Goal: Task Accomplishment & Management: Complete application form

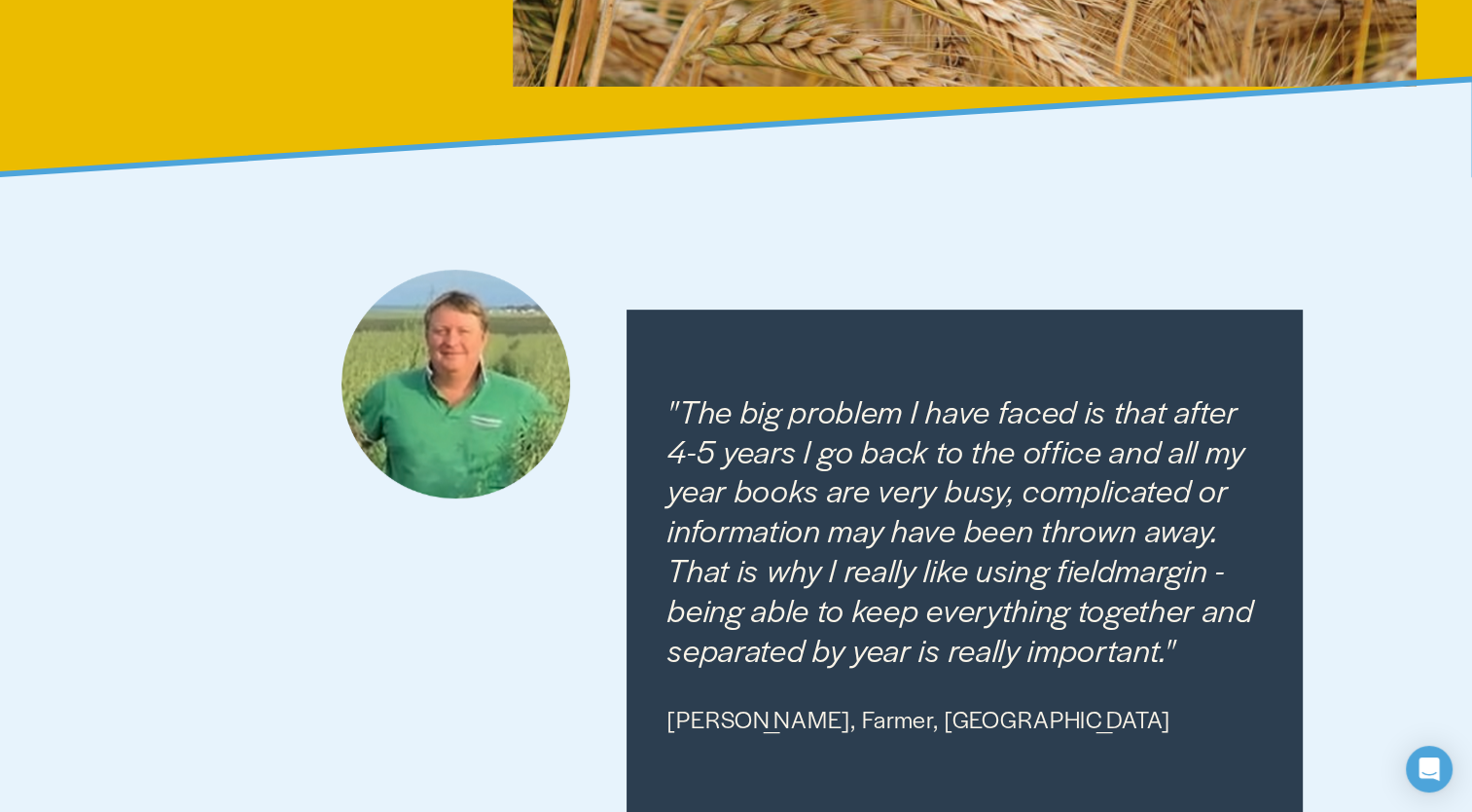
scroll to position [156, 0]
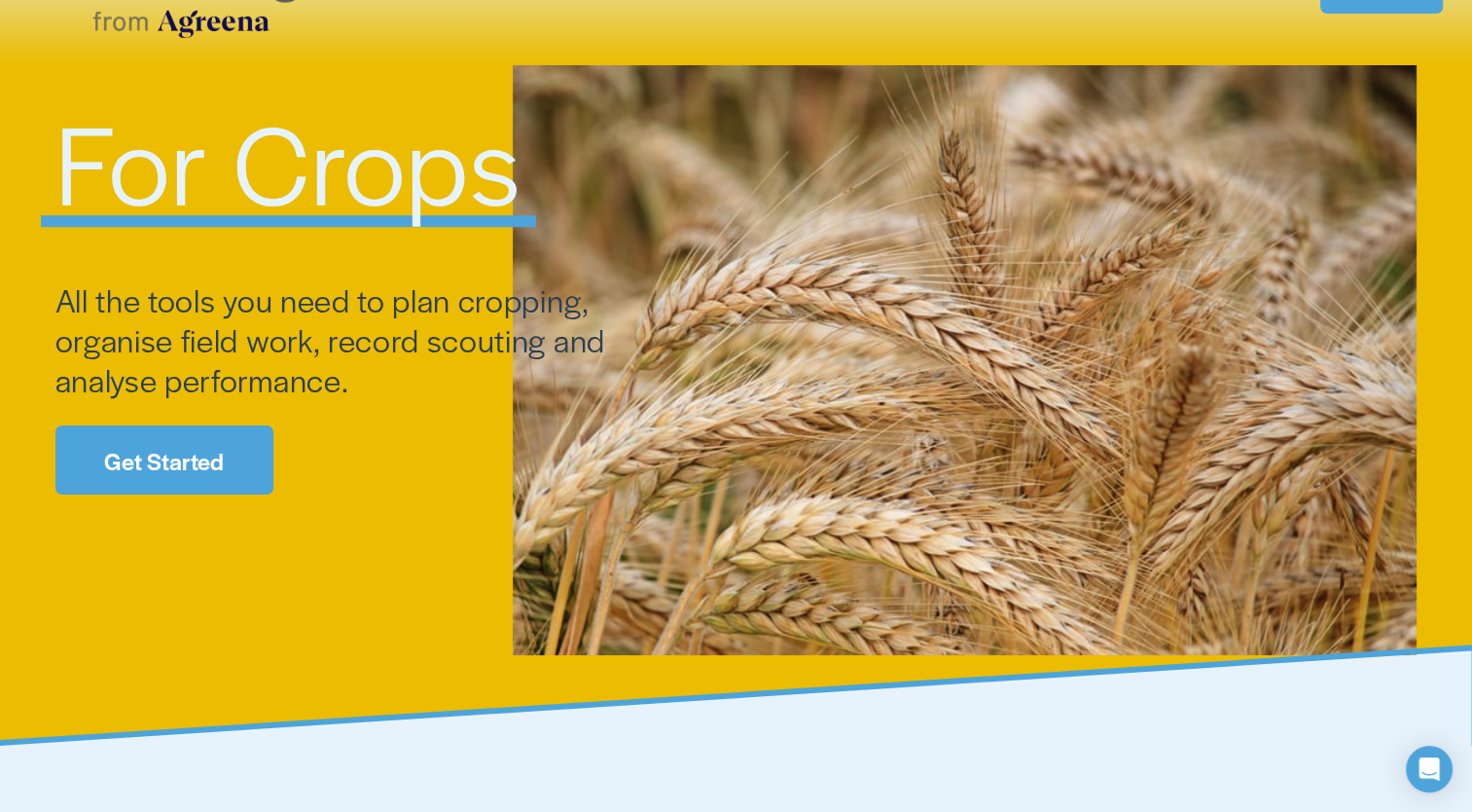
click at [180, 444] on link "Get Started" at bounding box center [165, 460] width 218 height 69
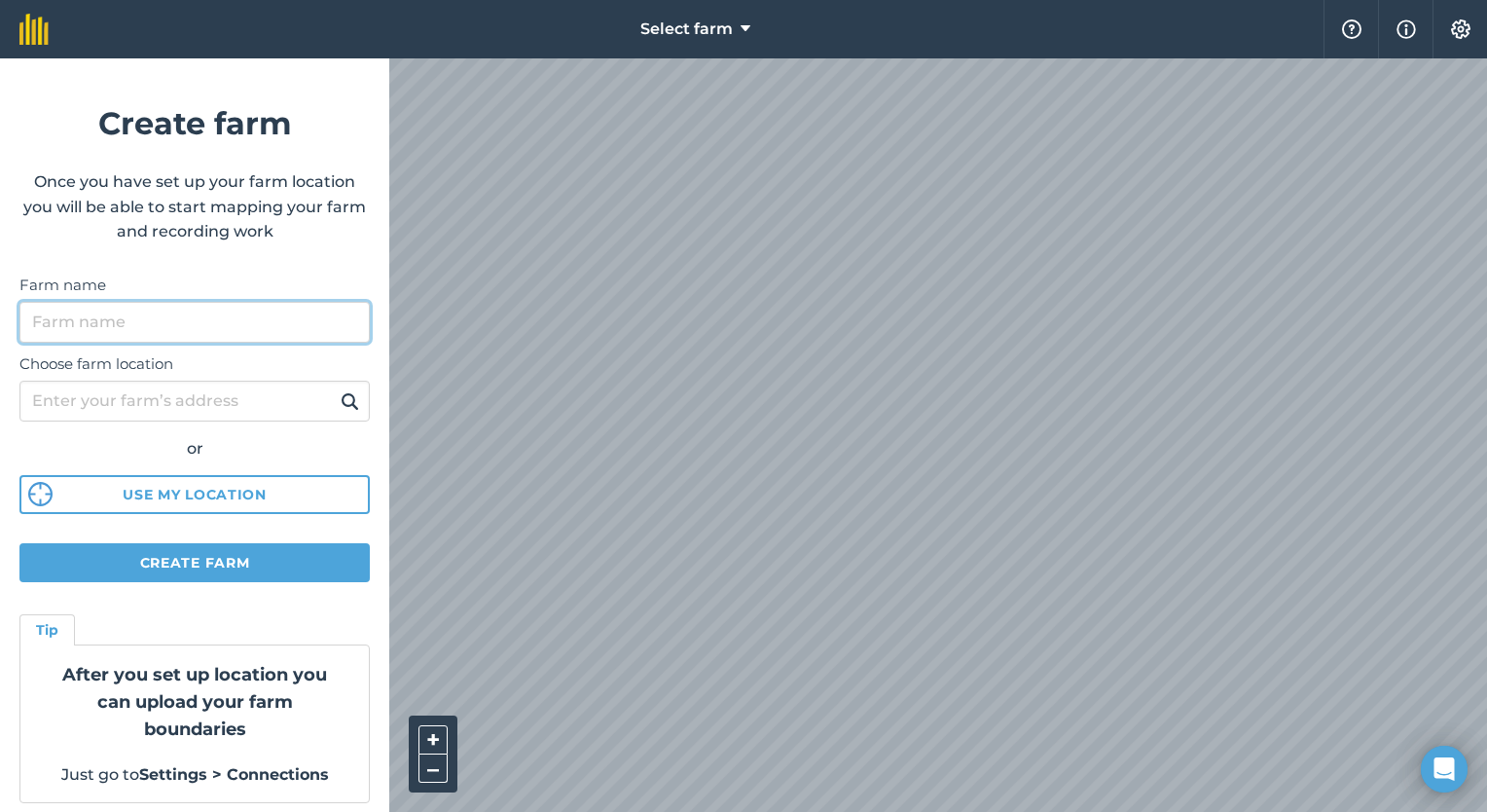
click at [173, 323] on input "Farm name" at bounding box center [194, 323] width 350 height 41
type input "Kurnalpi Estate"
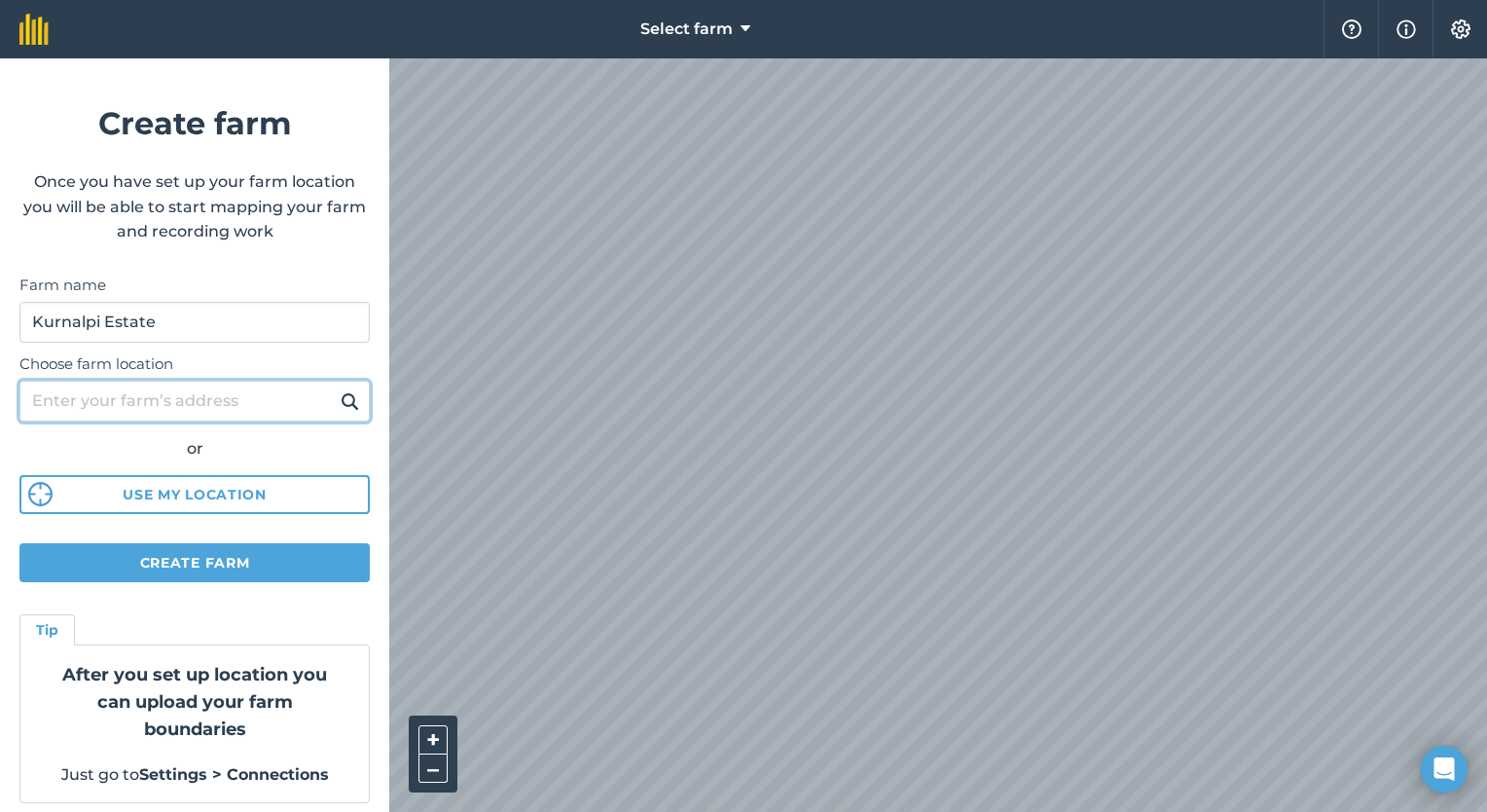
click at [172, 399] on input "Choose farm location" at bounding box center [194, 401] width 350 height 41
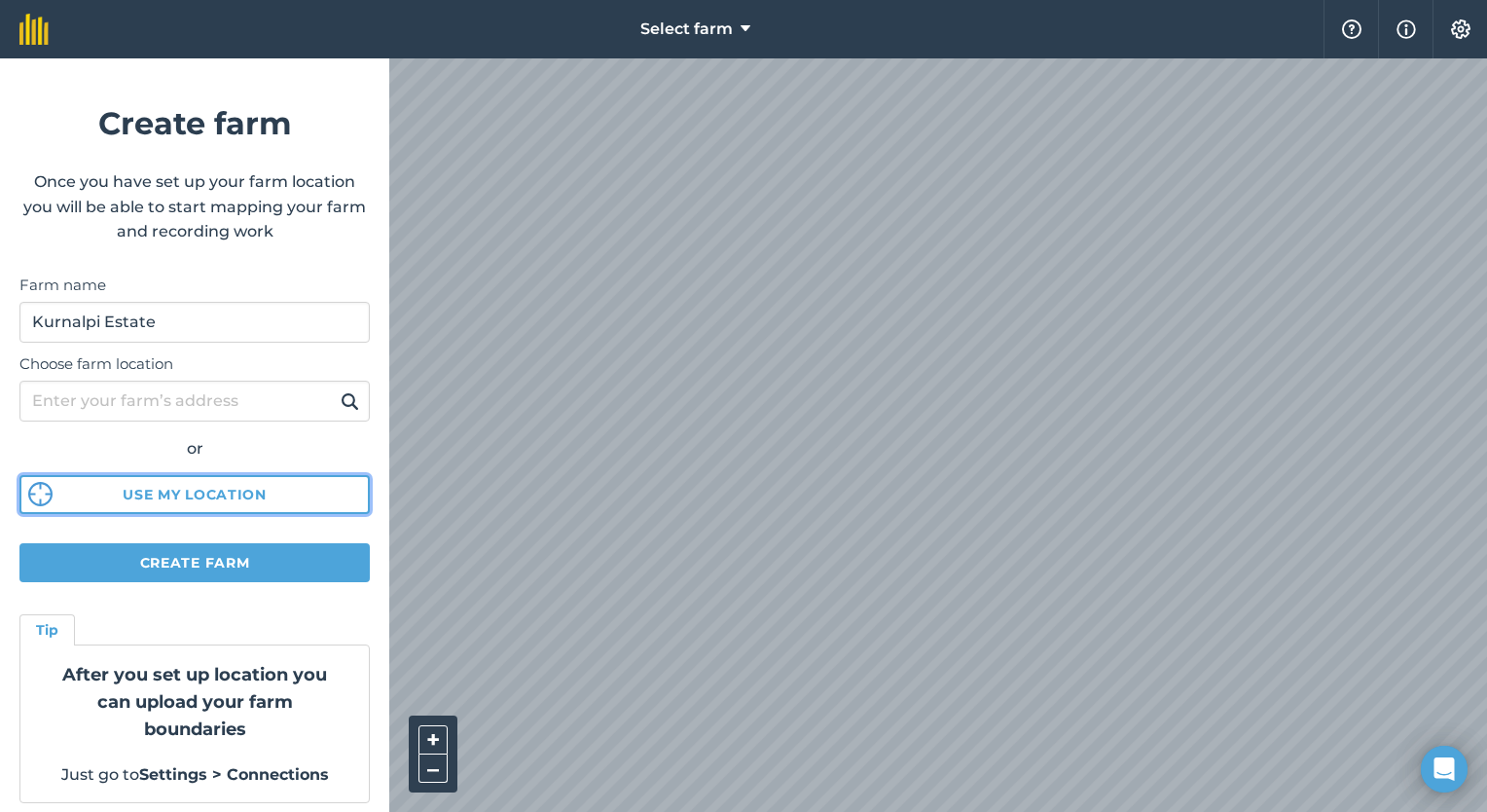
click at [164, 483] on button "Use my location" at bounding box center [194, 494] width 350 height 39
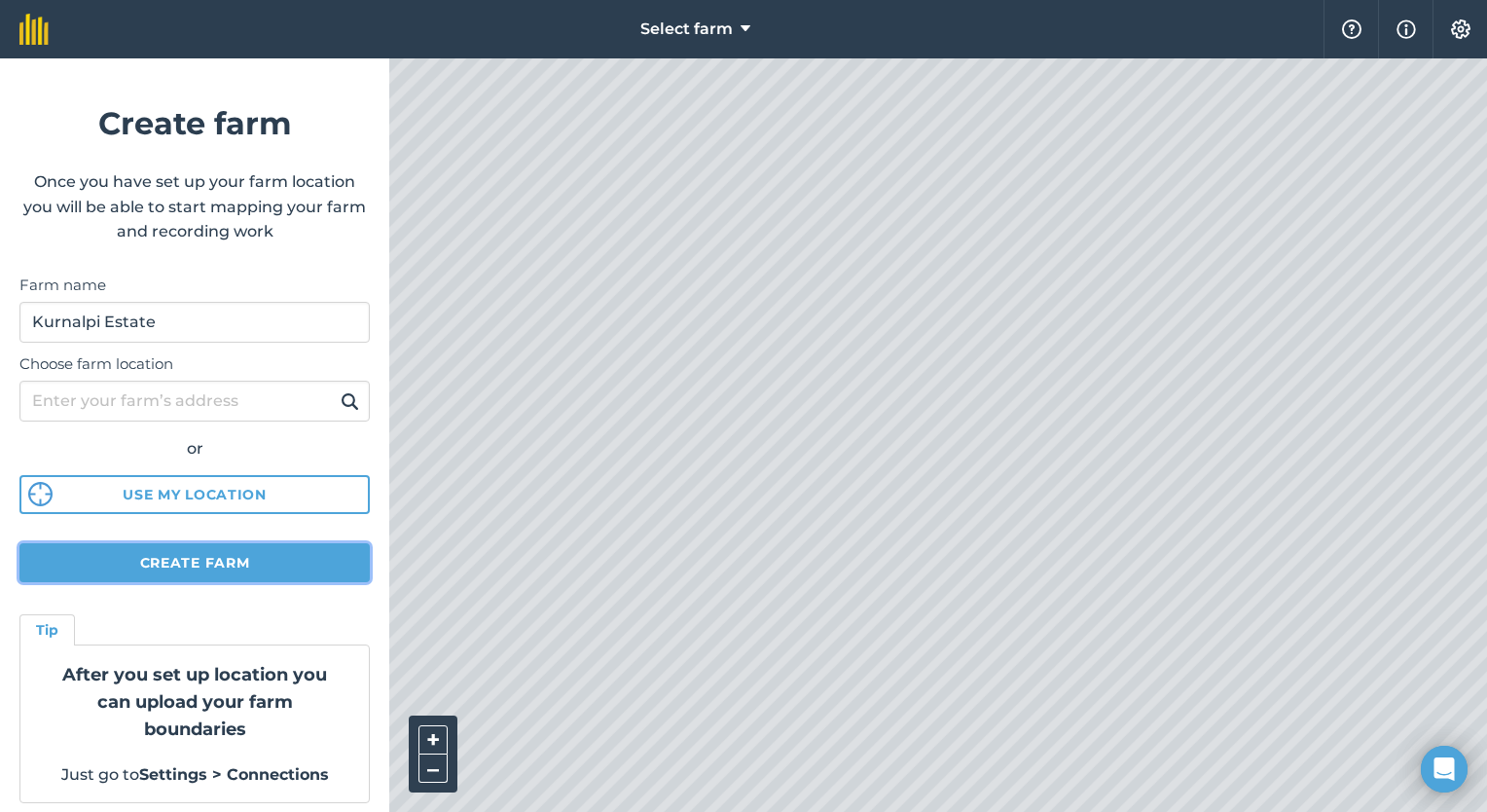
click at [198, 563] on button "Create farm" at bounding box center [194, 563] width 350 height 39
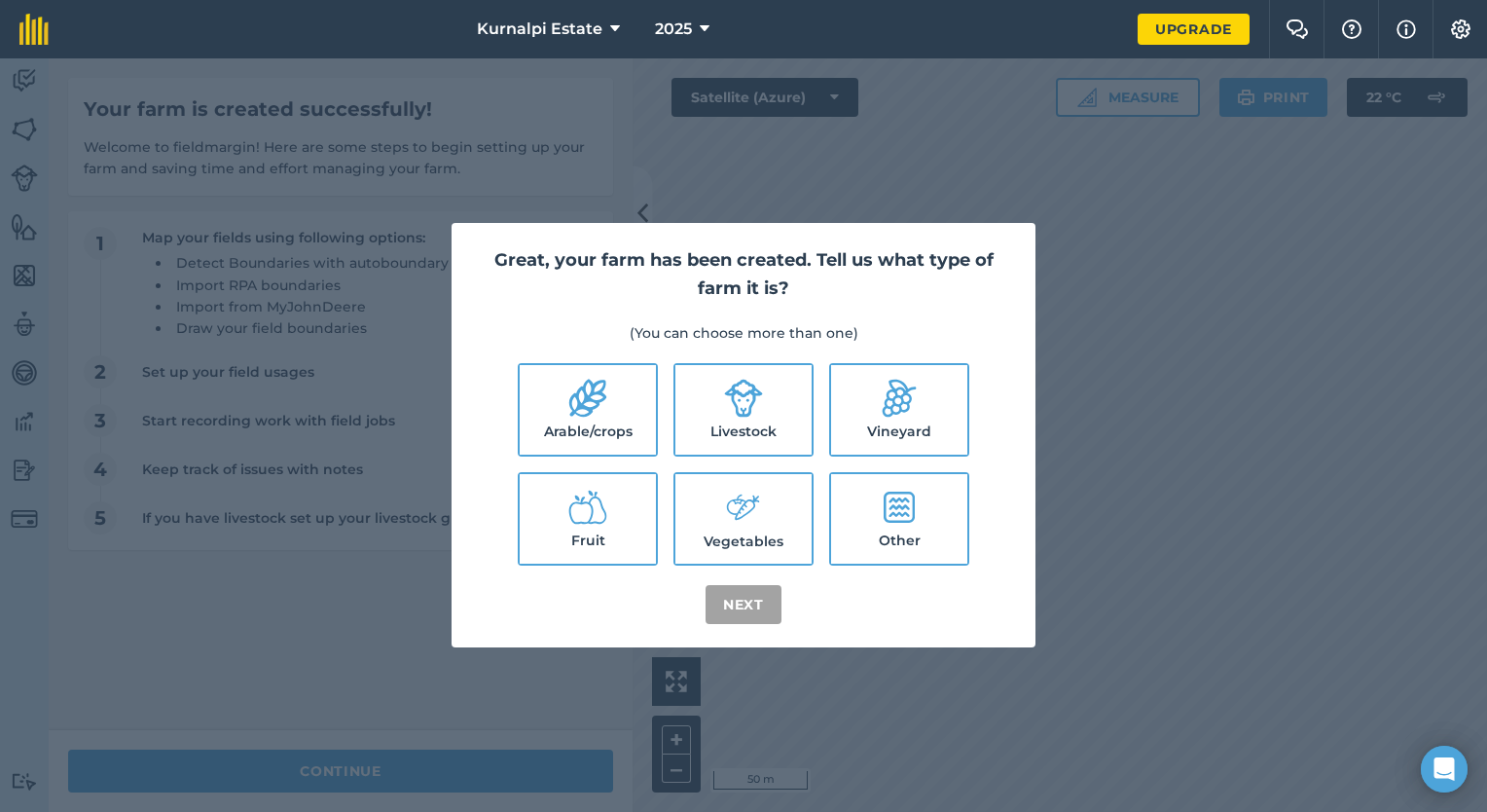
click at [757, 508] on icon at bounding box center [744, 507] width 39 height 42
checkbox input "true"
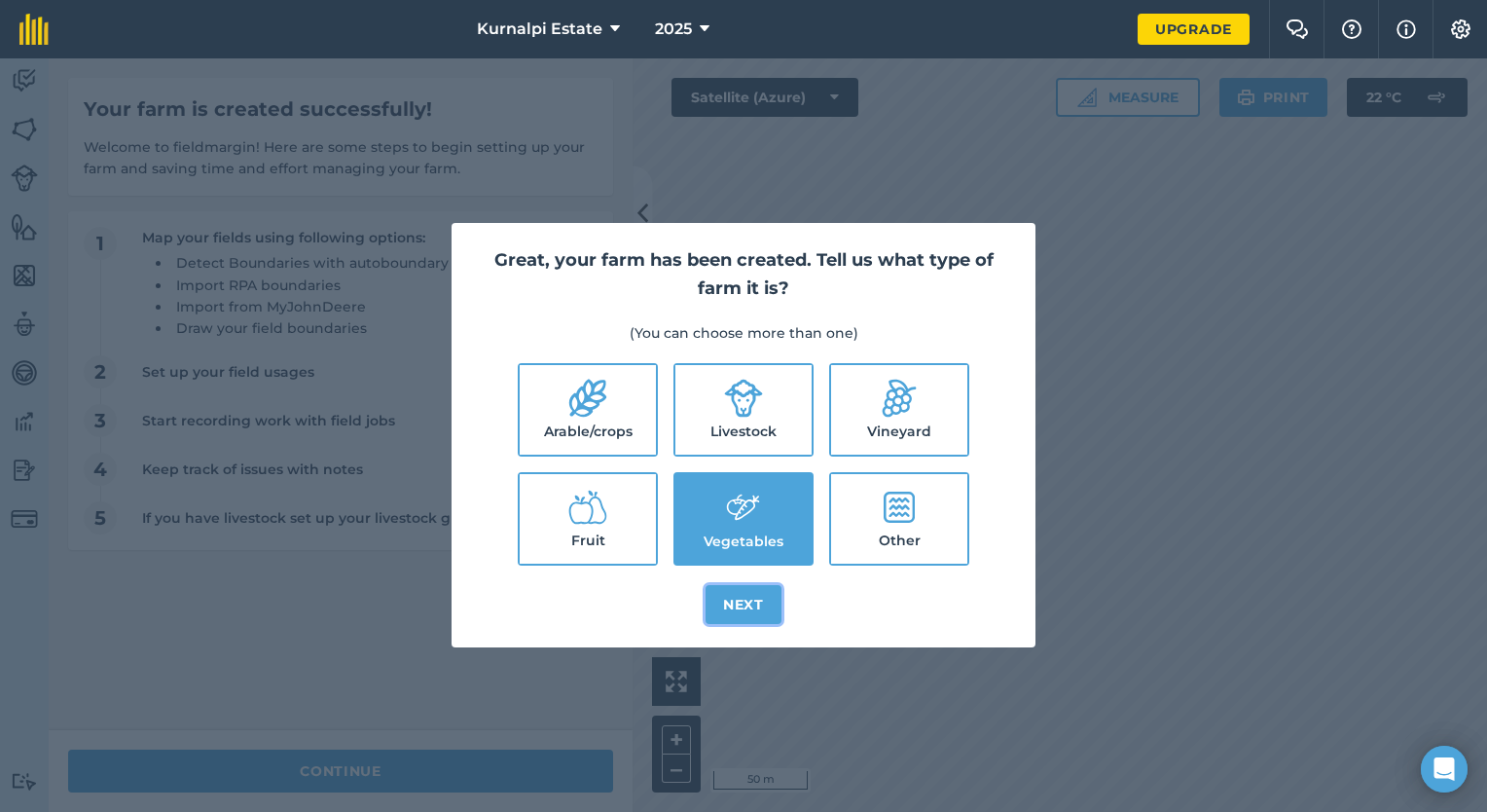
click at [755, 595] on button "Next" at bounding box center [743, 604] width 76 height 39
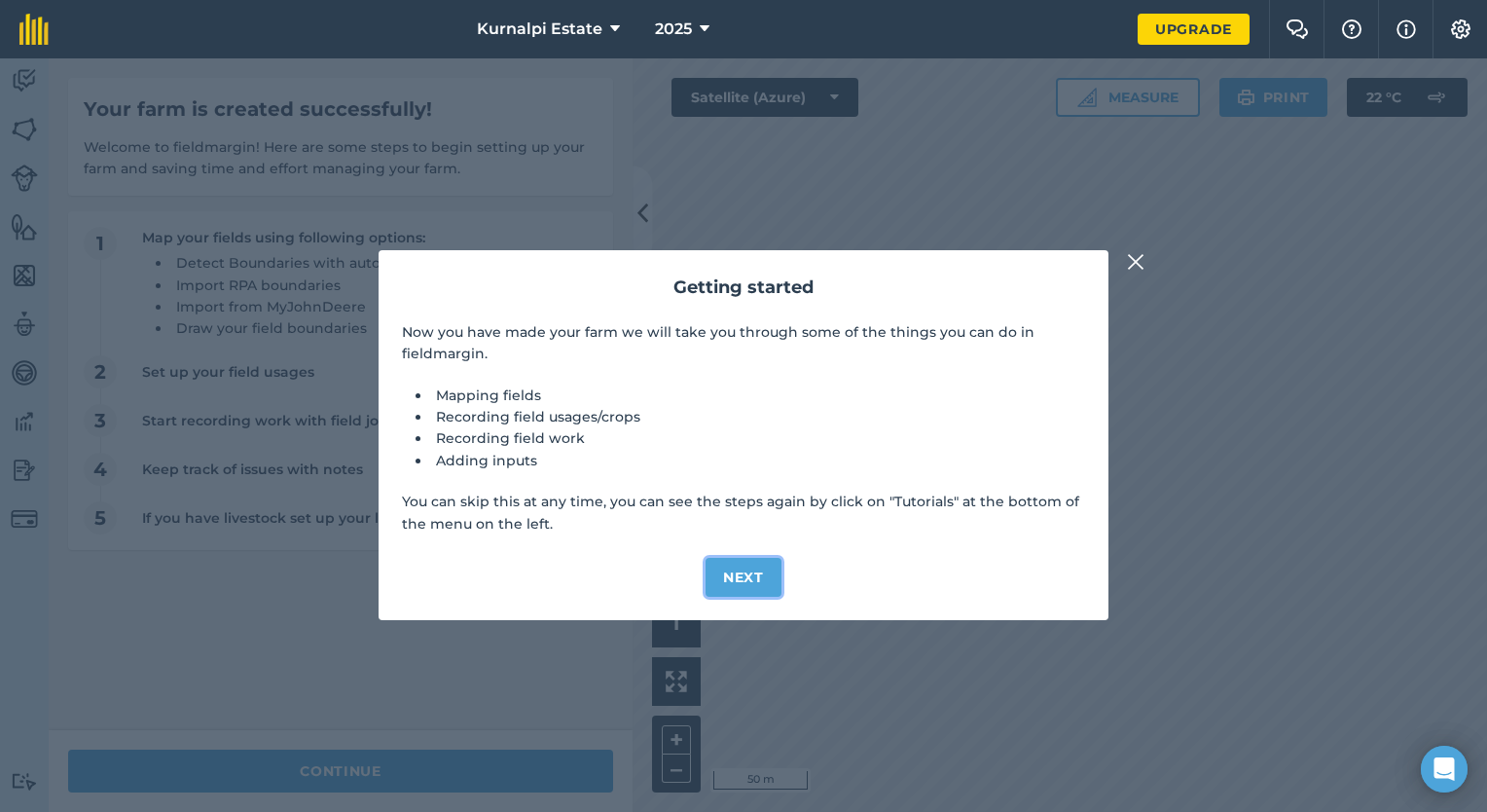
click at [743, 571] on button "Next" at bounding box center [743, 578] width 76 height 39
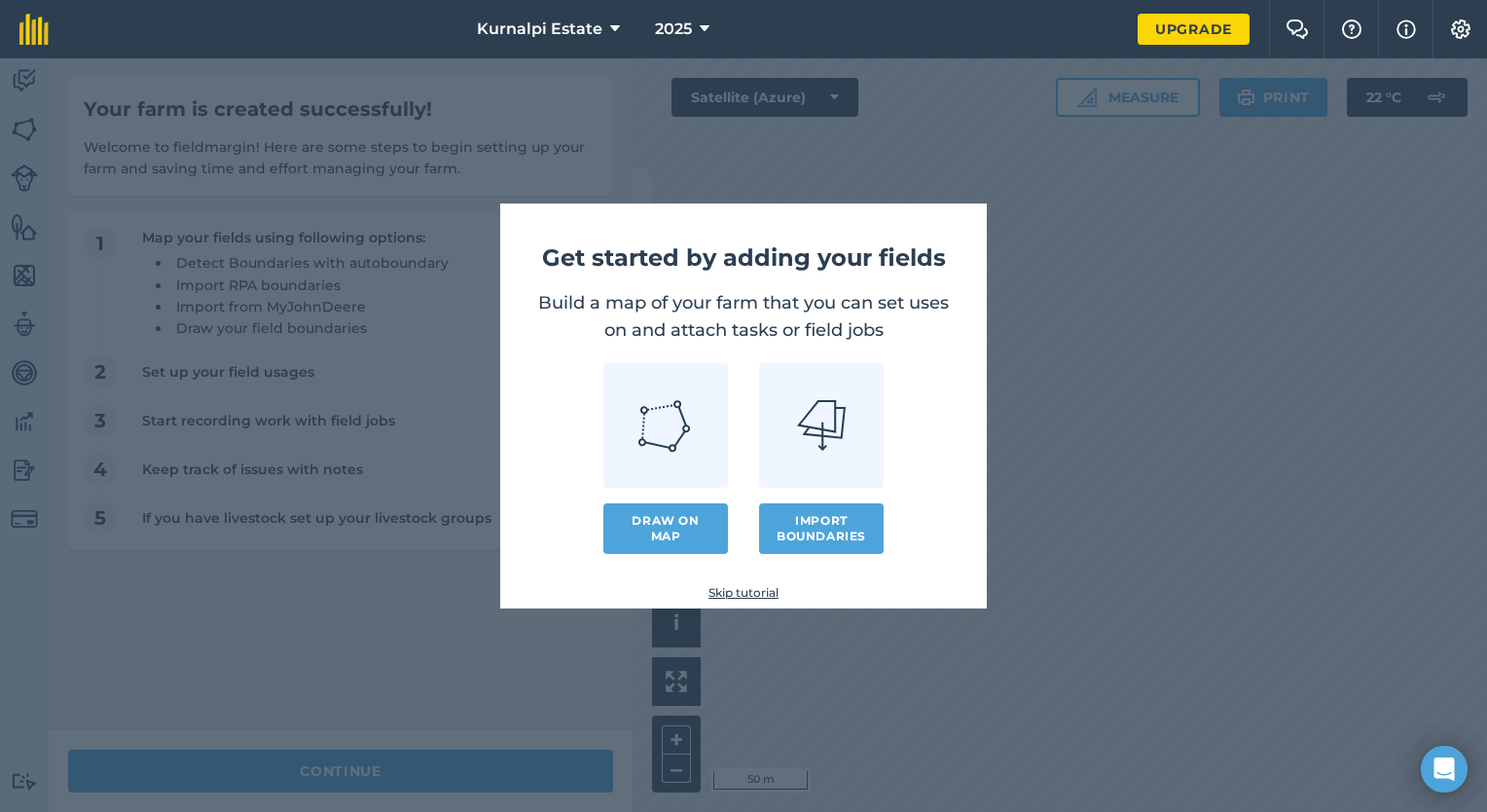
click at [736, 591] on link "Skip tutorial" at bounding box center [744, 592] width 425 height 16
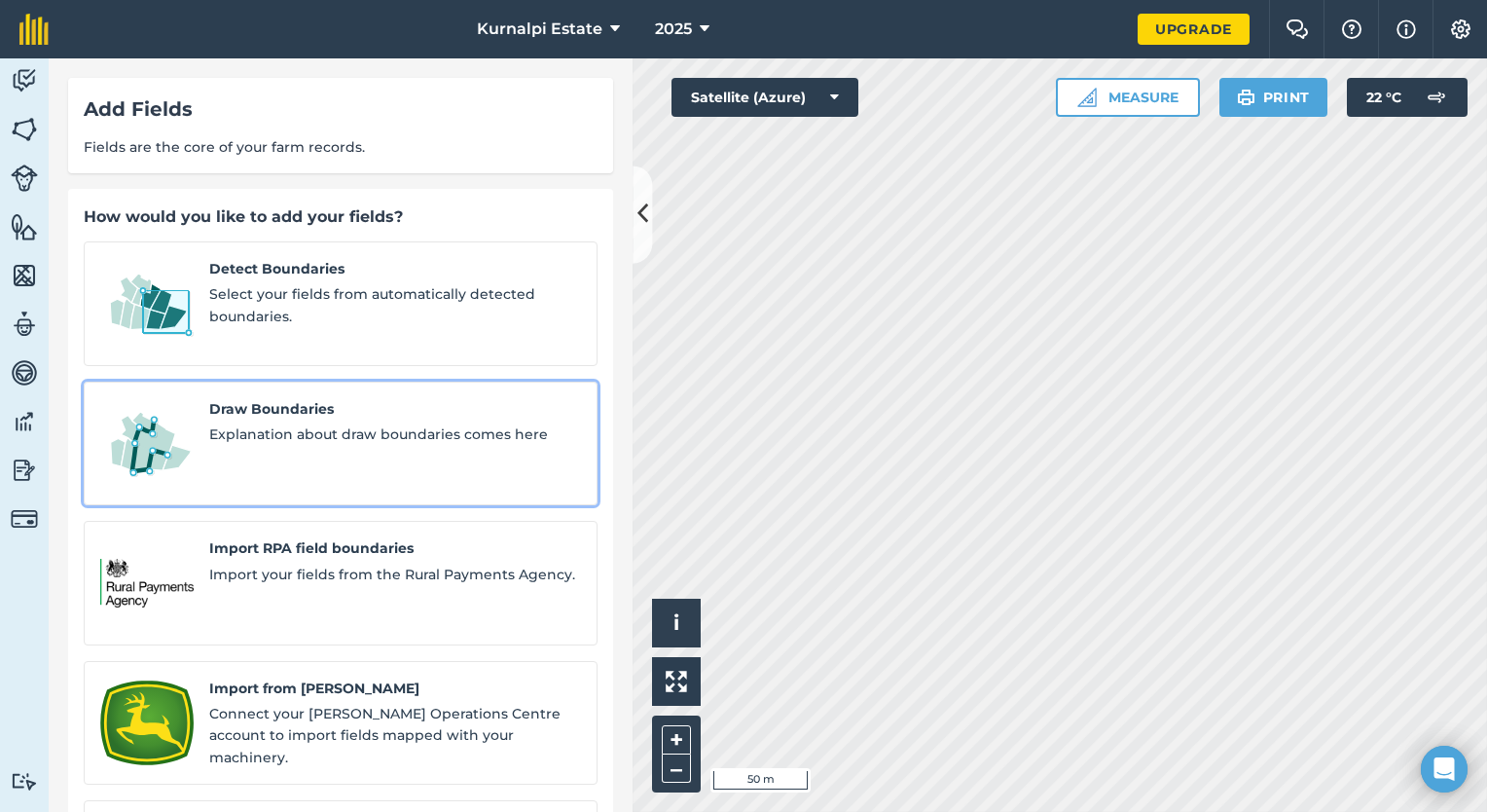
click at [326, 424] on span "Explanation about draw boundaries comes here" at bounding box center [394, 434] width 372 height 22
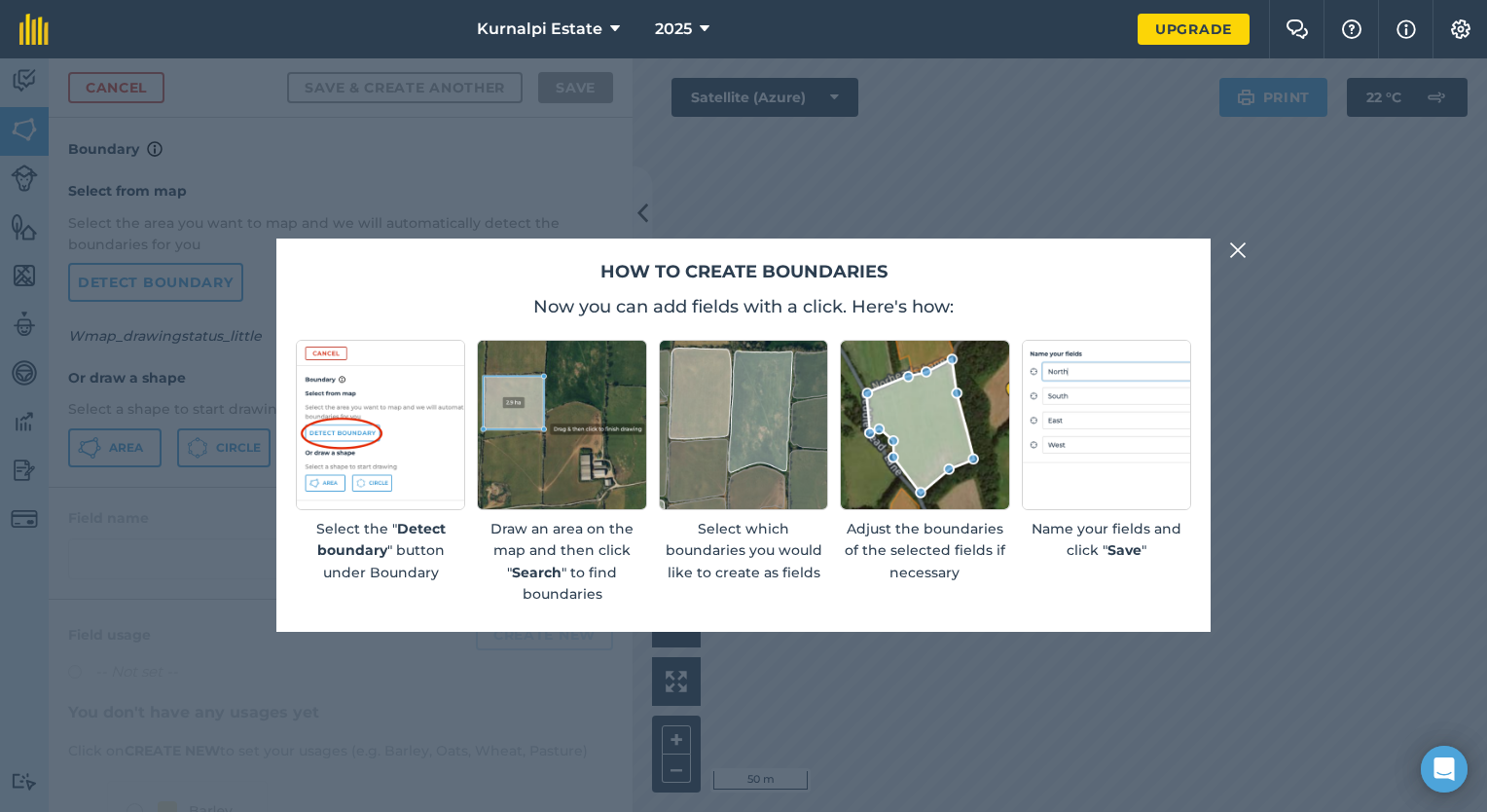
click at [1238, 251] on img at bounding box center [1238, 250] width 18 height 24
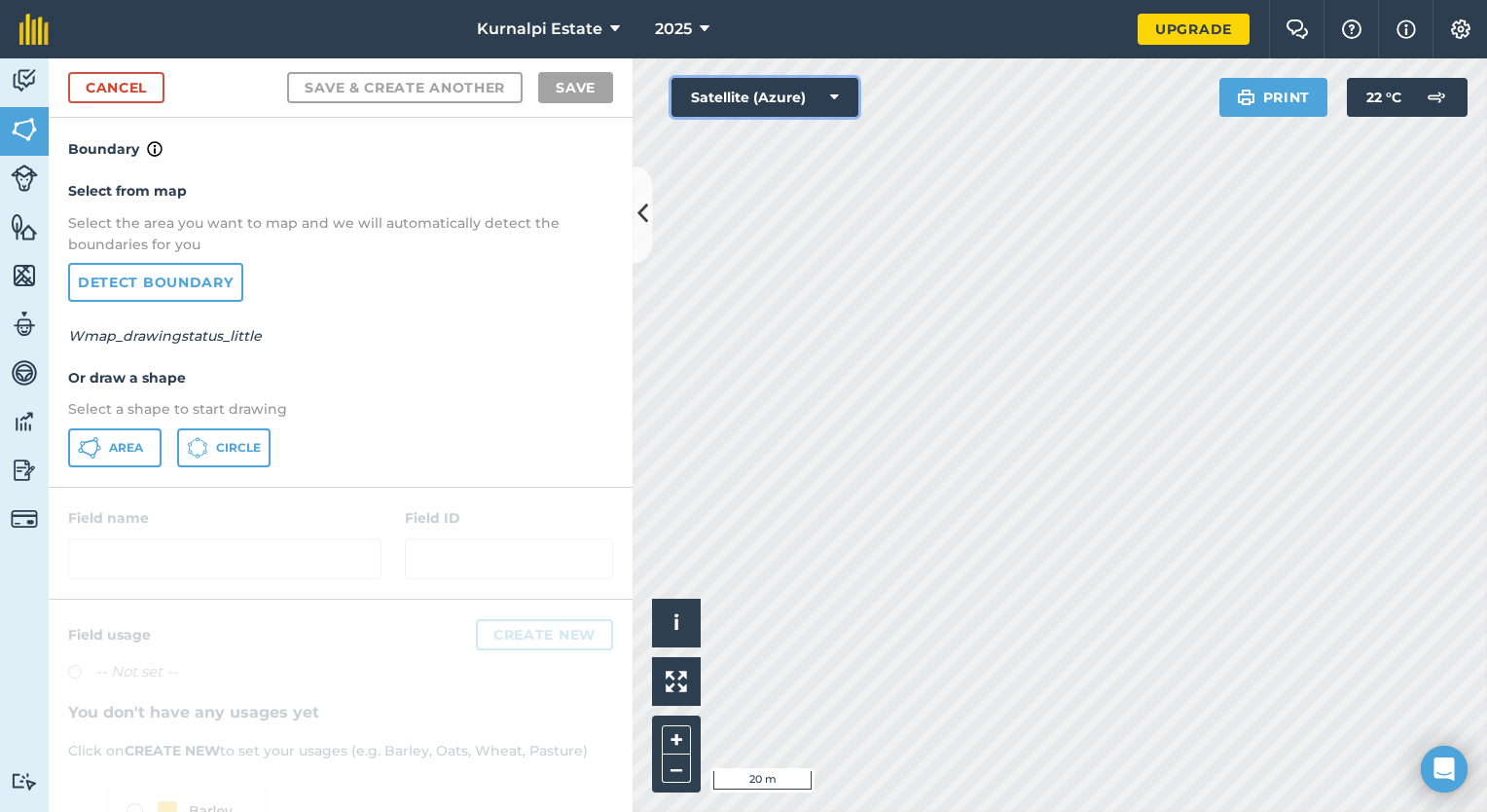
click at [821, 90] on button "Satellite (Azure)" at bounding box center [765, 97] width 187 height 39
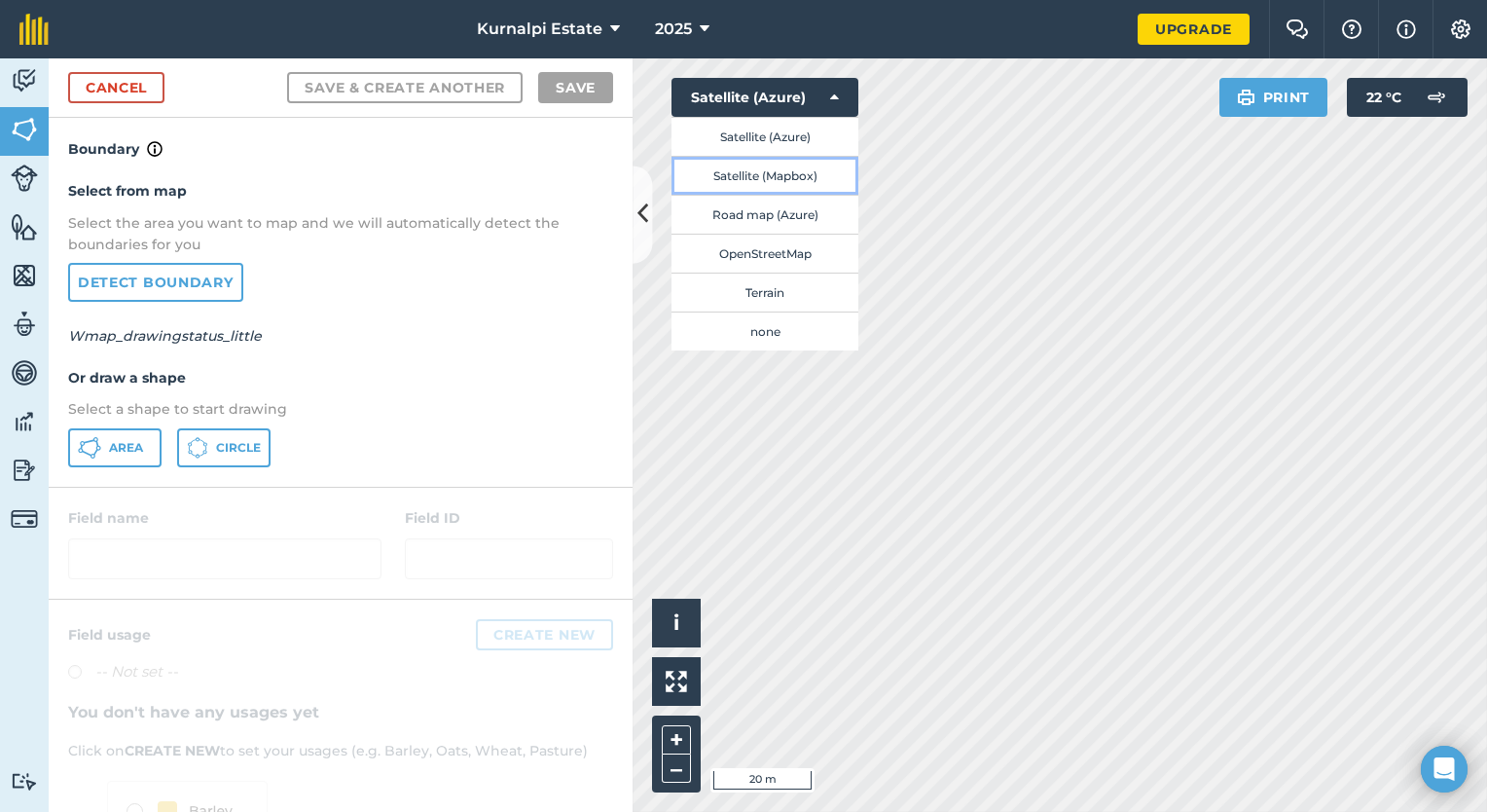
click at [802, 171] on button "Satellite (Mapbox)" at bounding box center [765, 176] width 187 height 39
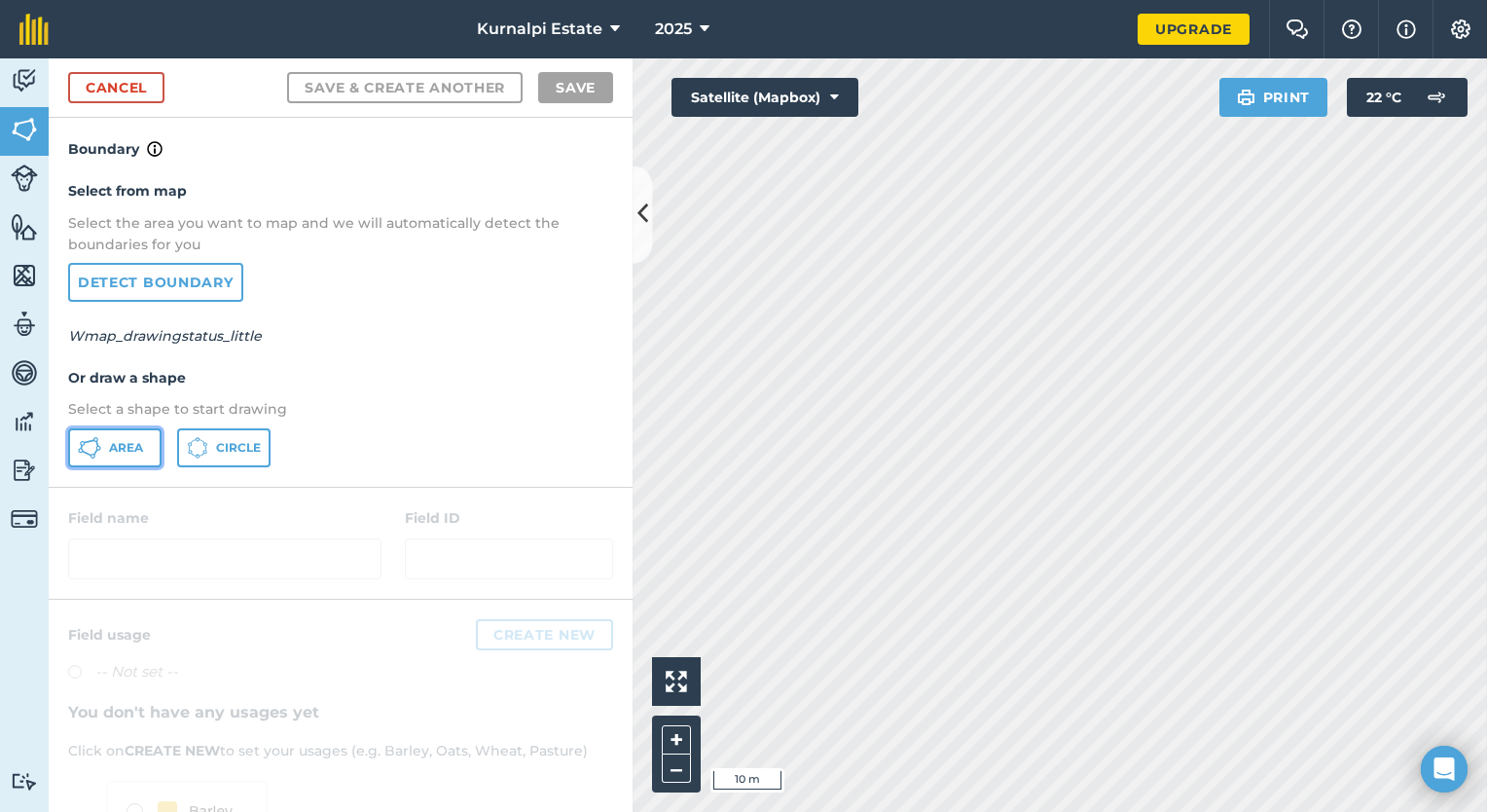
click at [125, 451] on span "Area" at bounding box center [126, 448] width 34 height 16
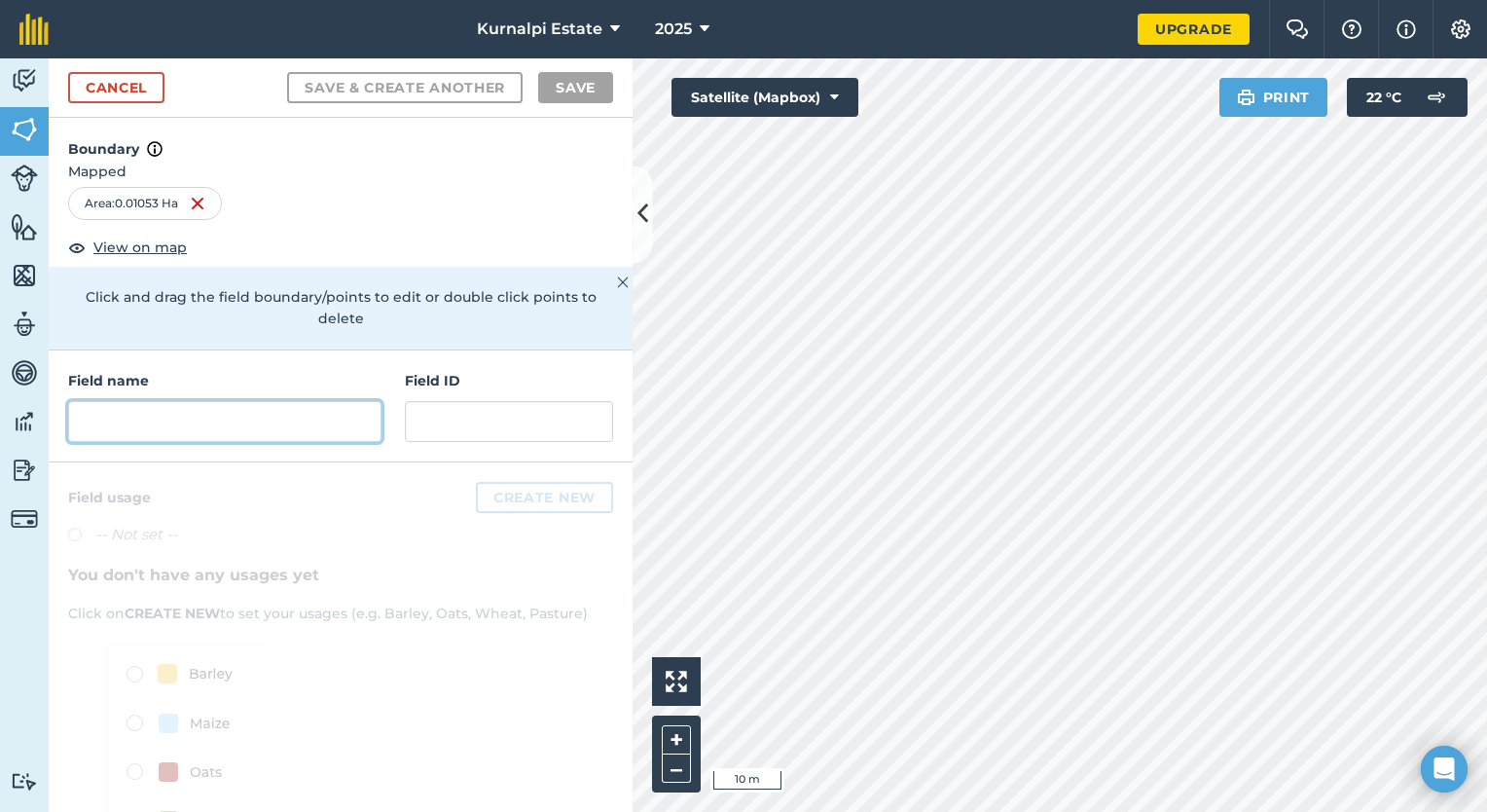
click at [206, 420] on input "text" at bounding box center [225, 422] width 314 height 41
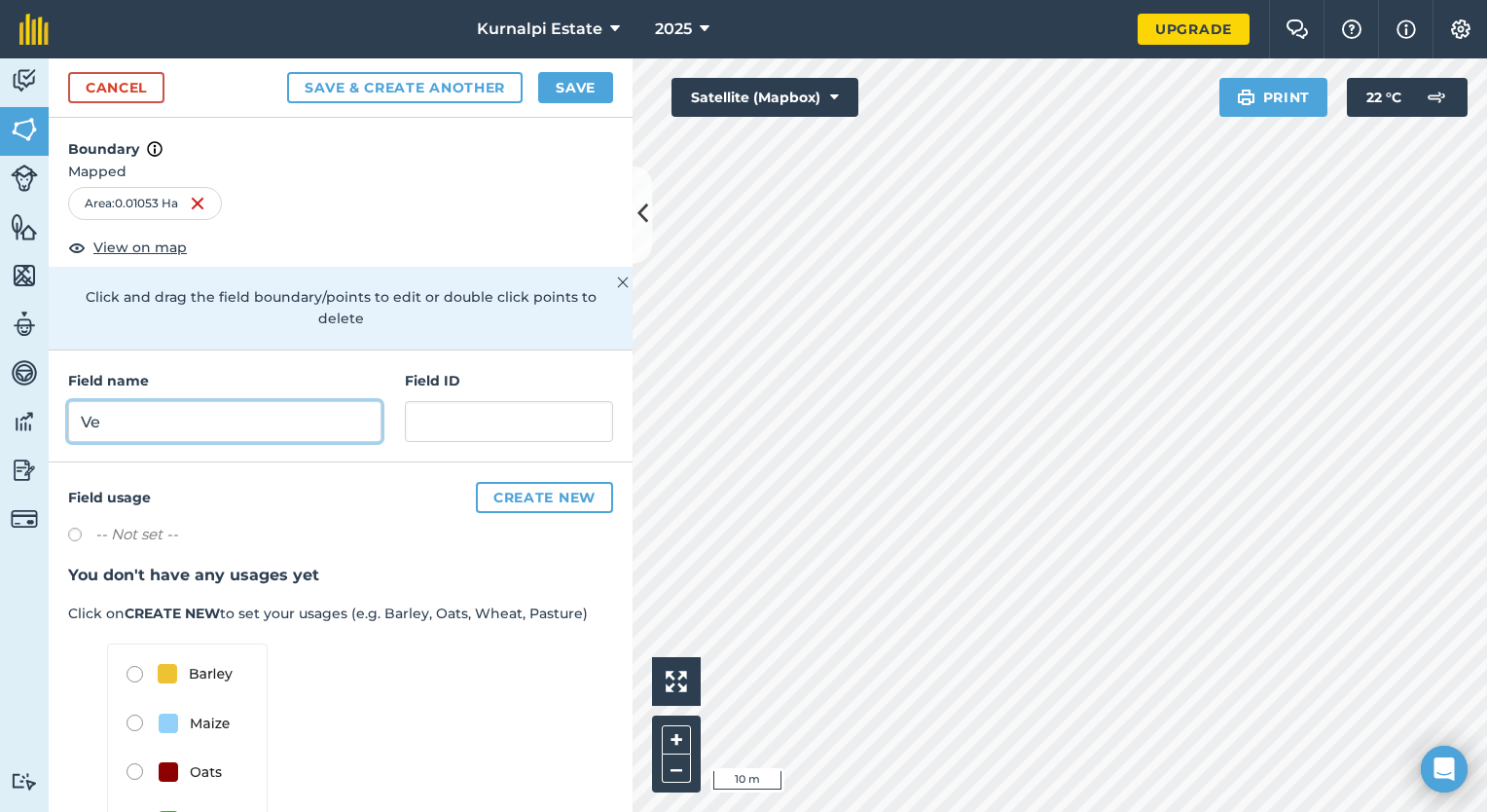
type input "V"
type input "Veggies"
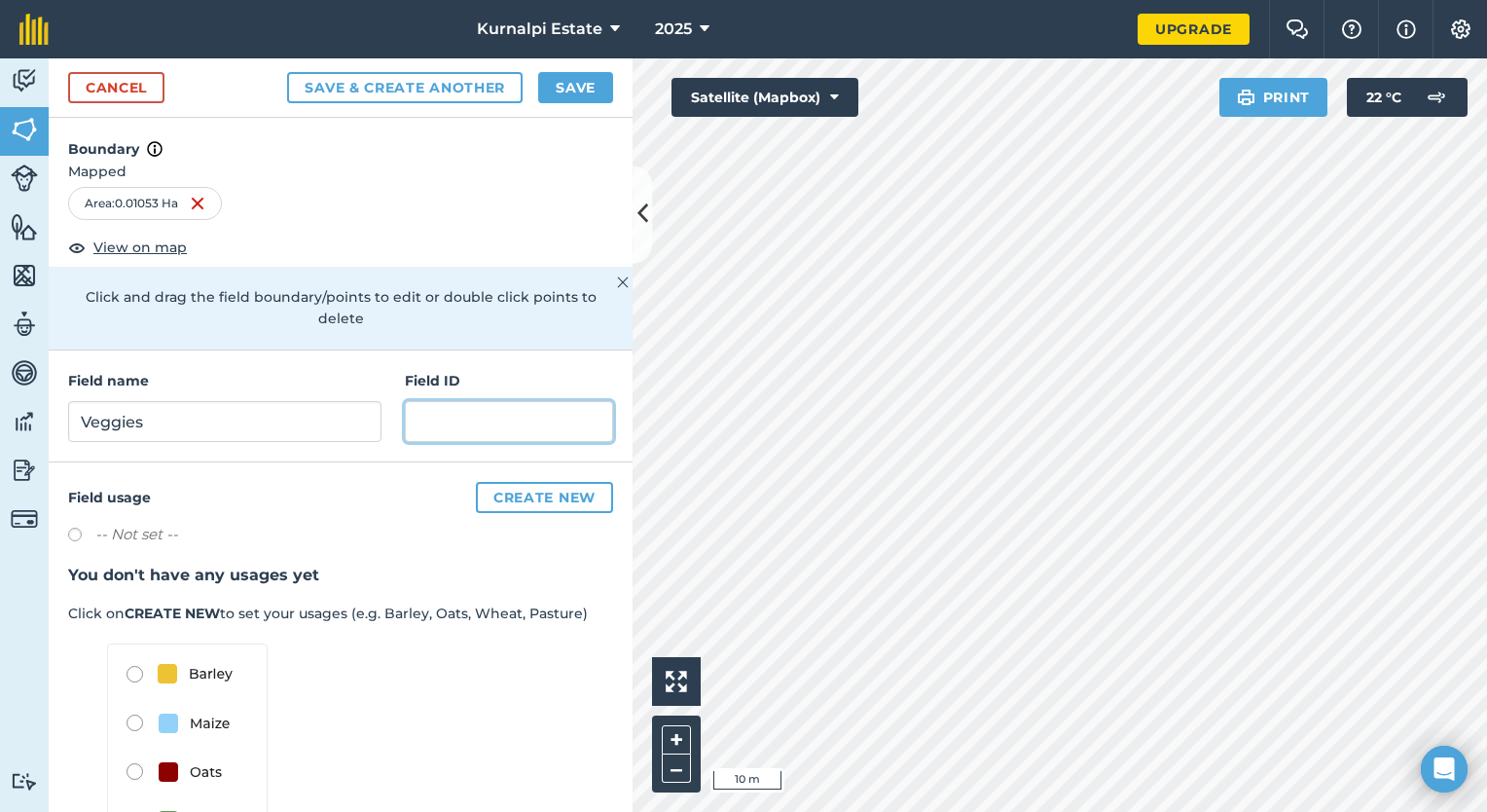
click at [544, 425] on input "text" at bounding box center [509, 422] width 208 height 41
type input "1"
click at [332, 512] on div "Field usage Create new -- Not set -- You don't have any usages yet Click on CRE…" at bounding box center [340, 673] width 584 height 422
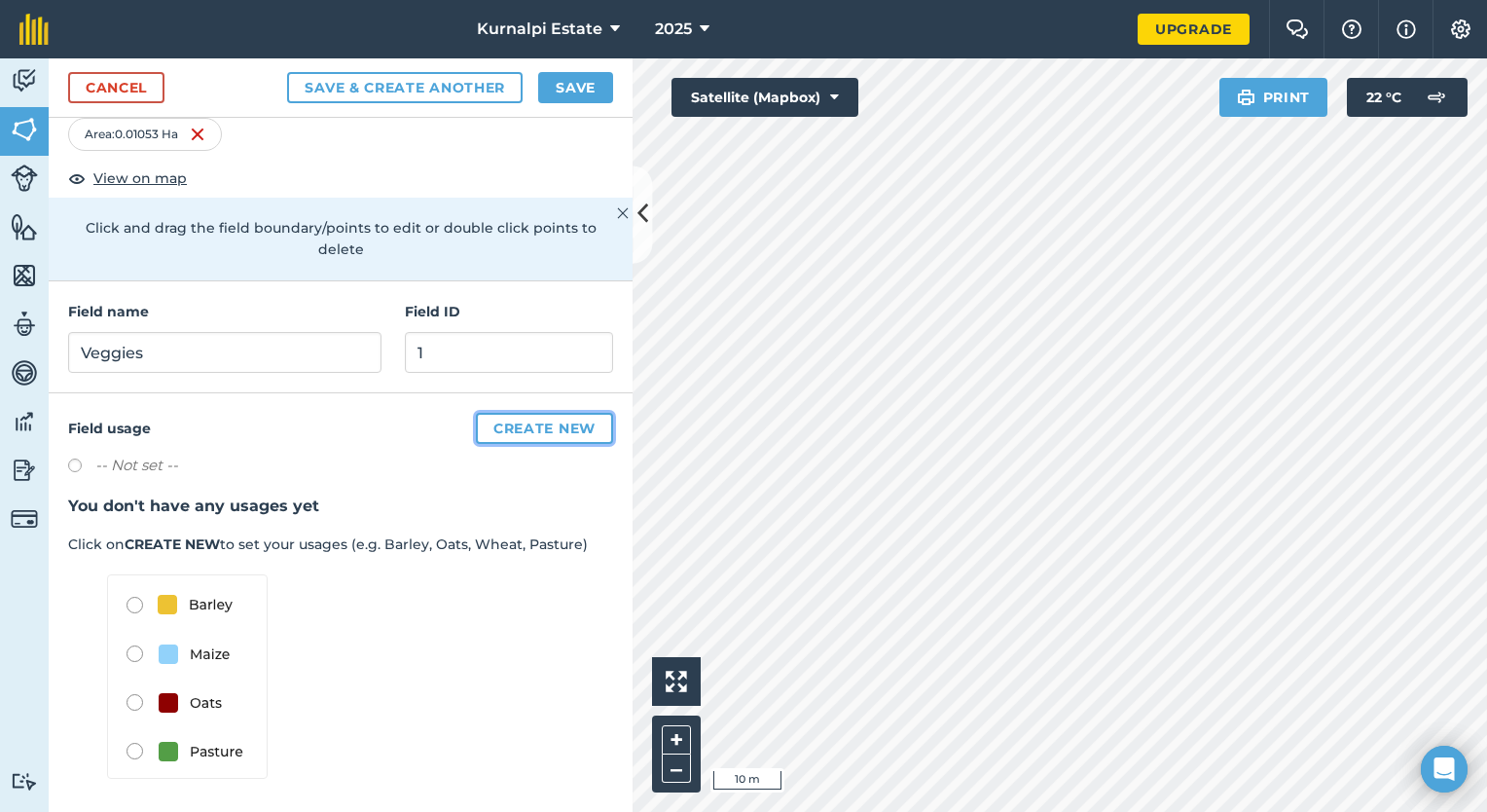
click at [486, 431] on button "Create new" at bounding box center [544, 429] width 137 height 31
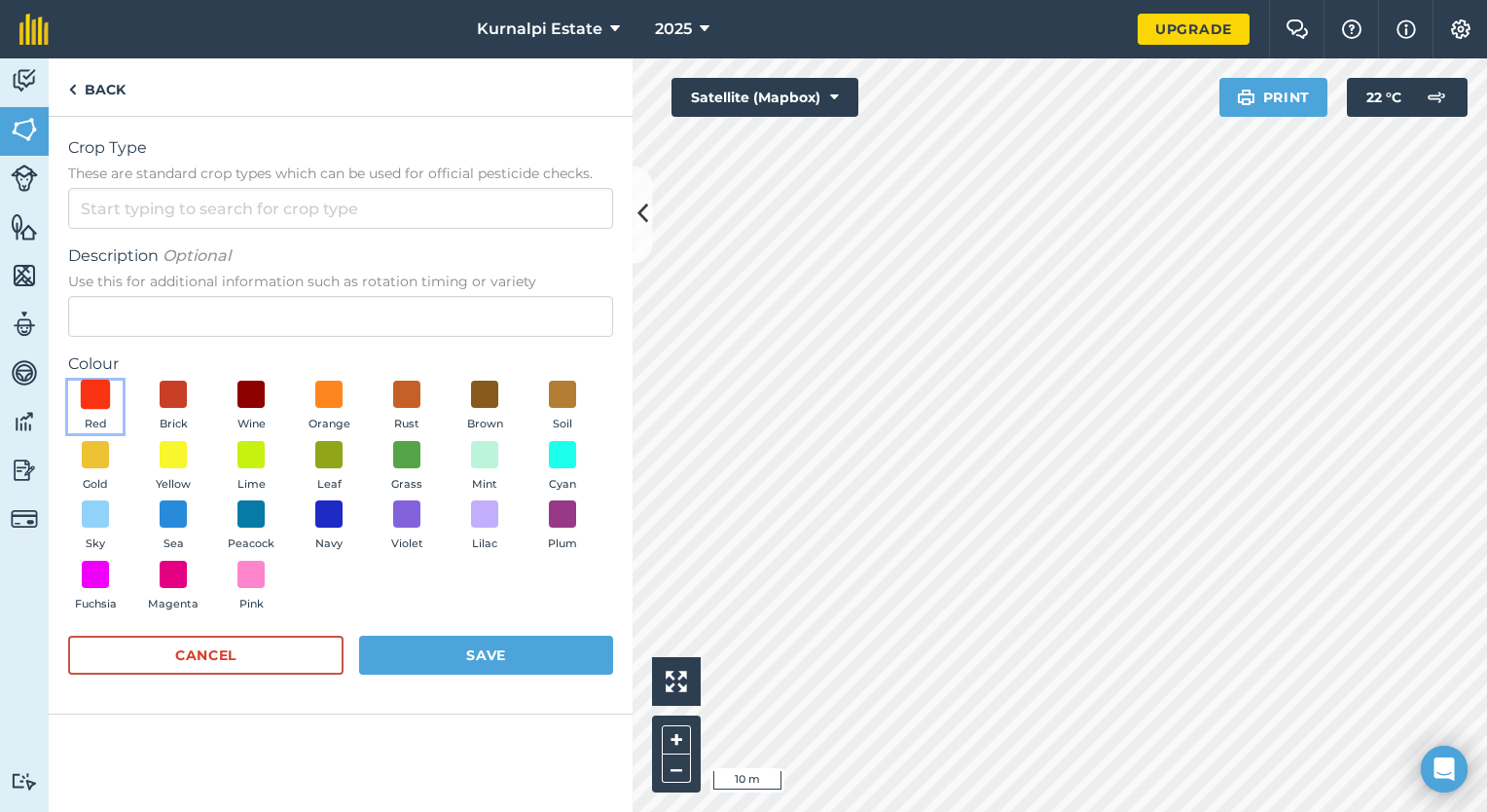
click at [97, 409] on span at bounding box center [95, 394] width 30 height 30
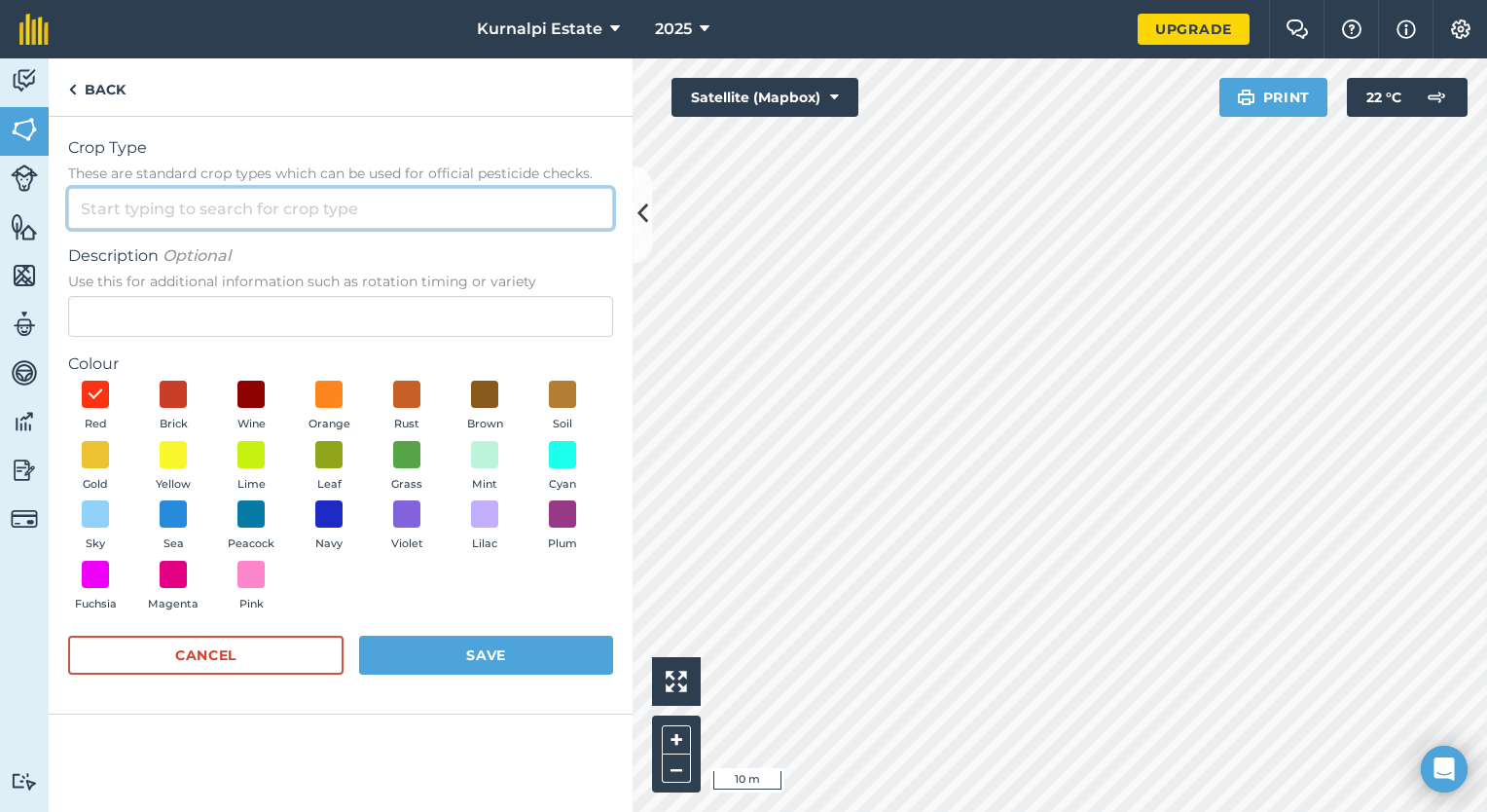
click at [153, 200] on input "Crop Type These are standard crop types which can be used for official pesticid…" at bounding box center [340, 209] width 545 height 41
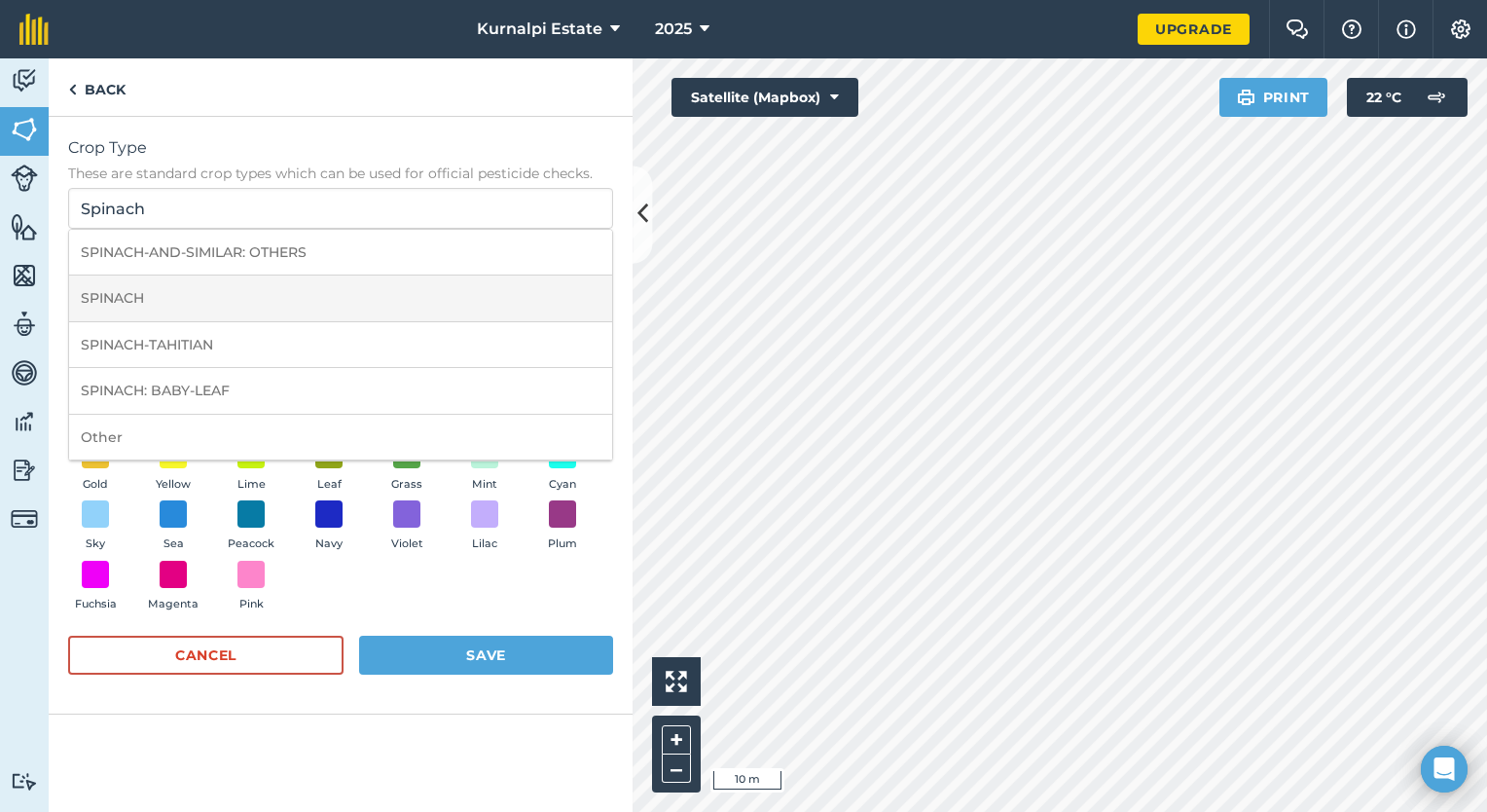
click at [138, 293] on li "SPINACH" at bounding box center [340, 298] width 543 height 46
type input "SPINACH"
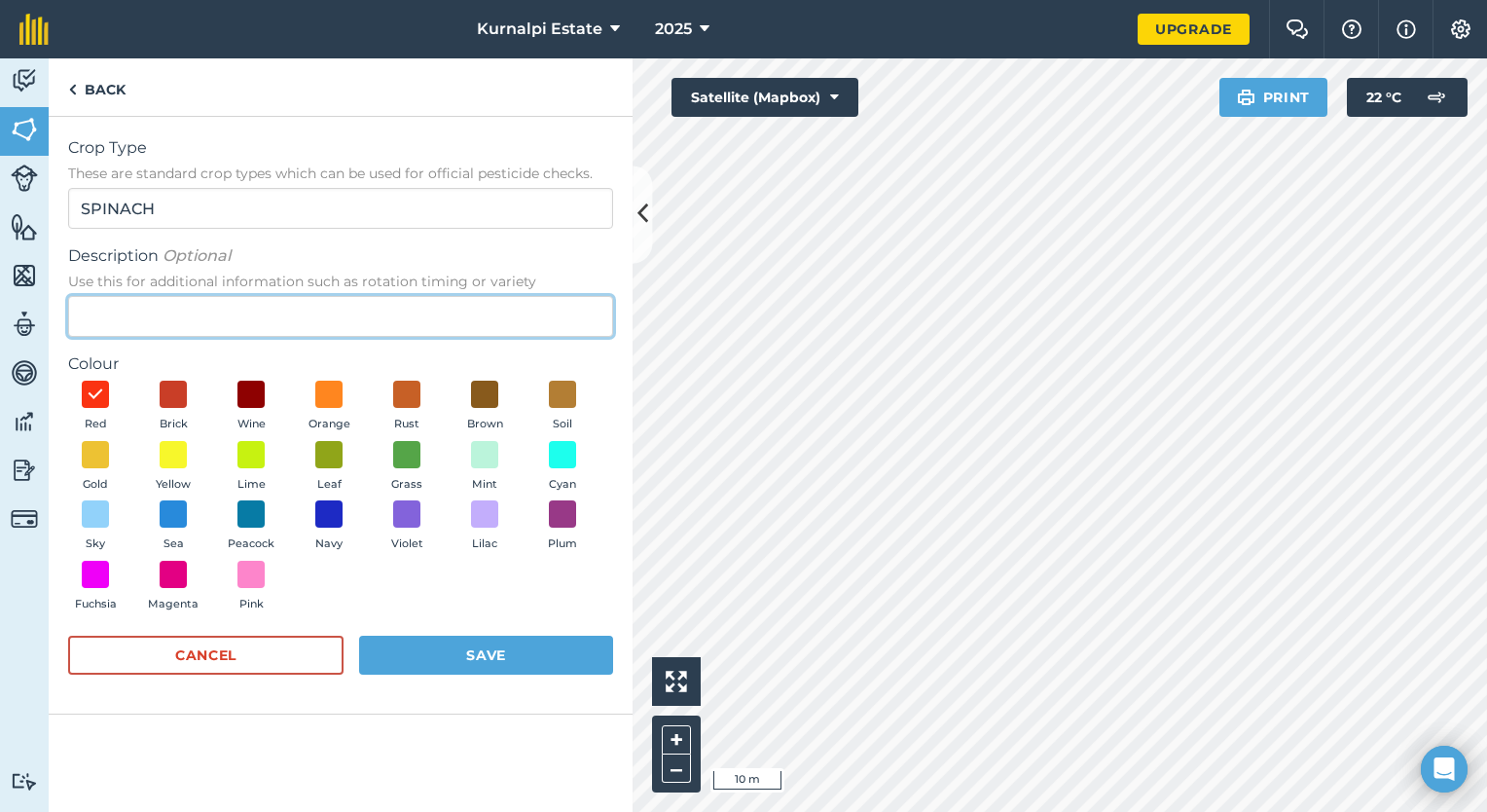
click at [193, 314] on input "Description Optional Use this for additional information such as rotation timin…" at bounding box center [340, 317] width 545 height 41
type input "16-09-2025"
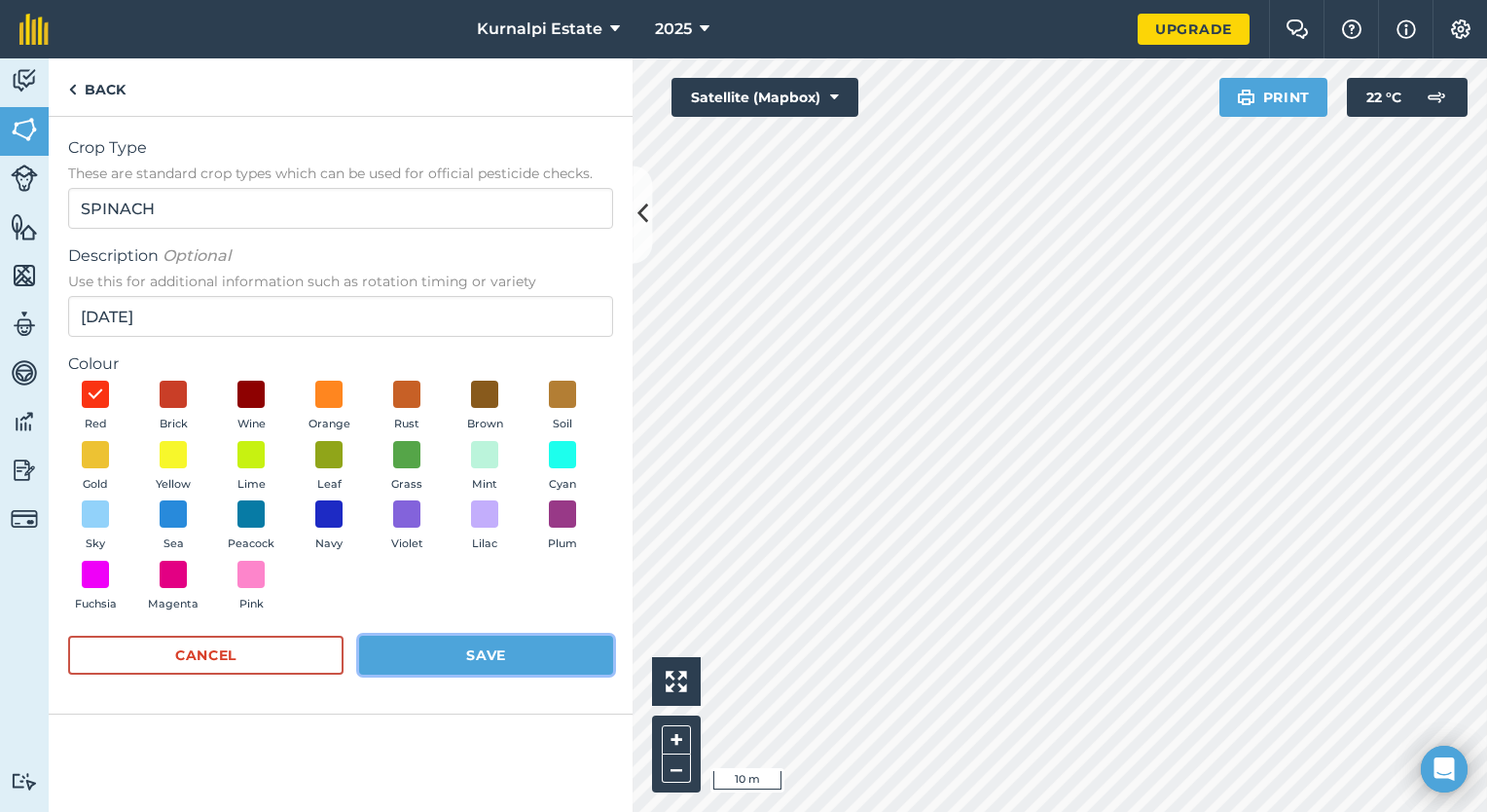
click at [494, 657] on button "Save" at bounding box center [486, 655] width 254 height 39
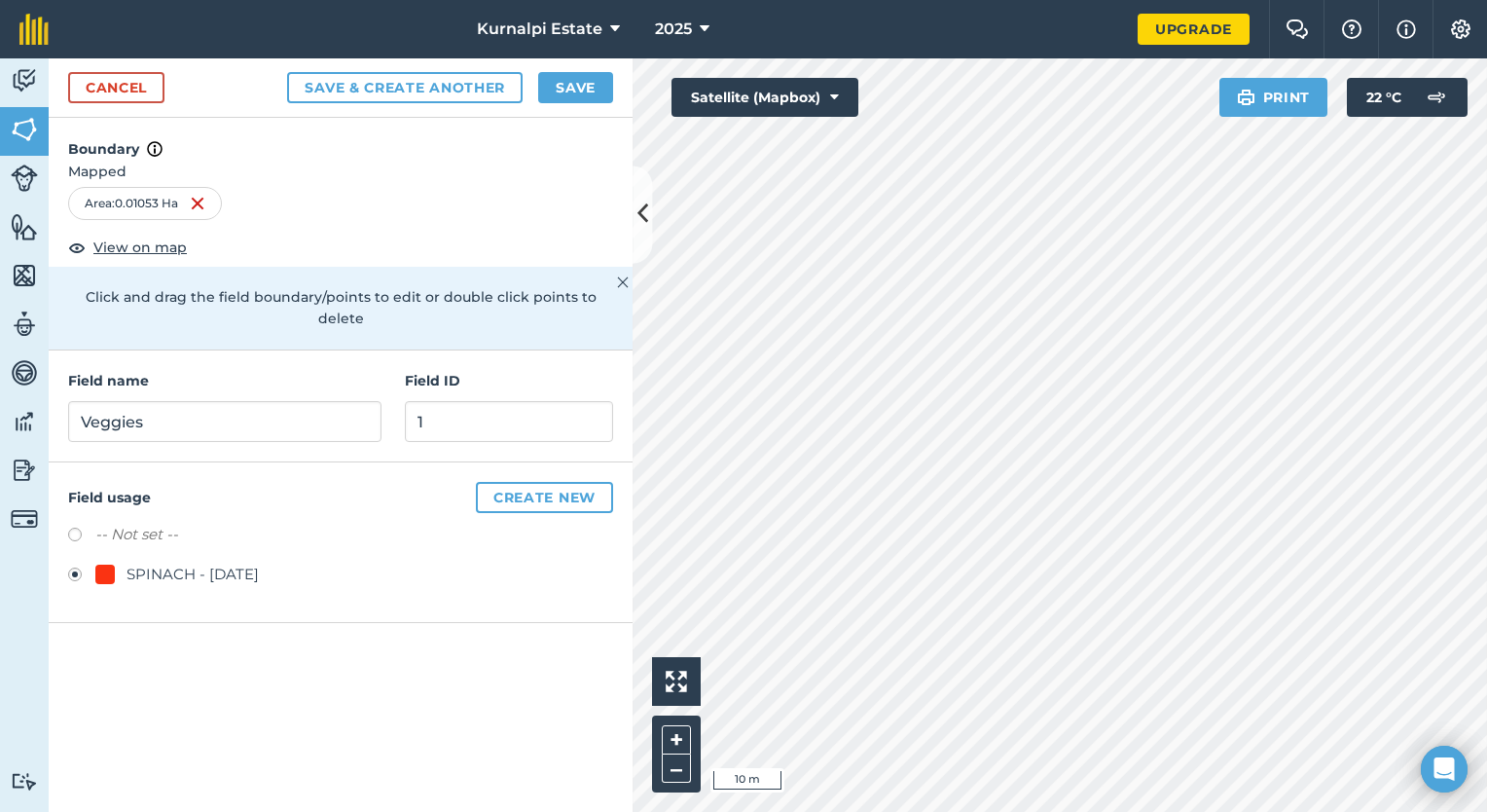
scroll to position [0, 0]
click at [584, 91] on button "Save" at bounding box center [576, 87] width 75 height 31
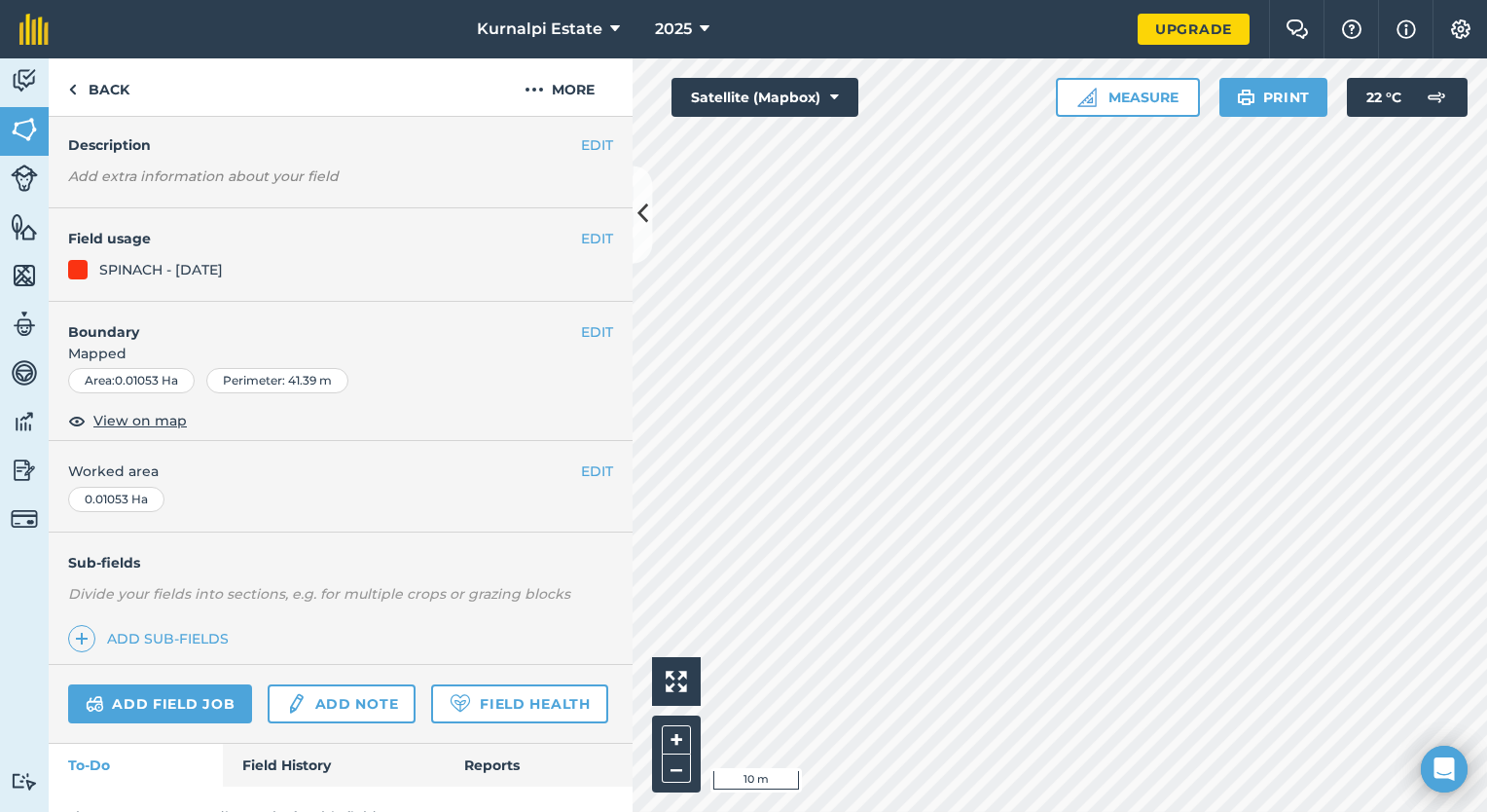
scroll to position [83, 0]
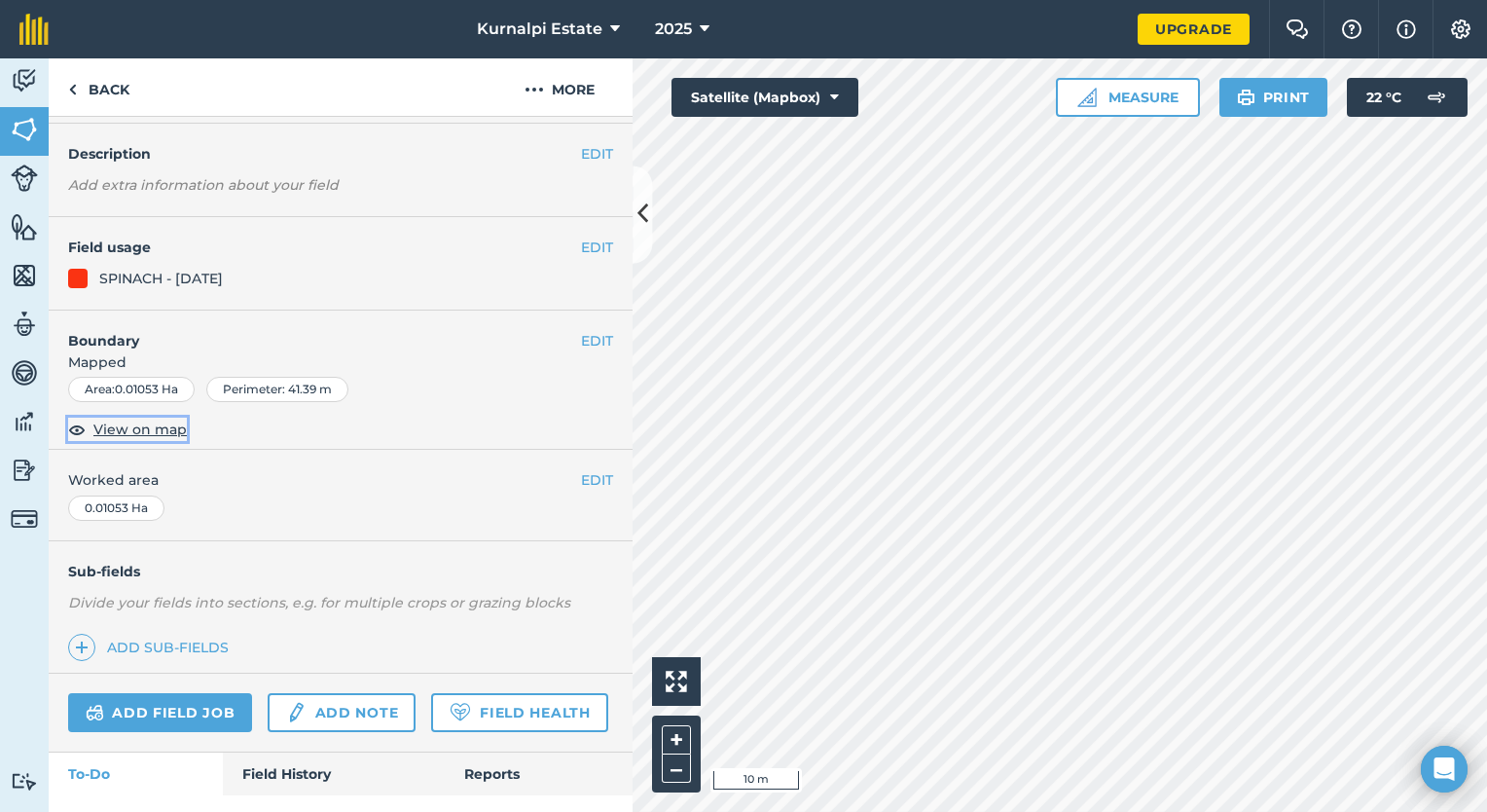
click at [141, 434] on span "View on map" at bounding box center [139, 430] width 93 height 22
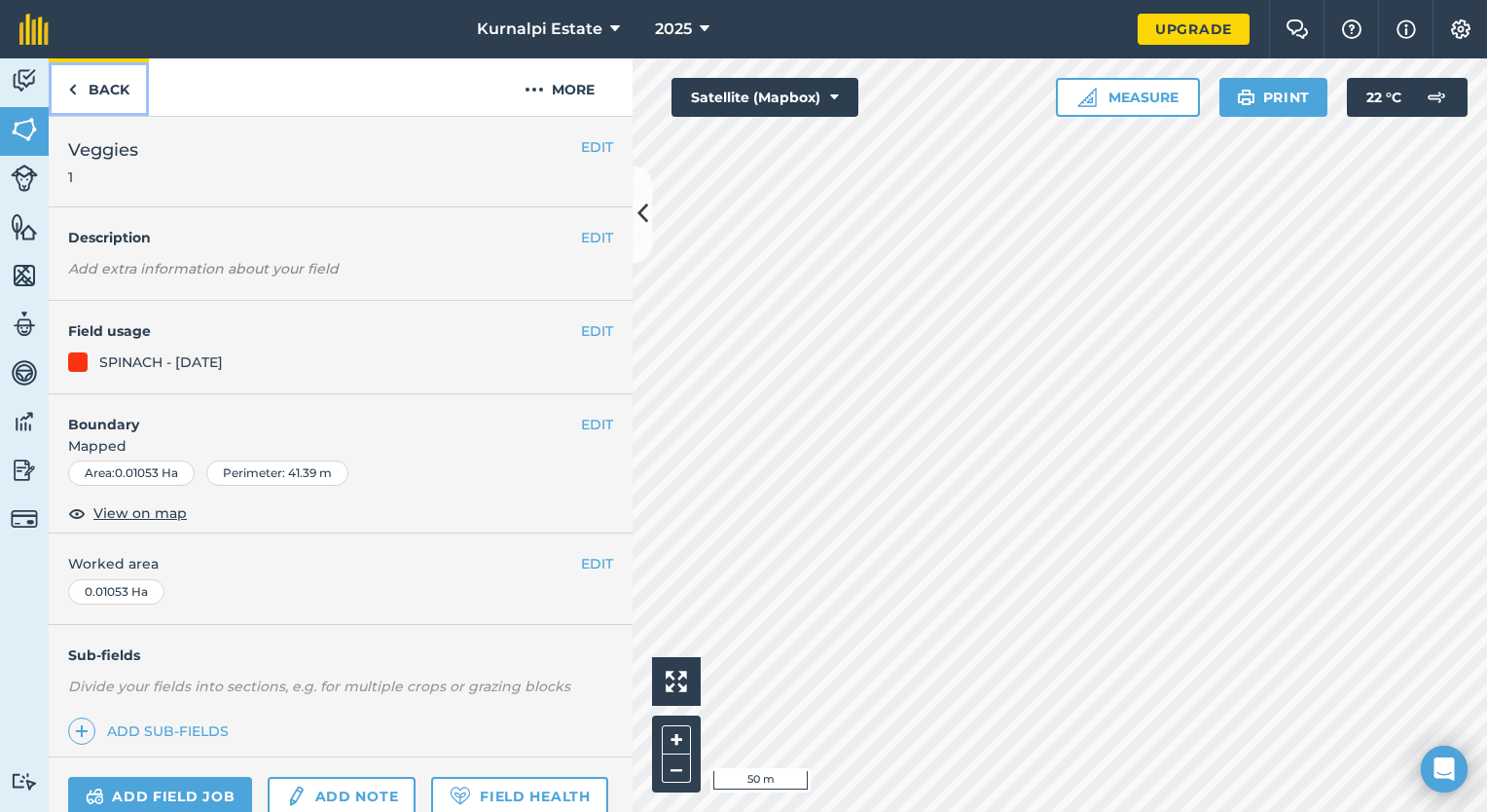
click at [81, 93] on link "Back" at bounding box center [99, 87] width 100 height 58
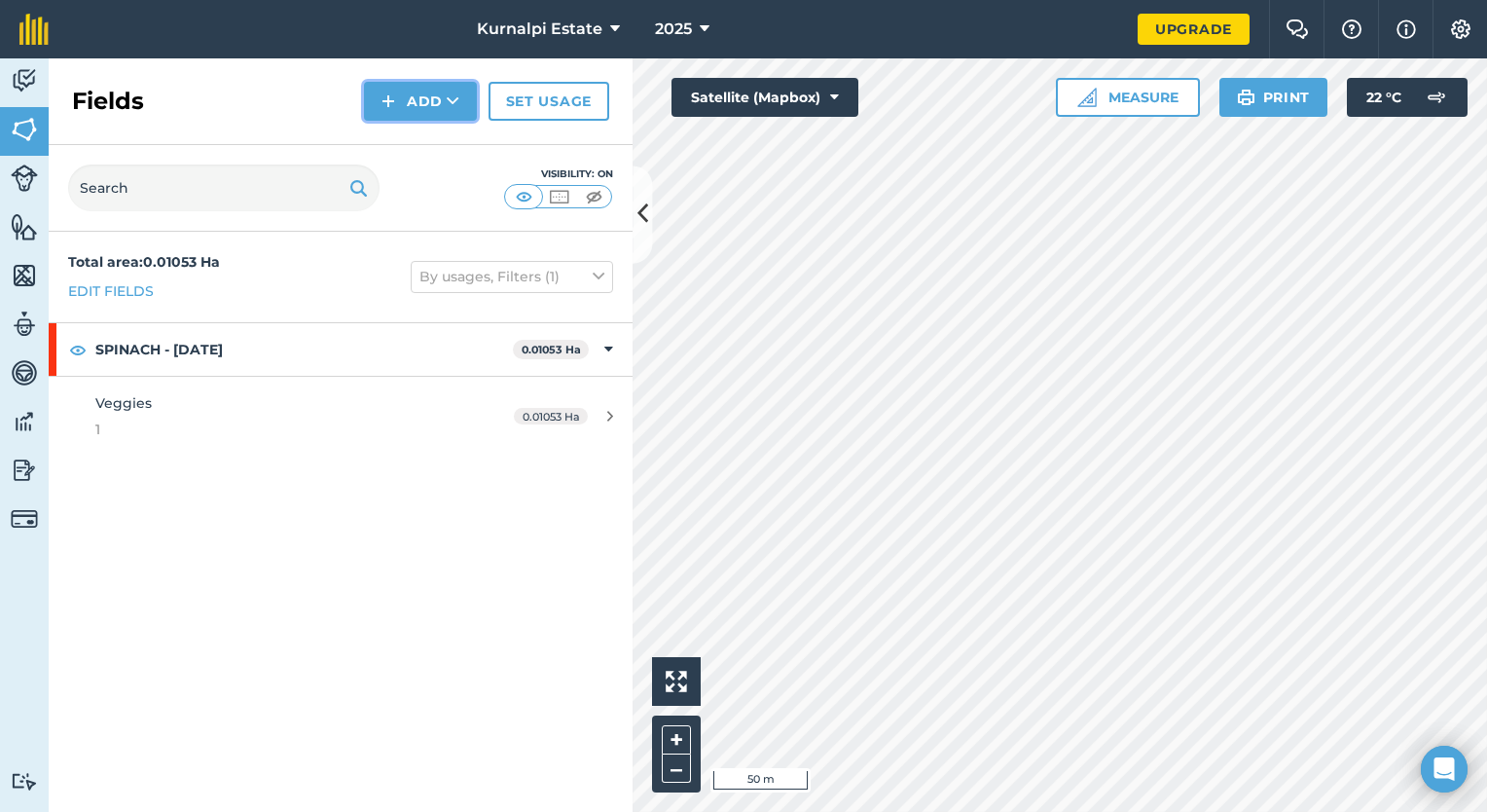
click at [431, 102] on button "Add" at bounding box center [420, 101] width 113 height 39
click at [438, 140] on link "Draw" at bounding box center [420, 145] width 107 height 43
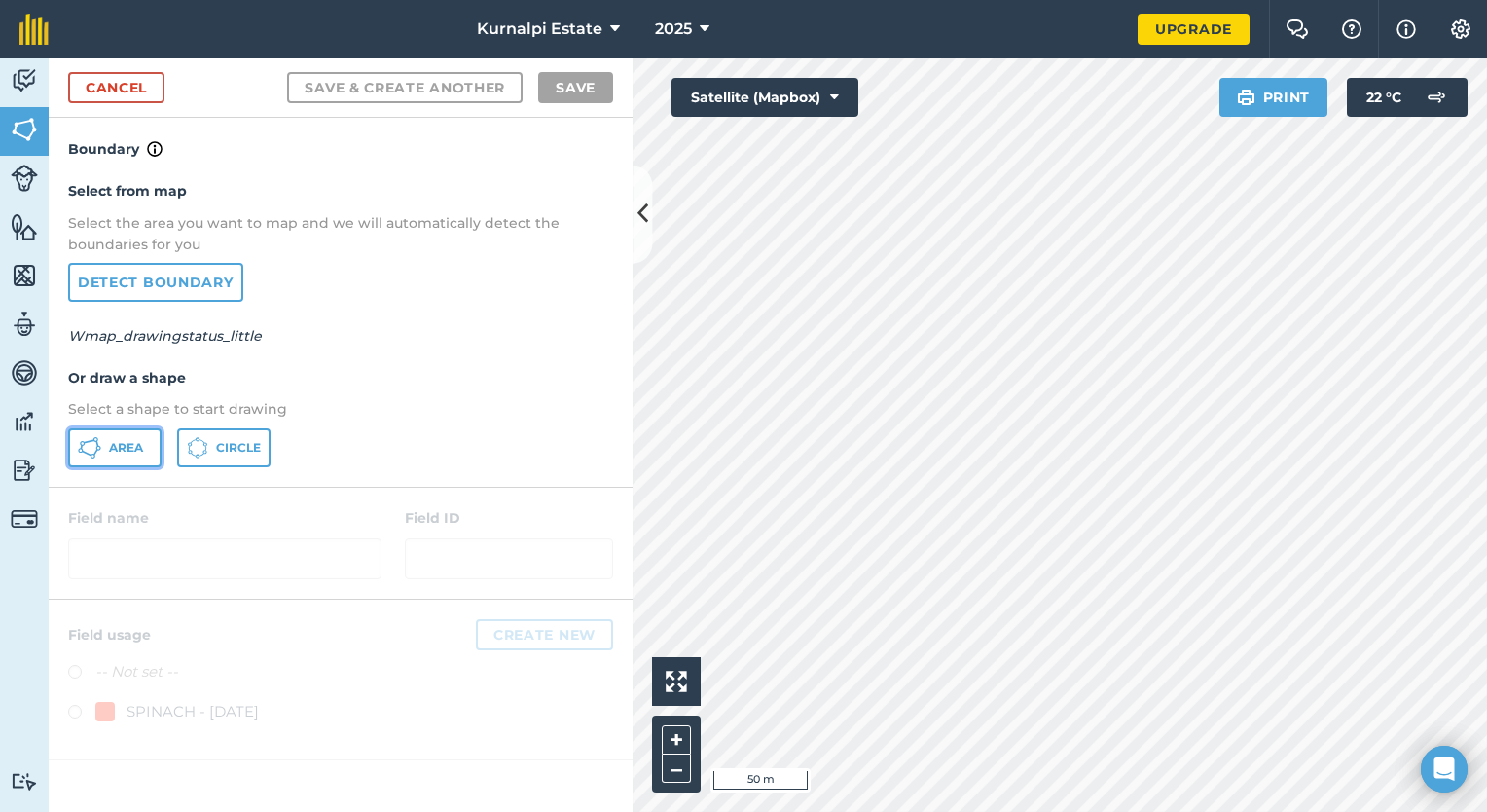
click at [103, 450] on button "Area" at bounding box center [114, 448] width 93 height 39
click at [842, 110] on button "Satellite (Mapbox)" at bounding box center [765, 97] width 187 height 39
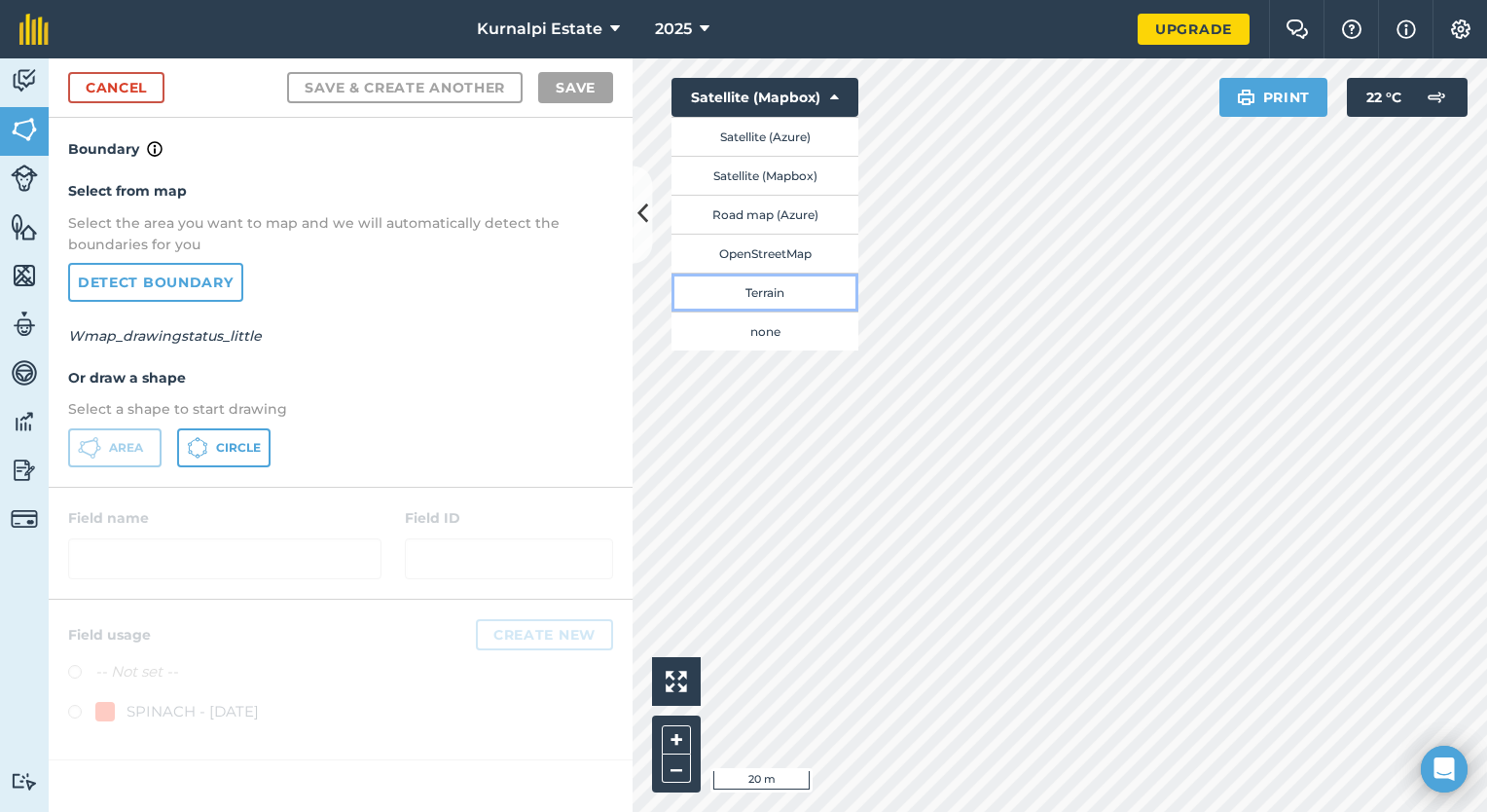
click at [766, 304] on button "Terrain" at bounding box center [765, 292] width 187 height 39
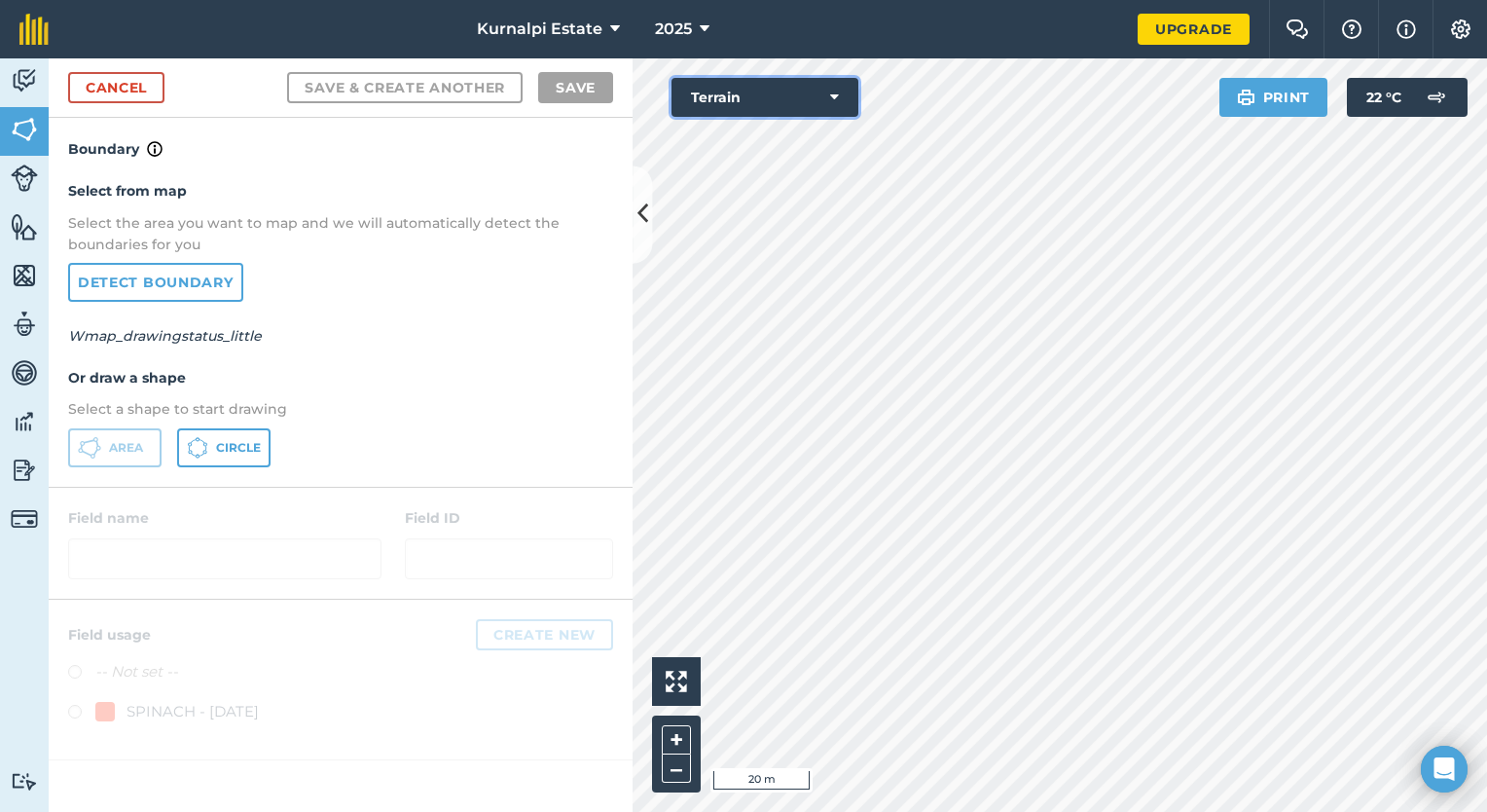
click at [837, 99] on icon at bounding box center [834, 97] width 9 height 20
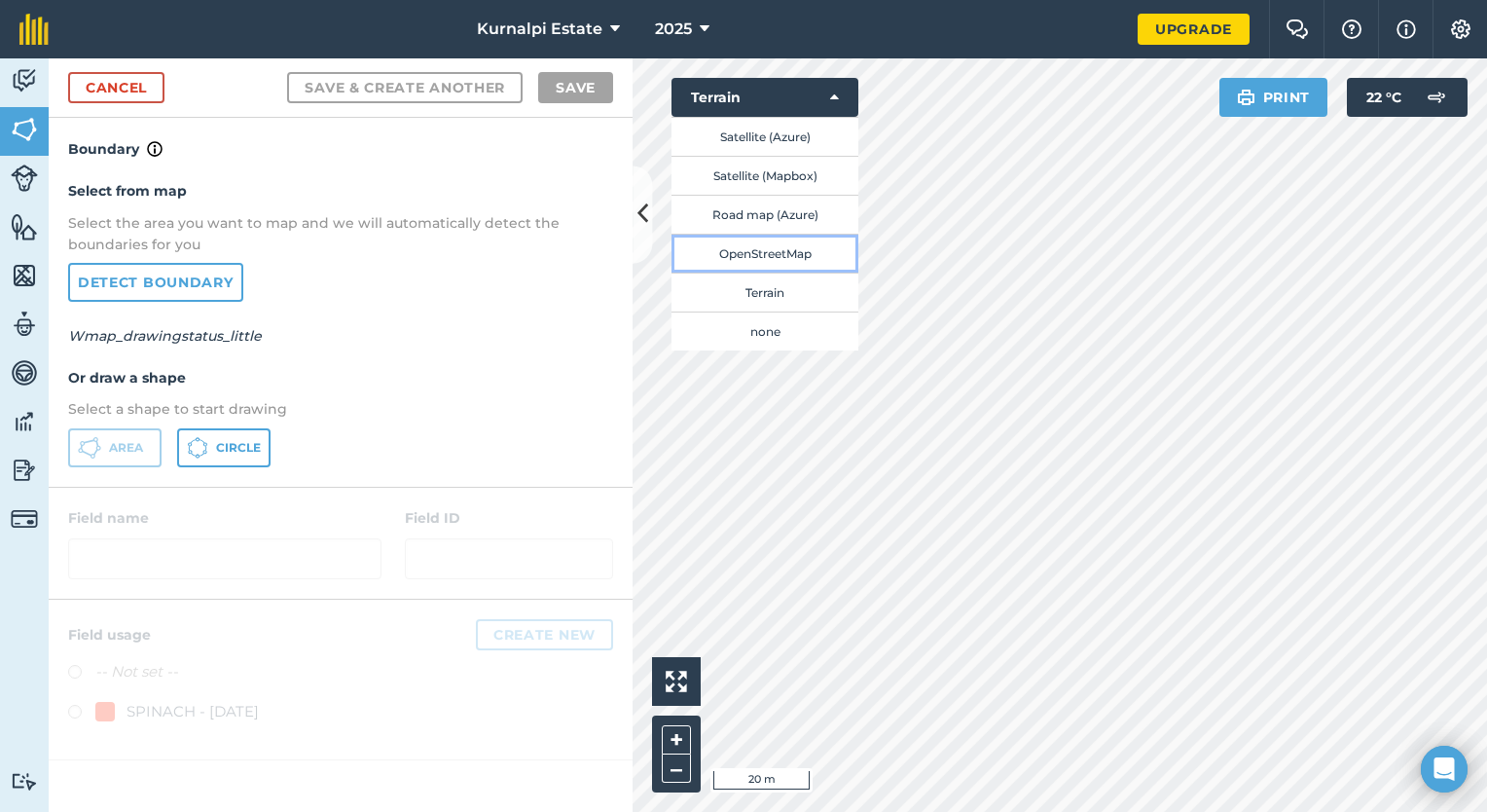
click at [771, 248] on button "OpenStreetMap" at bounding box center [765, 253] width 187 height 39
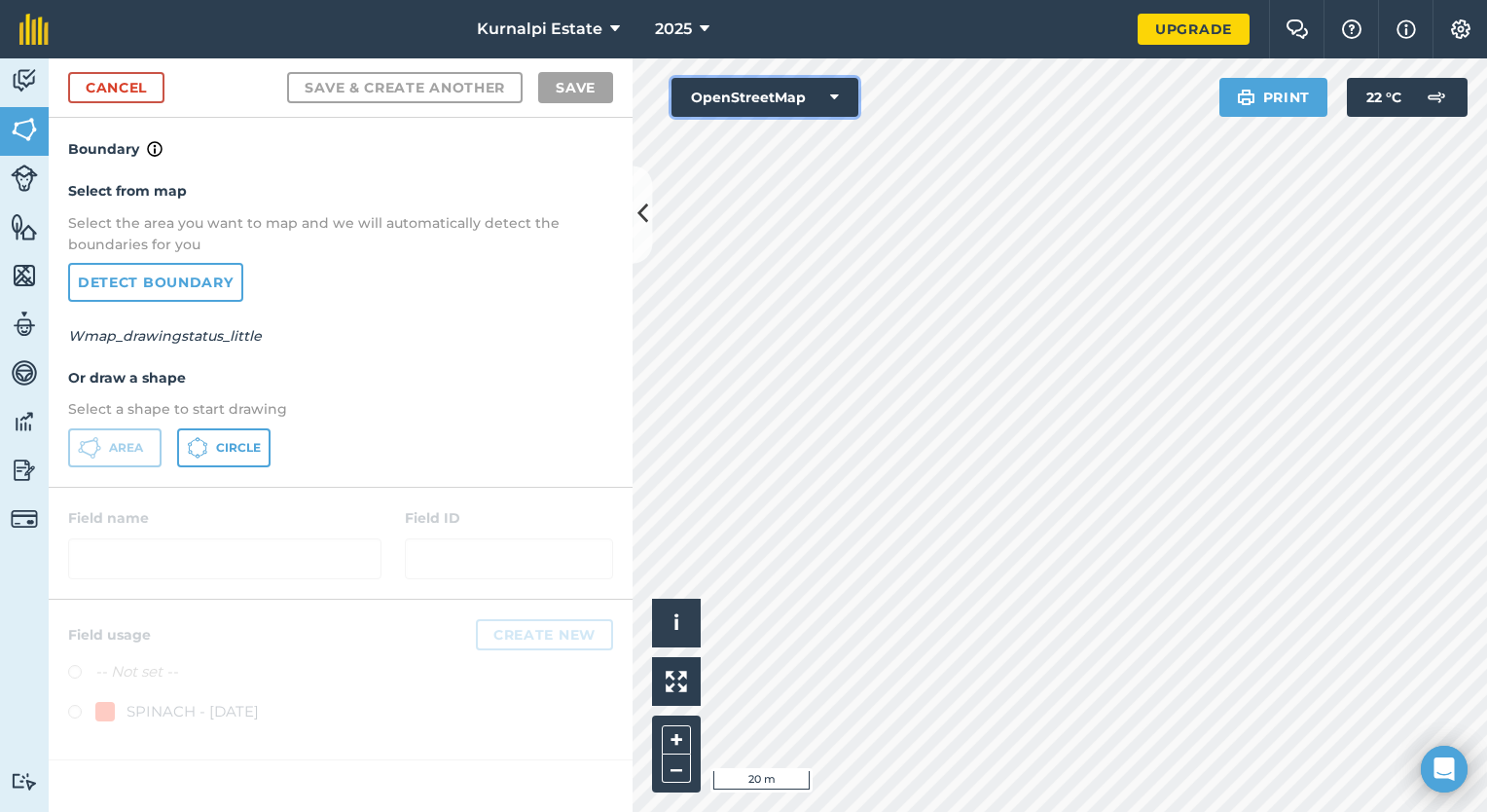
click at [828, 101] on button "OpenStreetMap" at bounding box center [765, 97] width 187 height 39
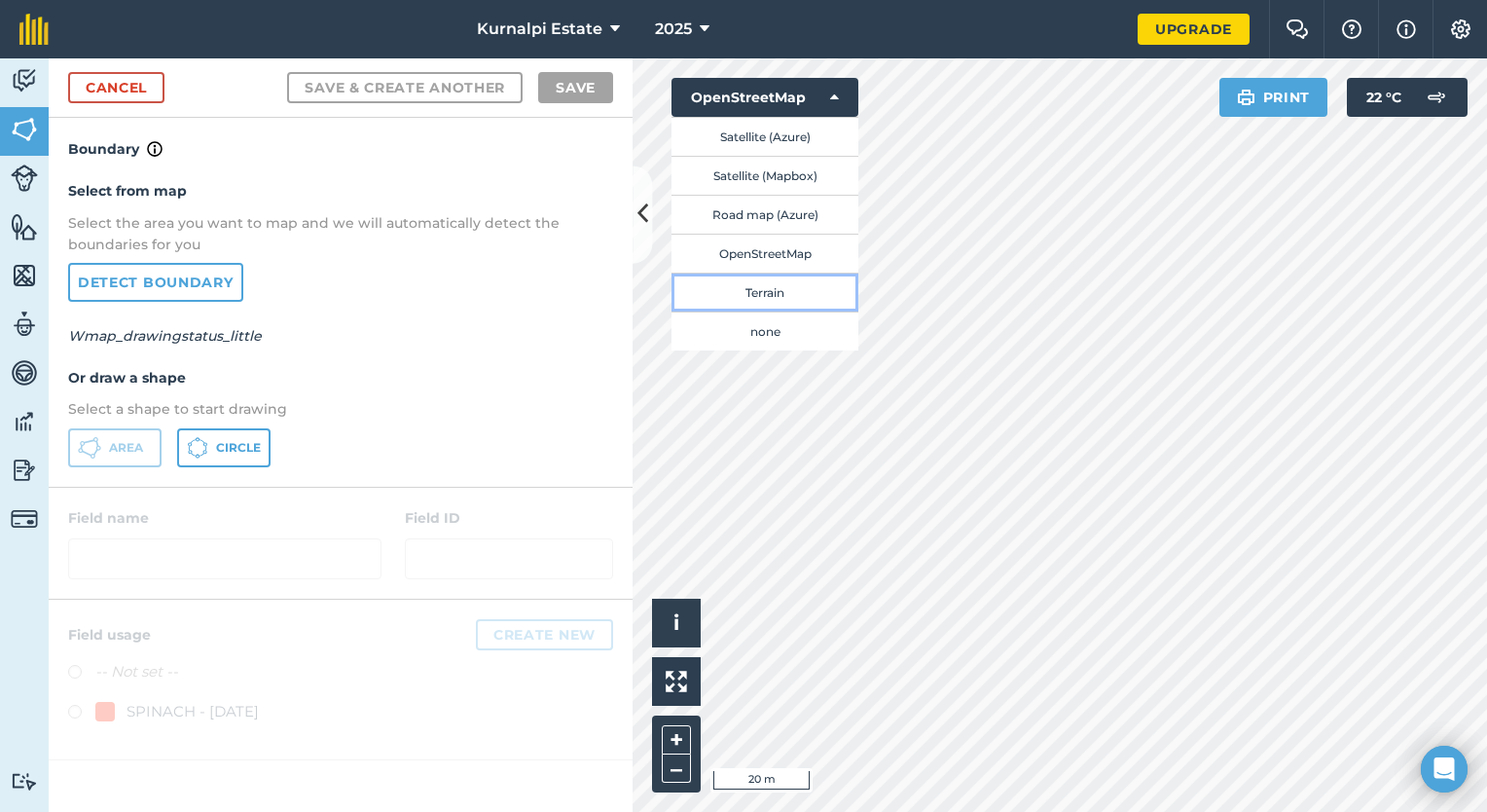
click at [777, 291] on button "Terrain" at bounding box center [765, 292] width 187 height 39
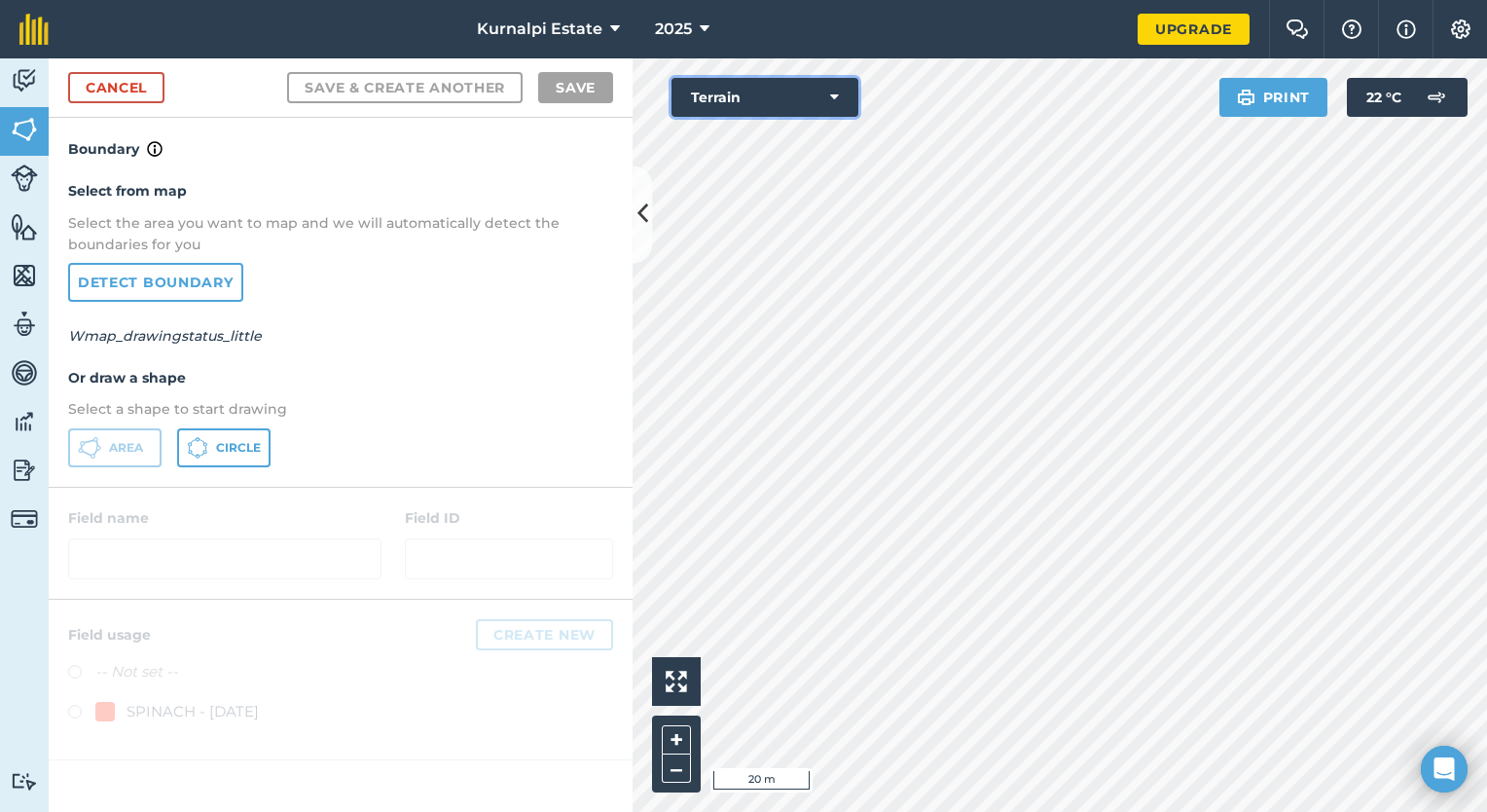
click at [790, 89] on button "Terrain" at bounding box center [765, 97] width 187 height 39
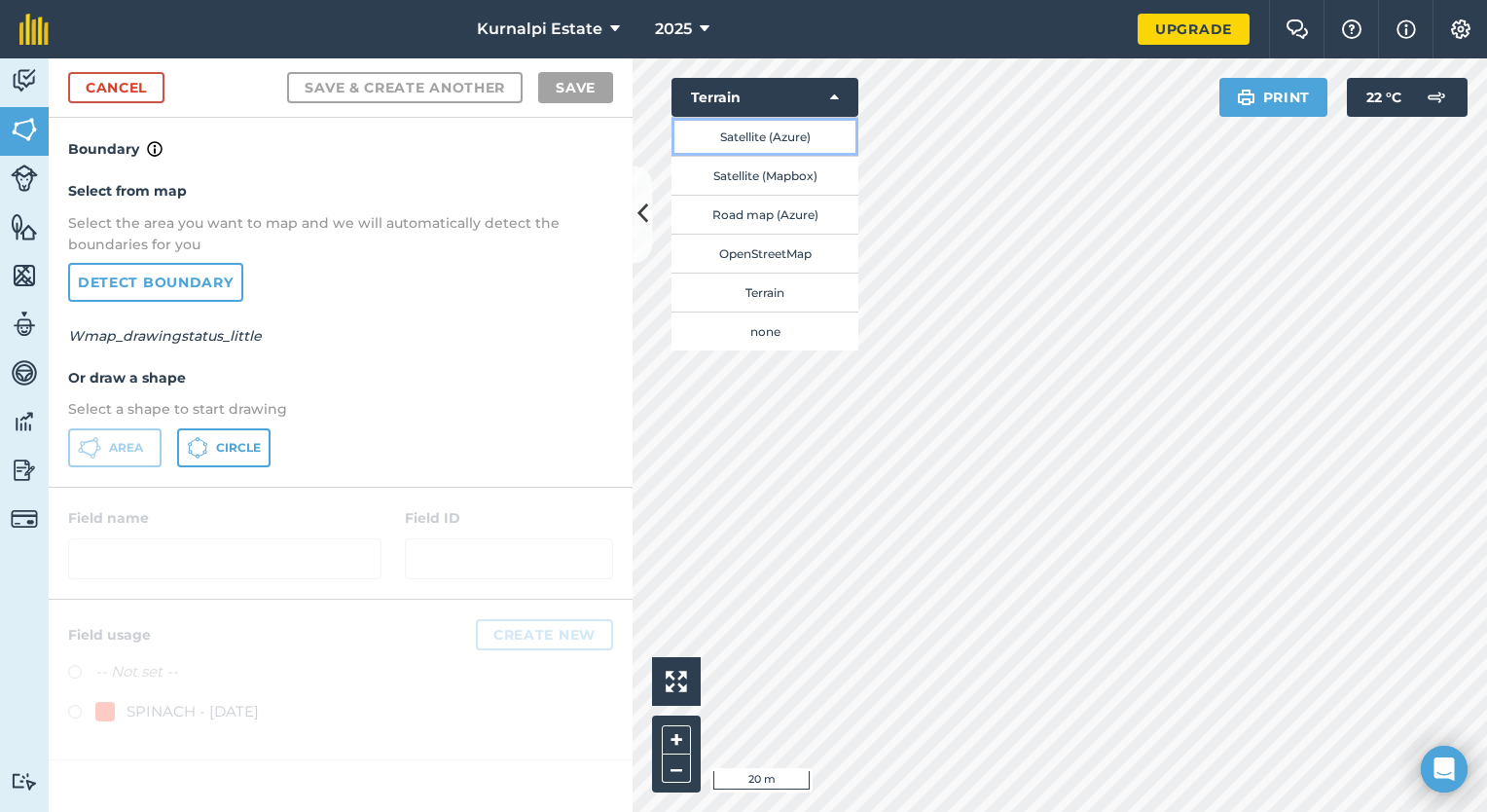
click at [771, 134] on button "Satellite (Azure)" at bounding box center [765, 136] width 187 height 39
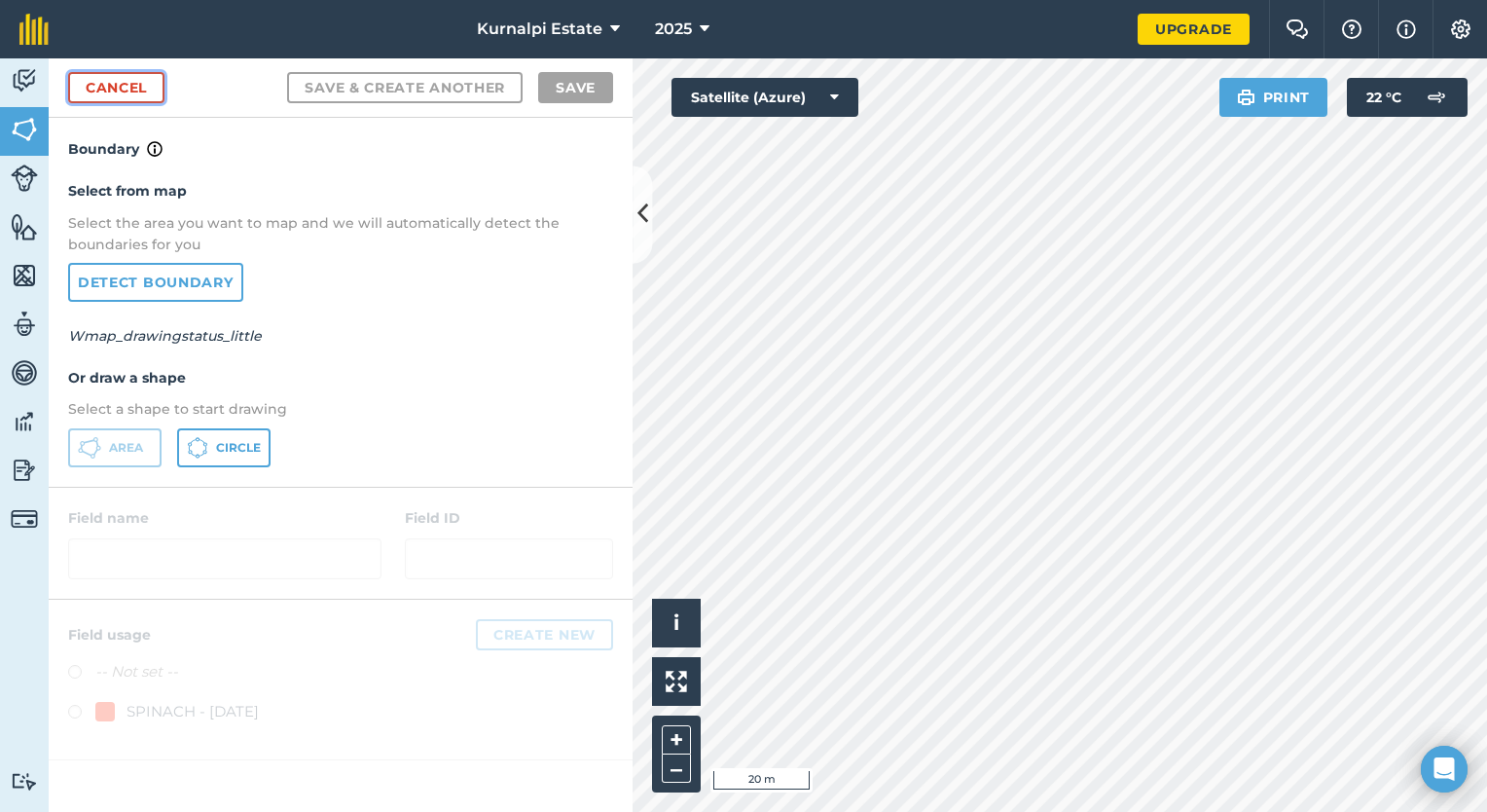
click at [148, 83] on link "Cancel" at bounding box center [116, 87] width 96 height 31
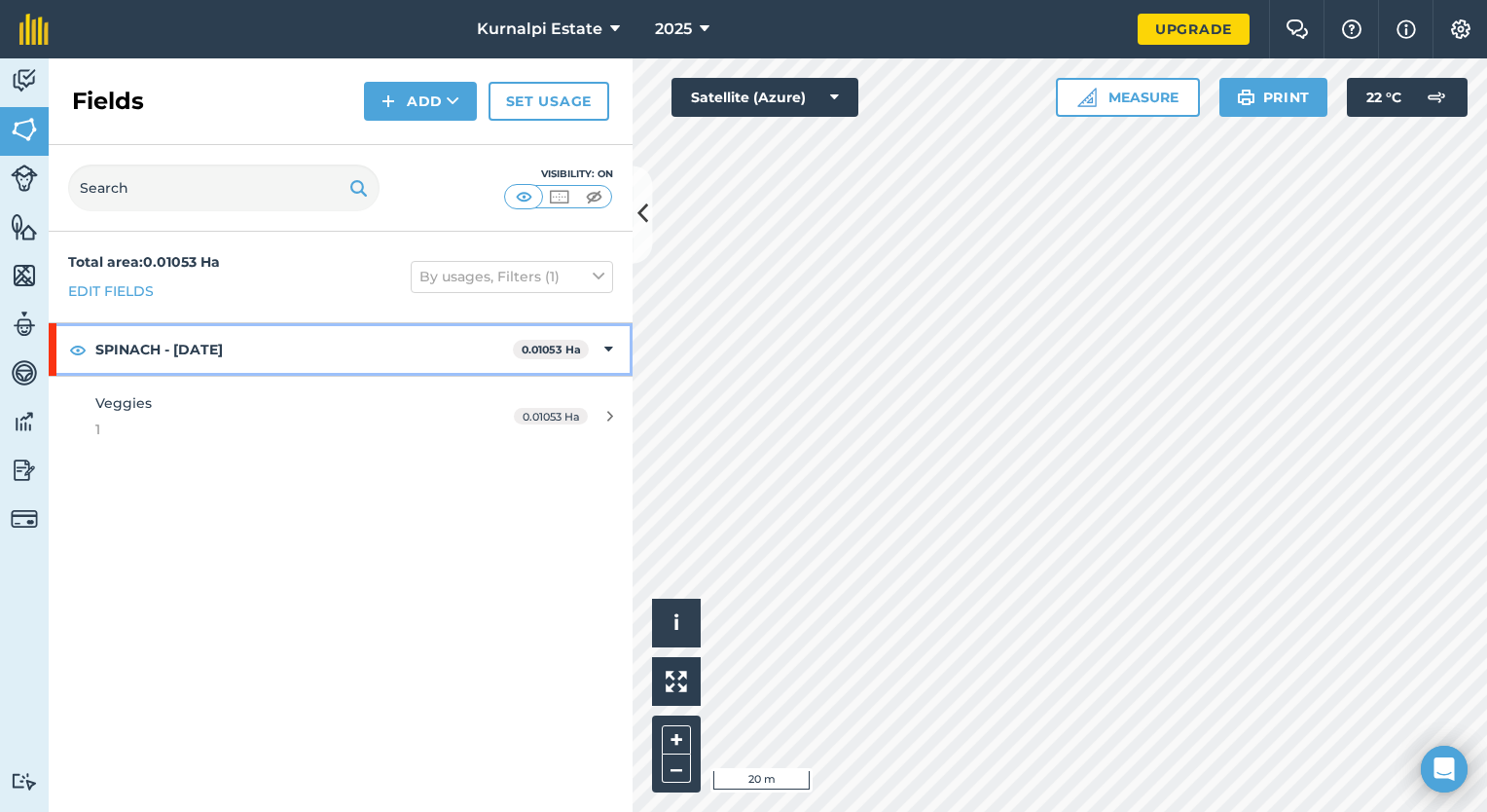
click at [617, 345] on div "SPINACH - 16-09-2025 0.01053 Ha" at bounding box center [340, 349] width 584 height 53
click at [614, 347] on div "SPINACH - 16-09-2025 0.01053 Ha" at bounding box center [340, 349] width 584 height 53
click at [241, 348] on strong "SPINACH - 16-09-2025" at bounding box center [304, 349] width 418 height 53
click at [241, 348] on strong "SPINACH - 16-09-2025" at bounding box center [306, 349] width 422 height 53
drag, startPoint x: 241, startPoint y: 348, endPoint x: 156, endPoint y: 356, distance: 85.4
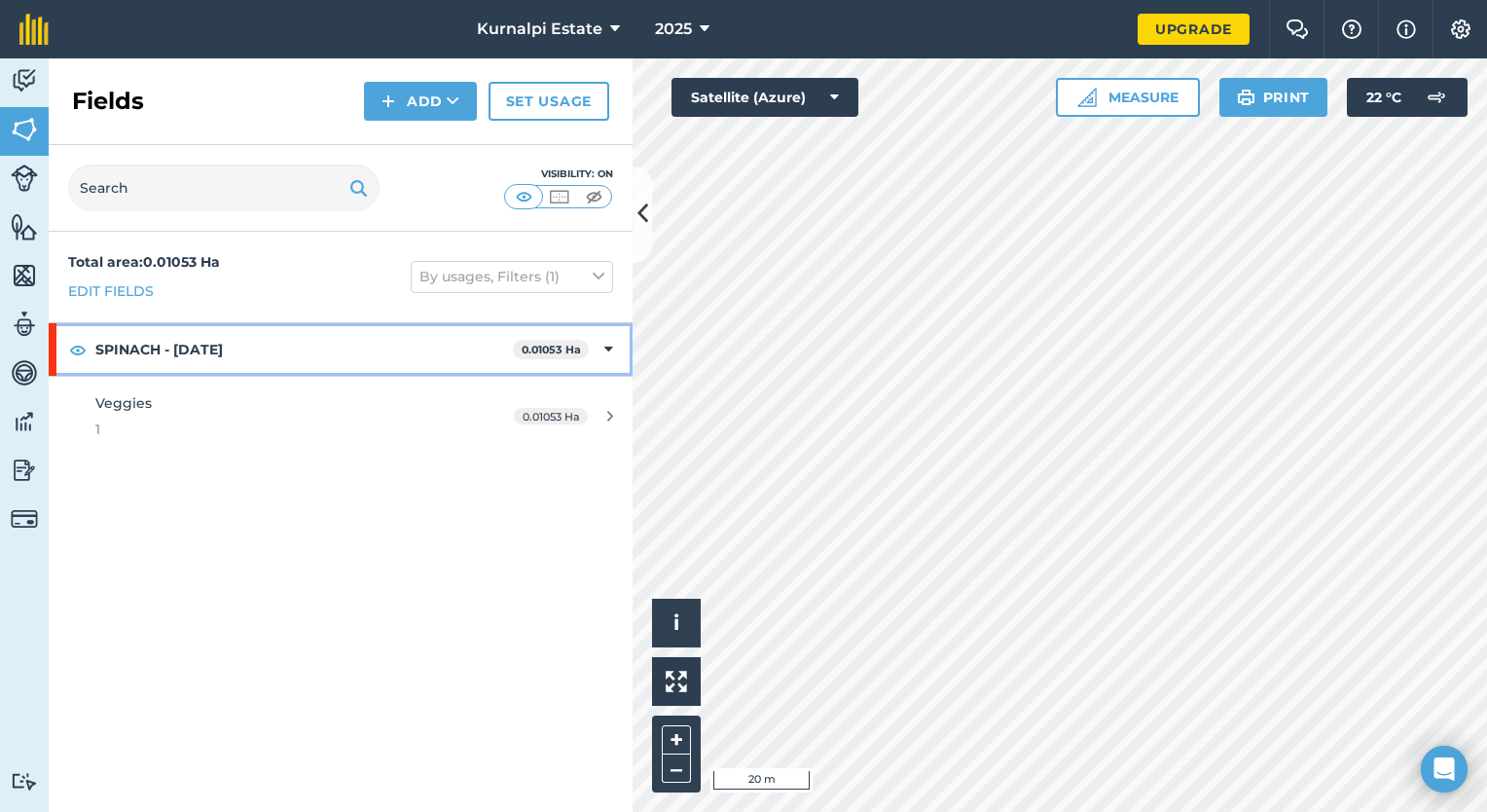
click at [156, 356] on strong "SPINACH - 16-09-2025" at bounding box center [304, 349] width 418 height 53
click at [219, 332] on strong "SPINACH - 16-09-2025" at bounding box center [306, 349] width 422 height 53
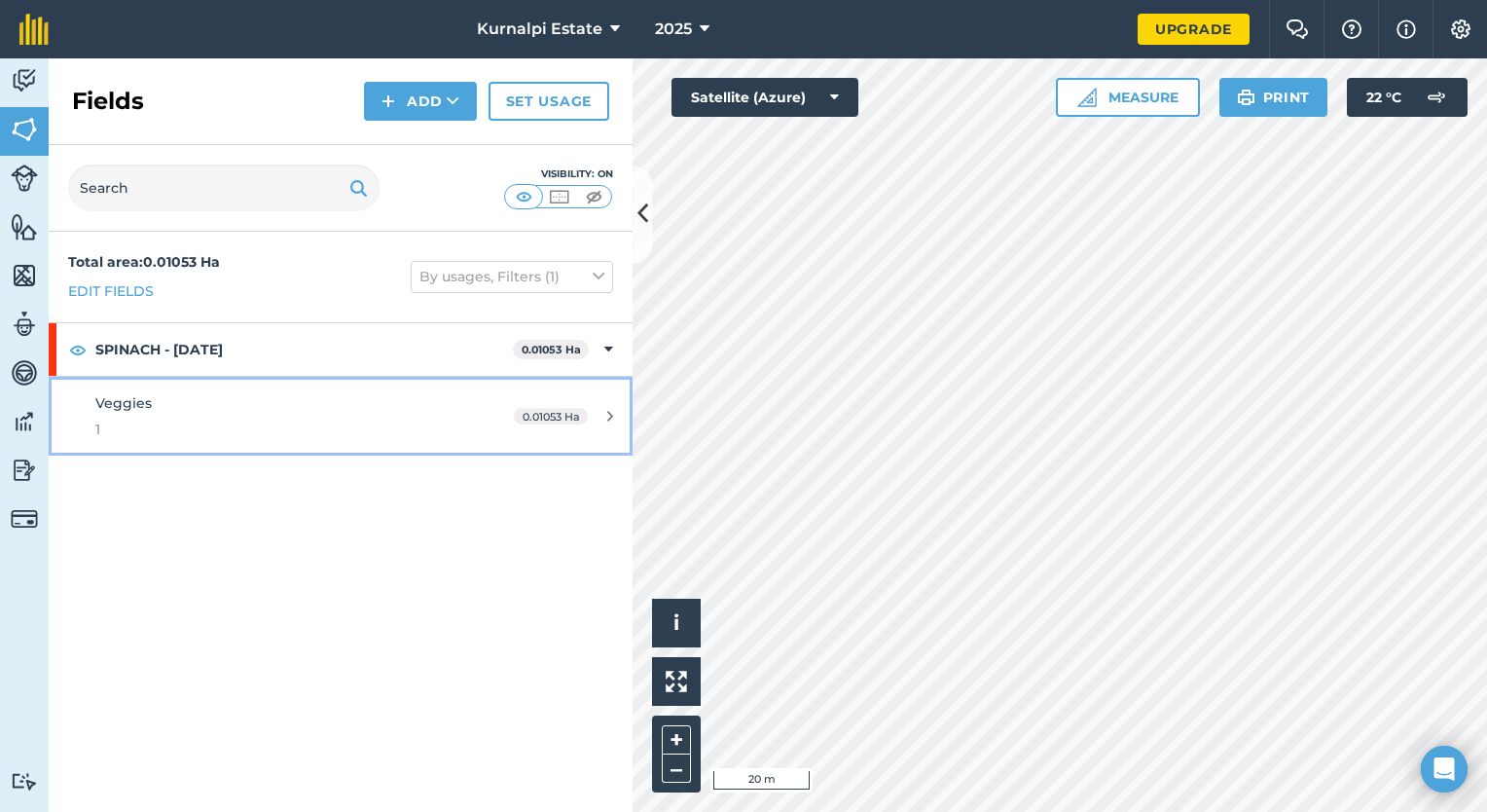
click at [612, 418] on icon at bounding box center [610, 416] width 6 height 15
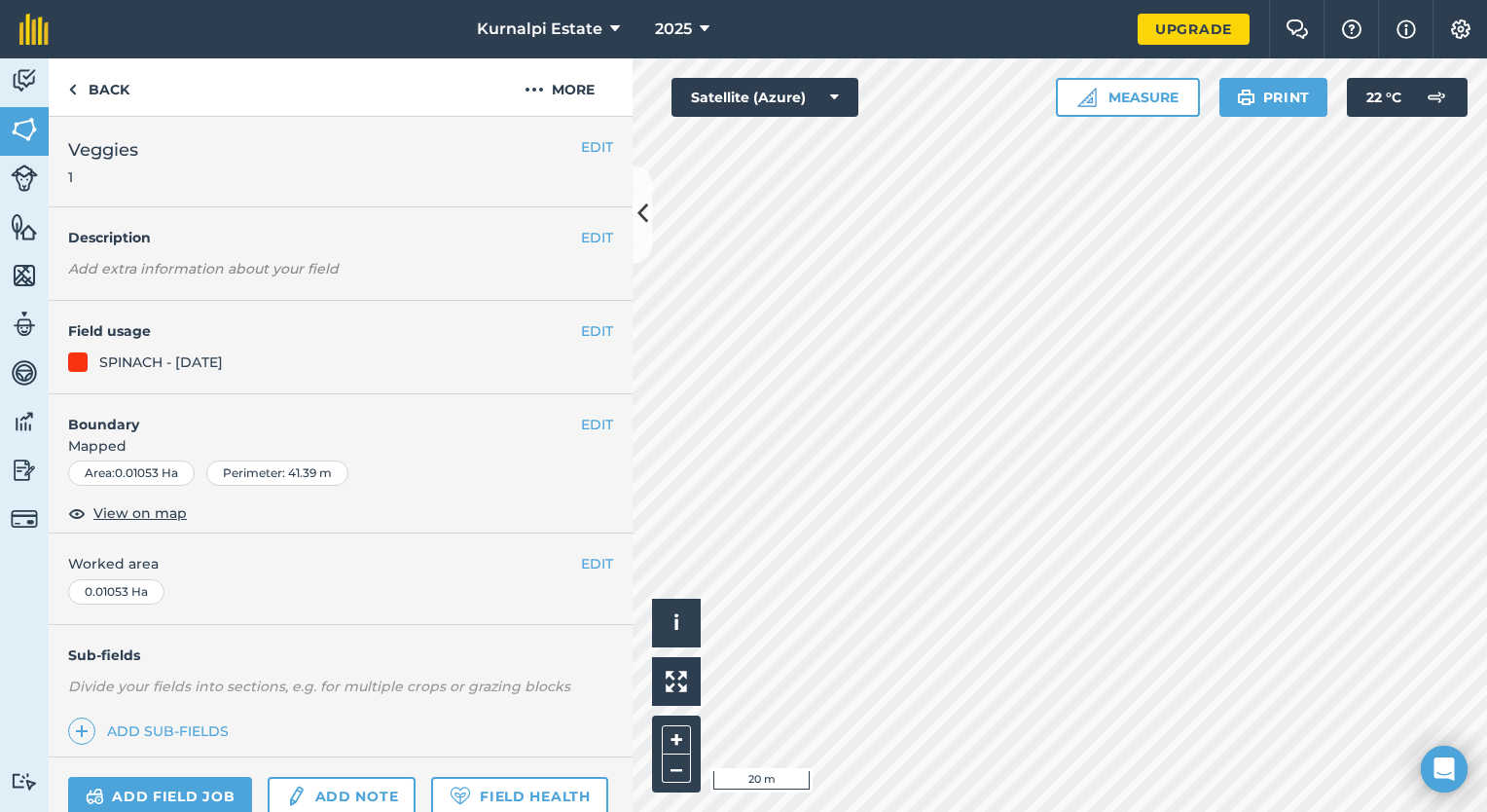
scroll to position [179, 0]
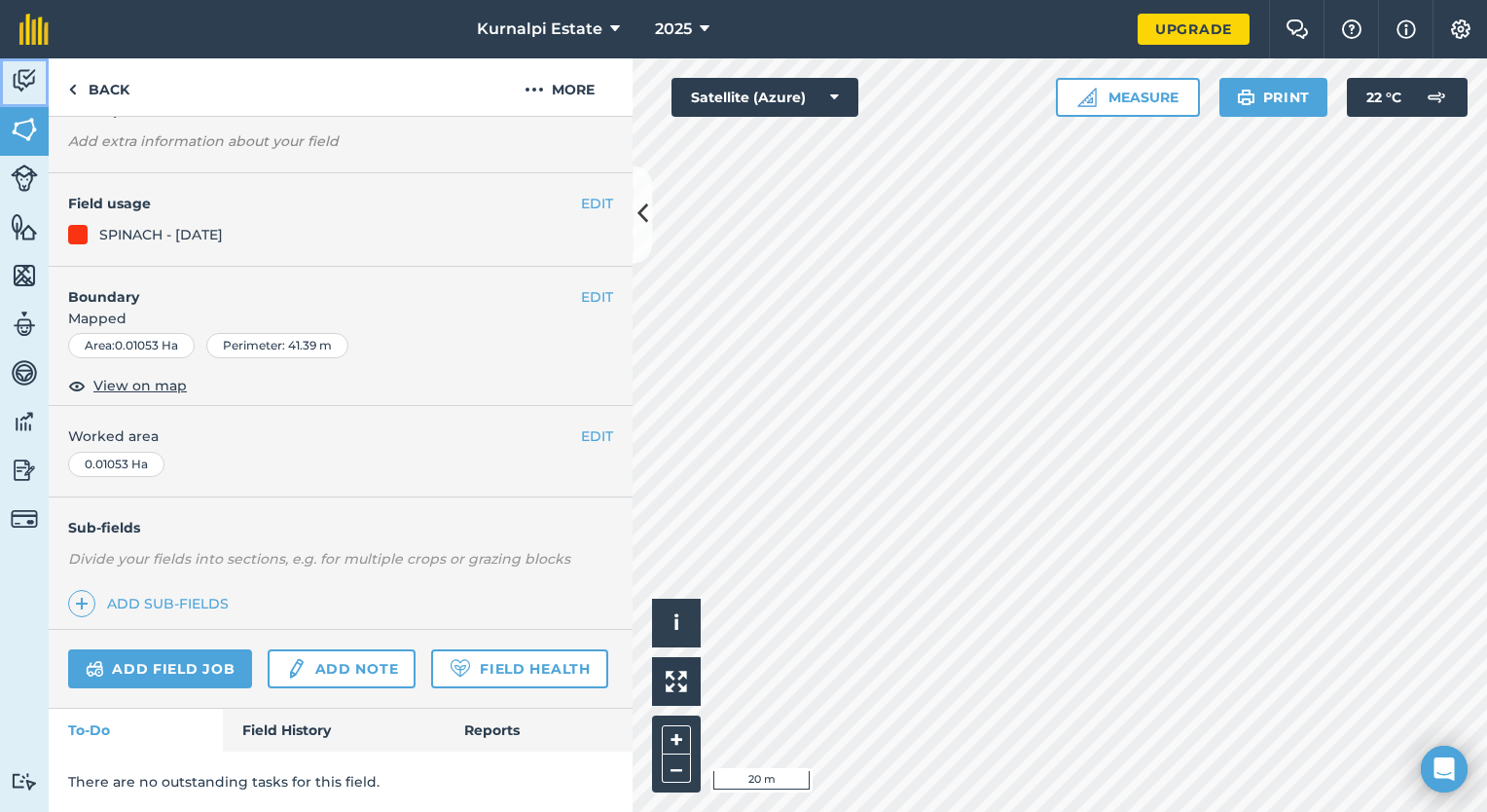
click at [26, 82] on img at bounding box center [25, 80] width 27 height 29
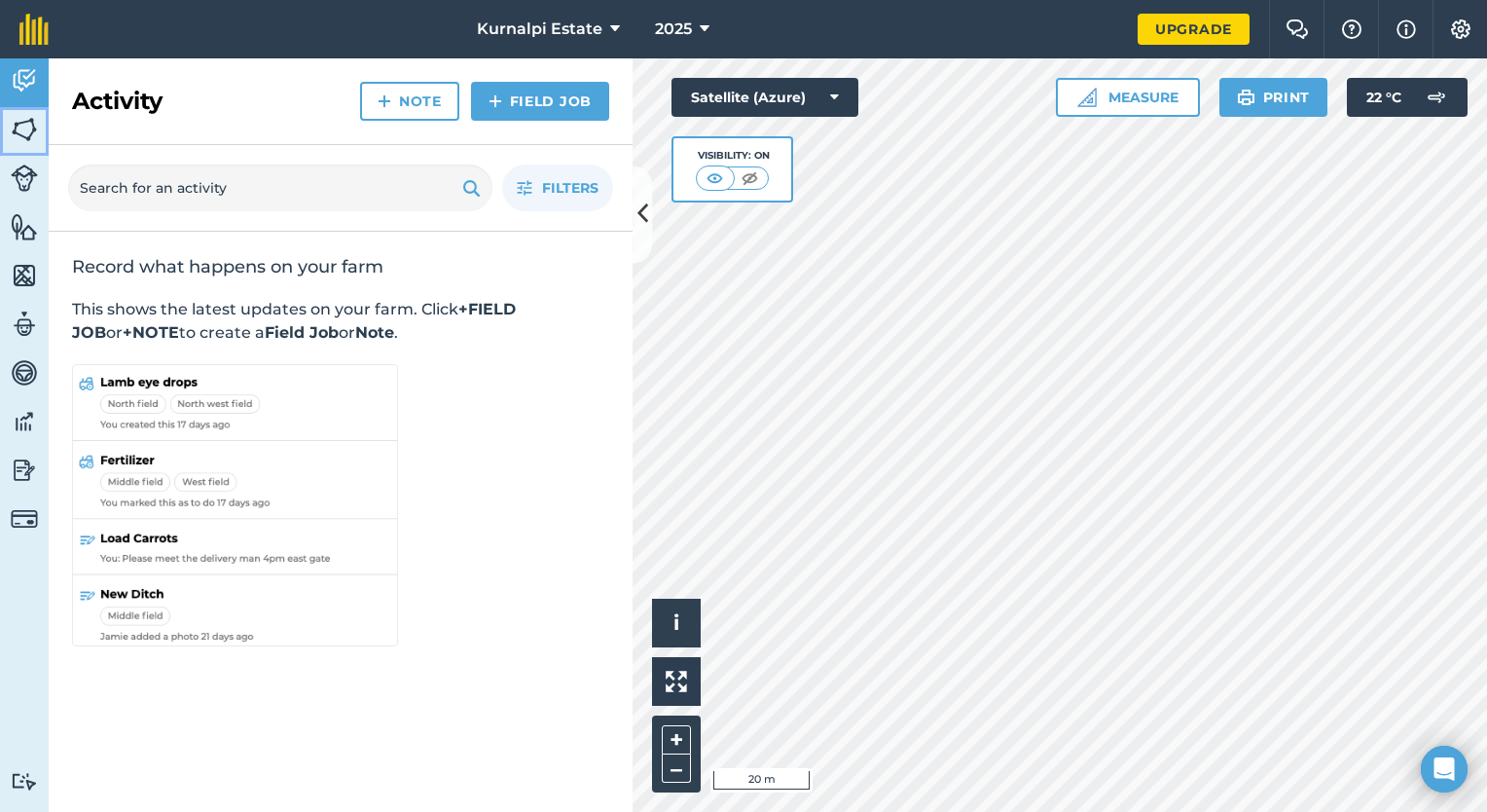
click at [20, 130] on img at bounding box center [25, 129] width 27 height 29
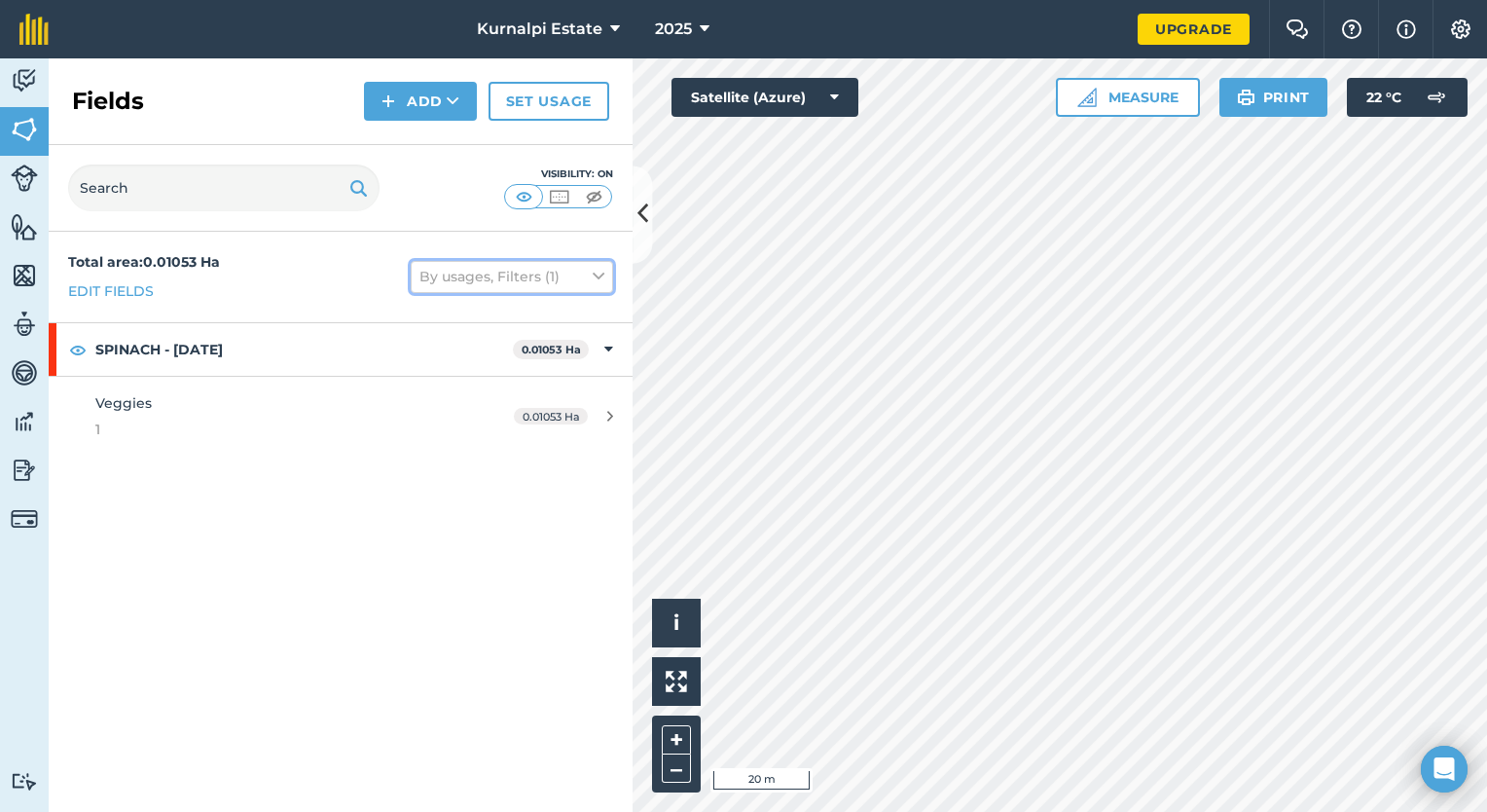
click at [601, 272] on icon at bounding box center [598, 277] width 12 height 22
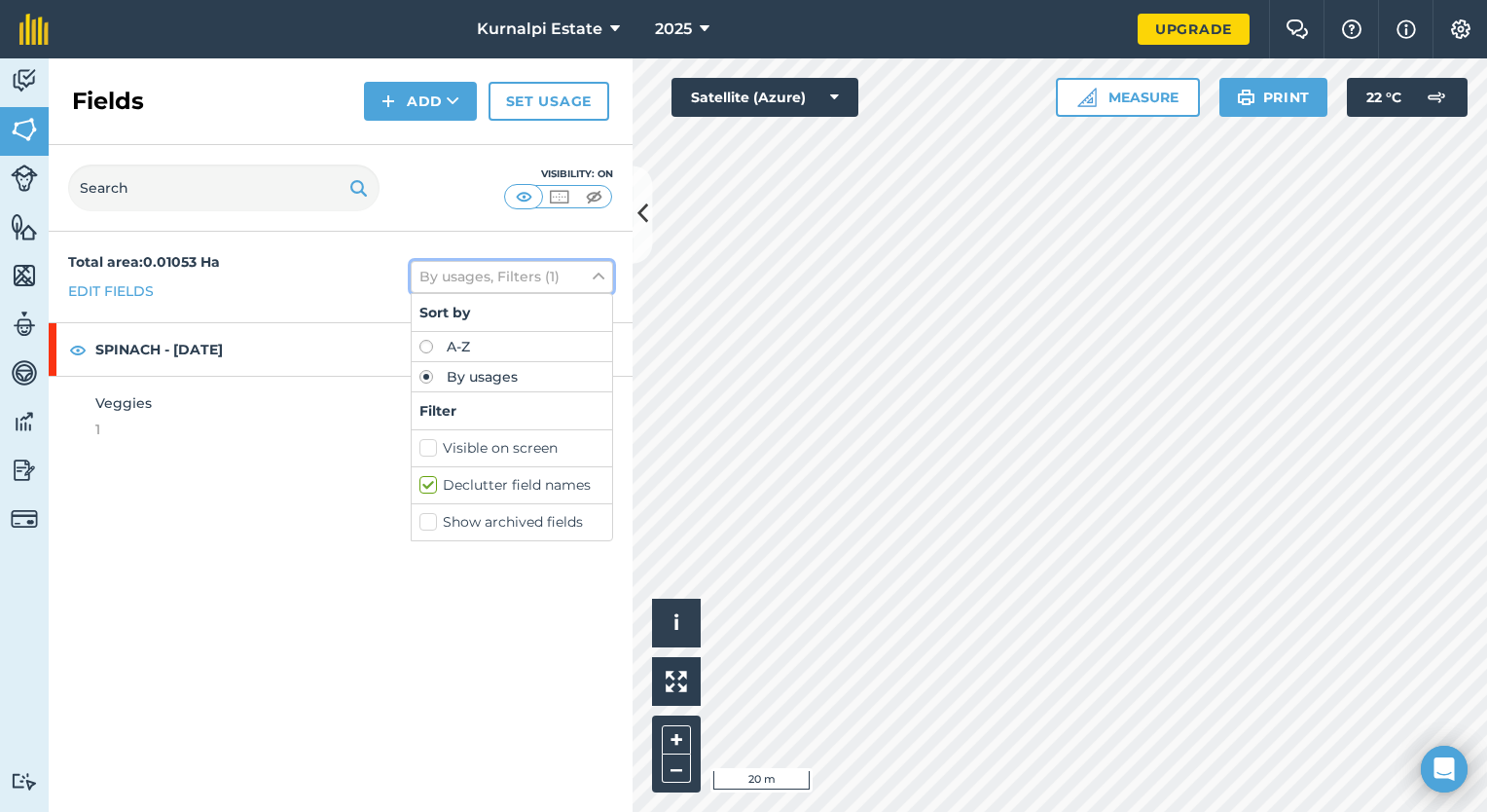
click at [601, 272] on icon at bounding box center [598, 277] width 12 height 22
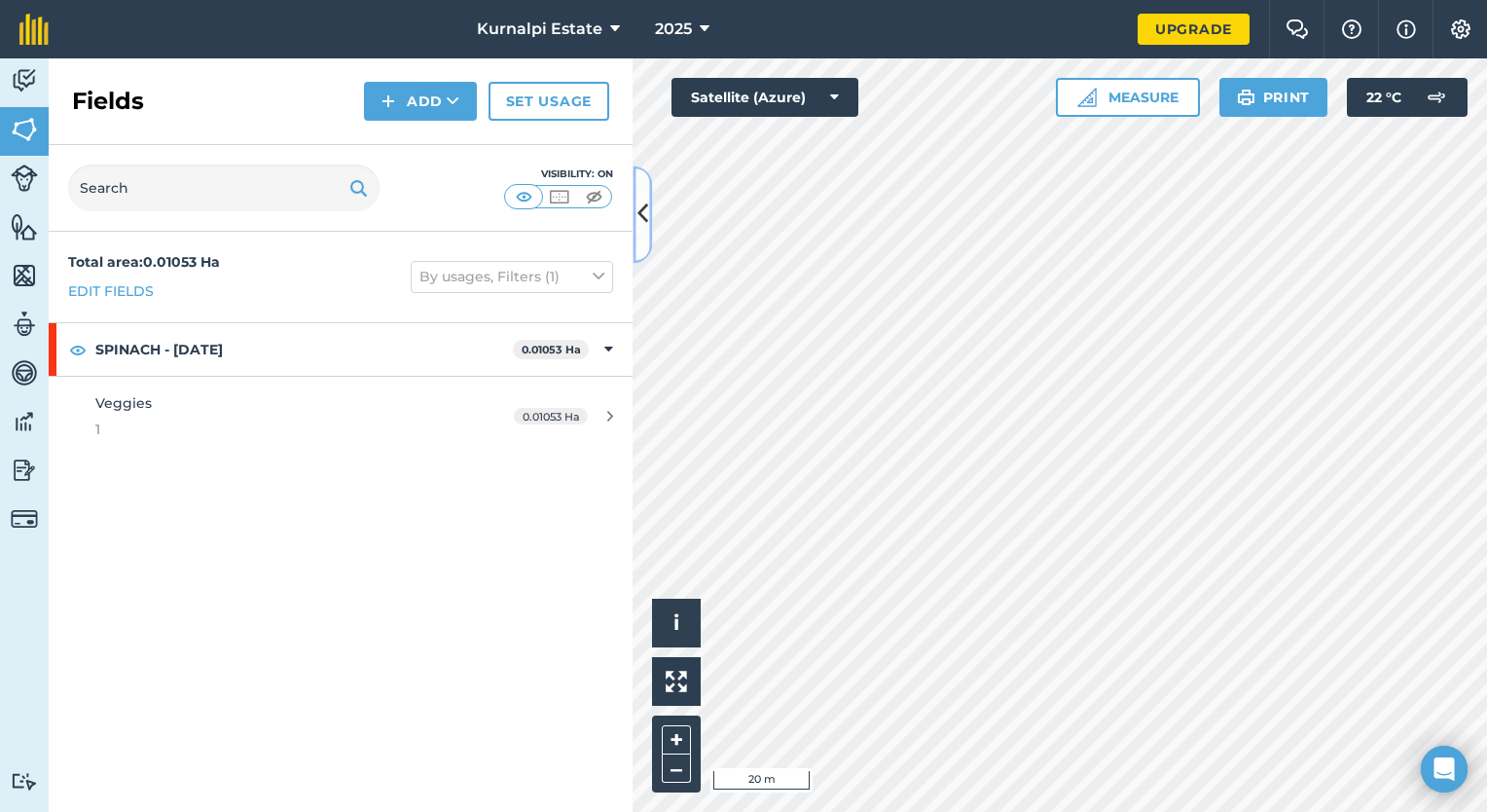
click at [642, 212] on icon at bounding box center [642, 214] width 11 height 34
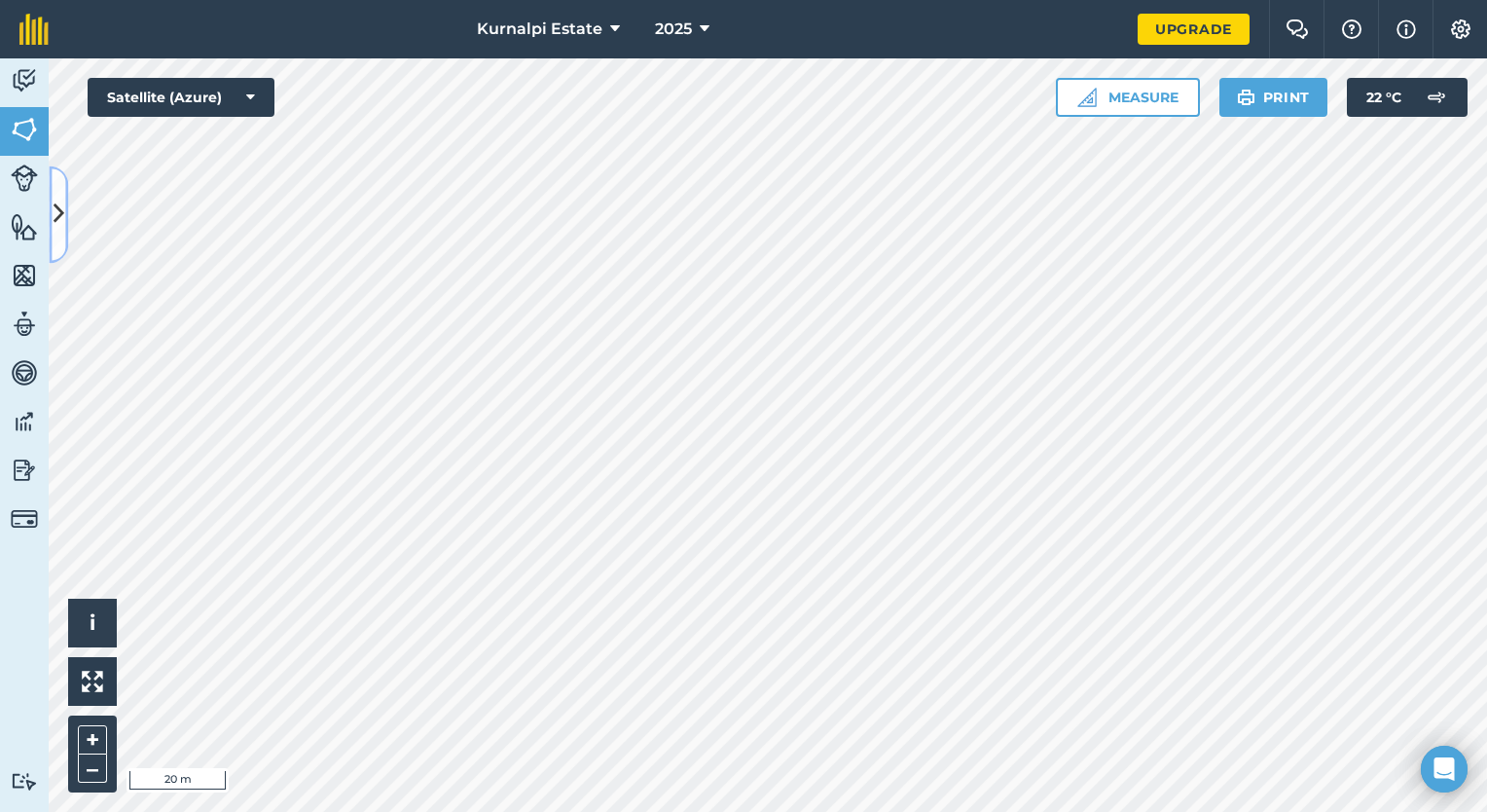
click at [63, 216] on icon at bounding box center [59, 214] width 11 height 34
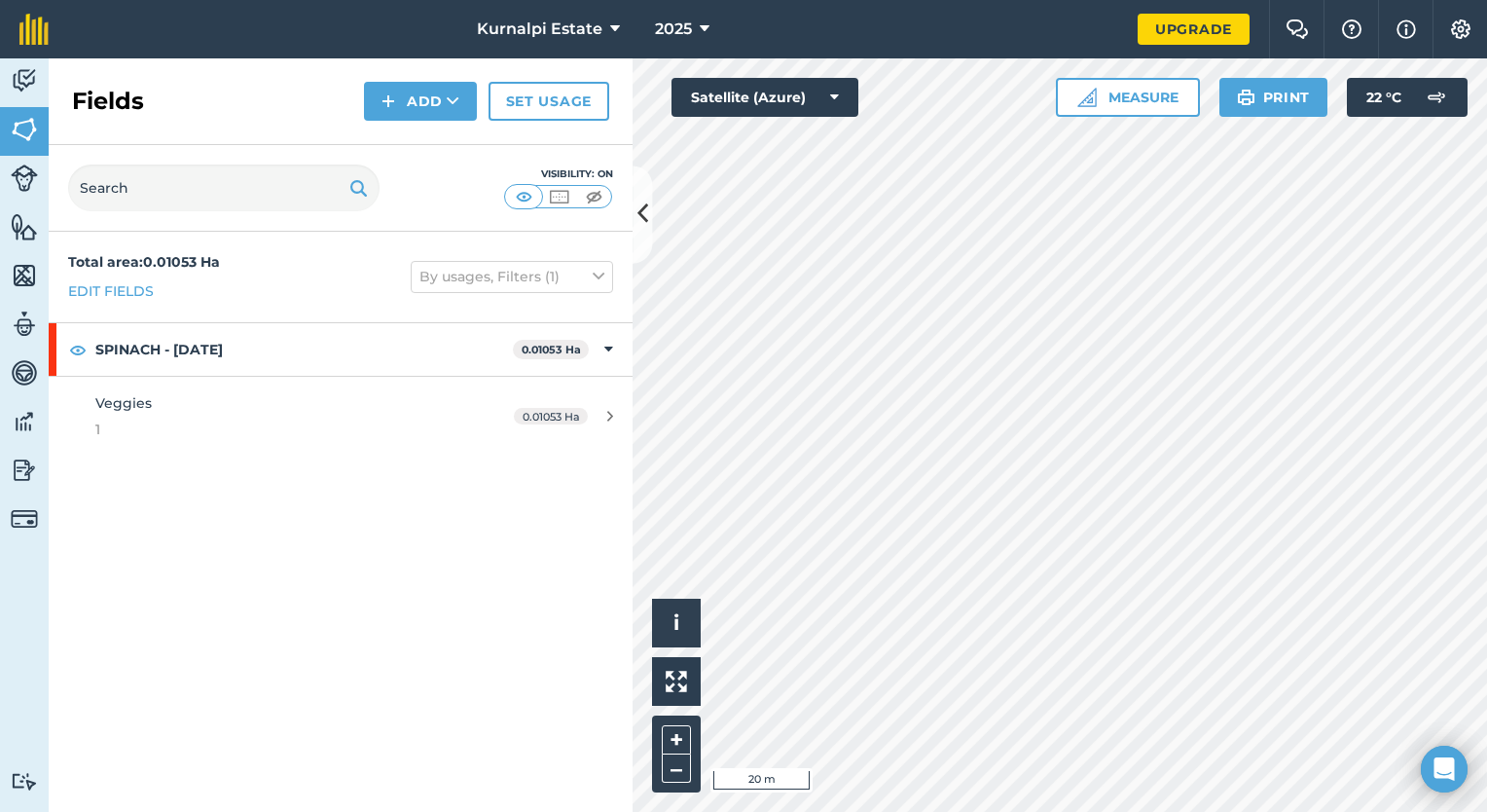
drag, startPoint x: 119, startPoint y: 309, endPoint x: 117, endPoint y: 287, distance: 22.1
click at [117, 287] on div "Total area : 0.01053 Ha Edit fields By usages, Filters (1)" at bounding box center [340, 277] width 584 height 90
click at [117, 287] on link "Edit fields" at bounding box center [110, 291] width 85 height 22
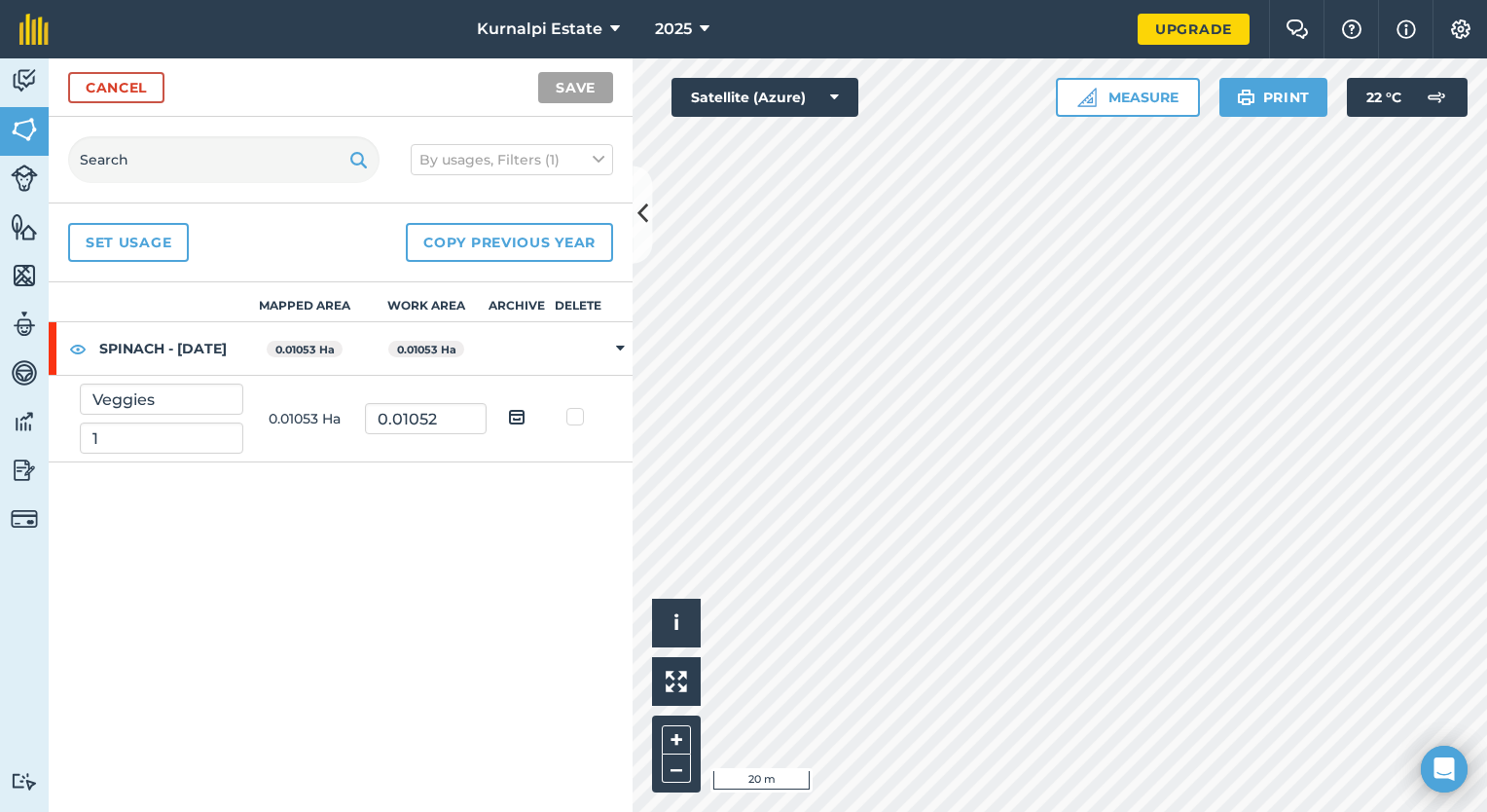
click at [623, 345] on icon at bounding box center [620, 348] width 9 height 18
click at [623, 345] on td at bounding box center [620, 348] width 25 height 54
click at [12, 527] on img at bounding box center [25, 519] width 27 height 27
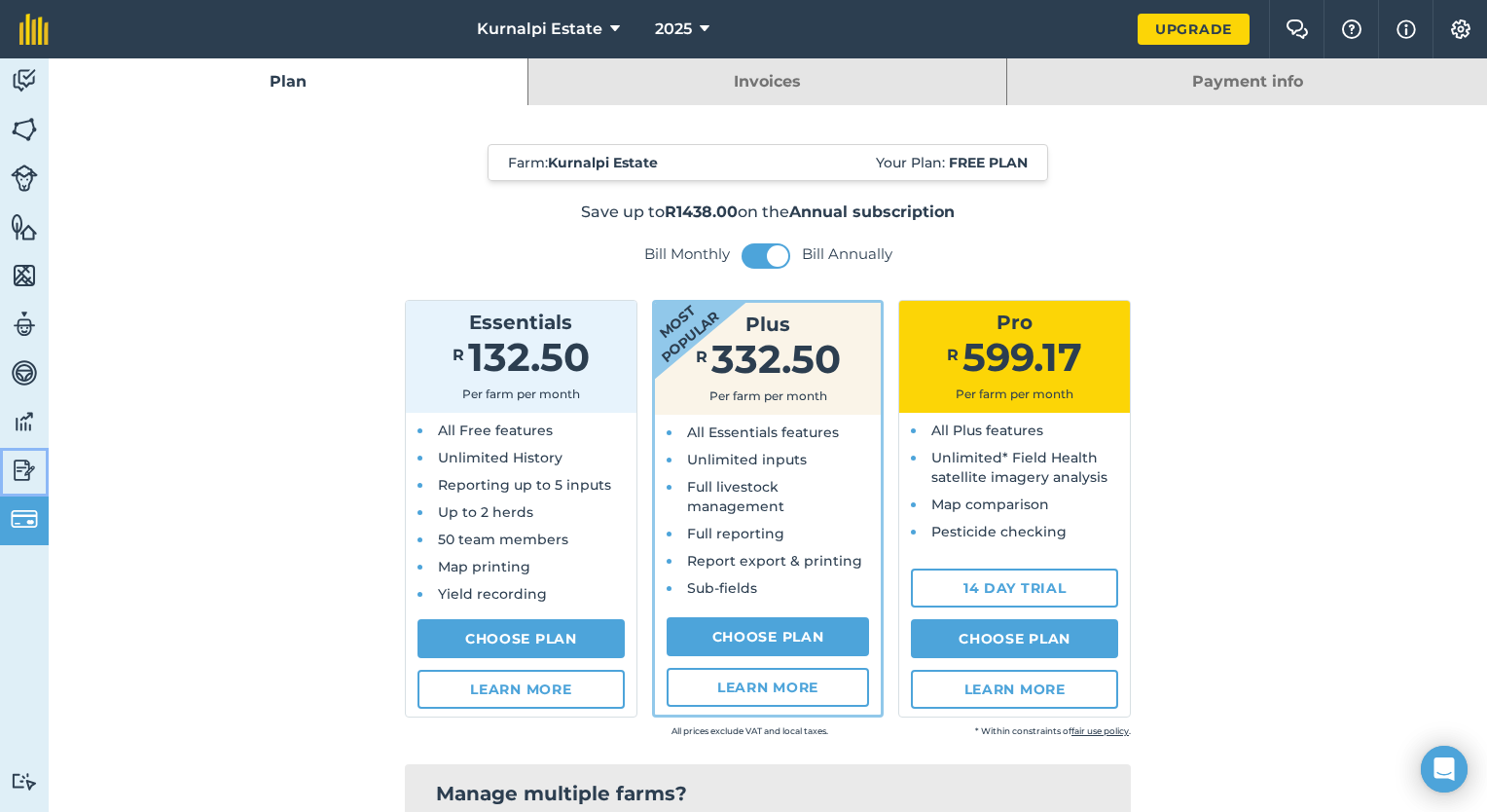
click at [23, 468] on img at bounding box center [25, 470] width 27 height 29
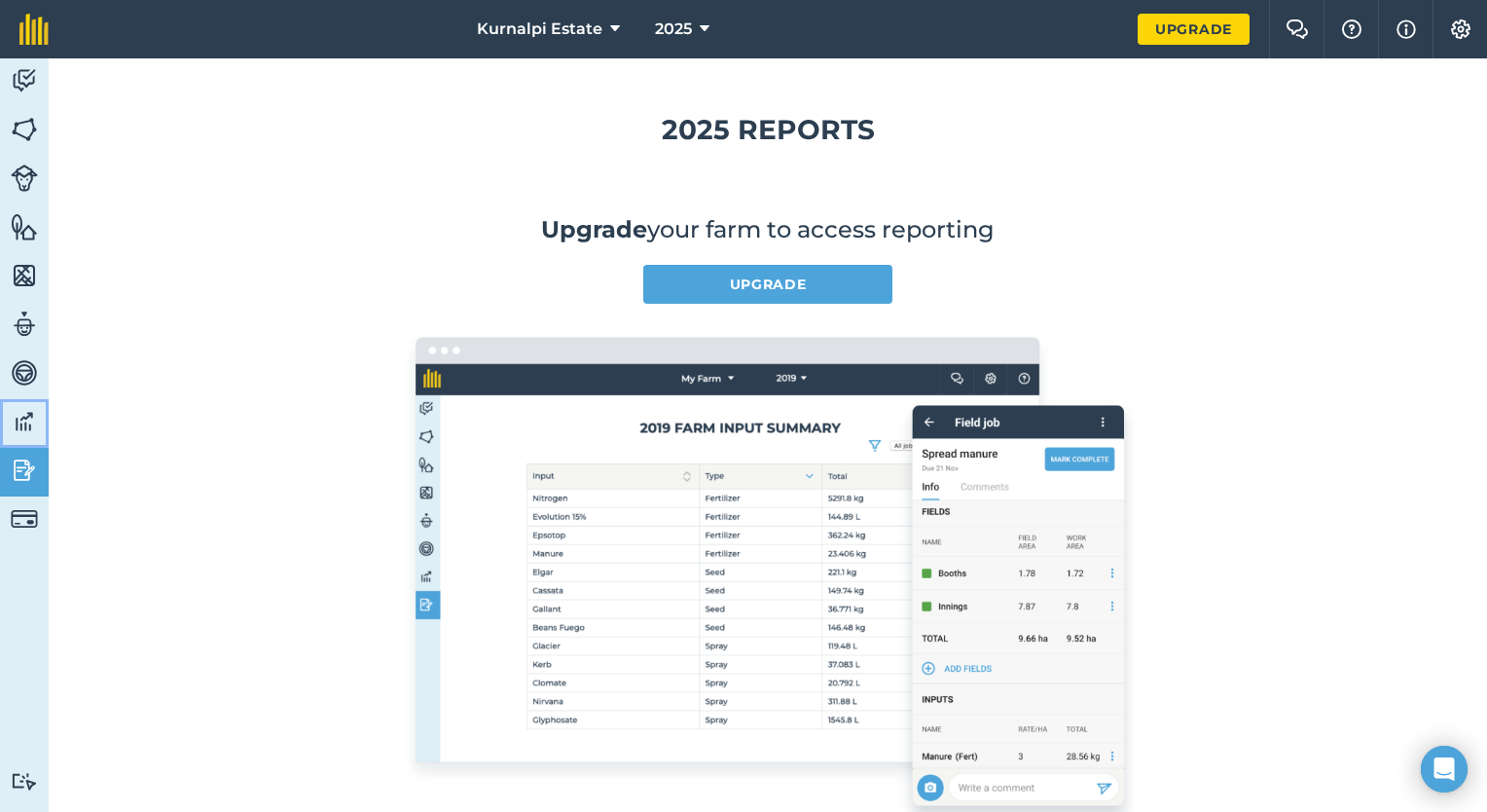
click at [20, 408] on img at bounding box center [25, 422] width 27 height 29
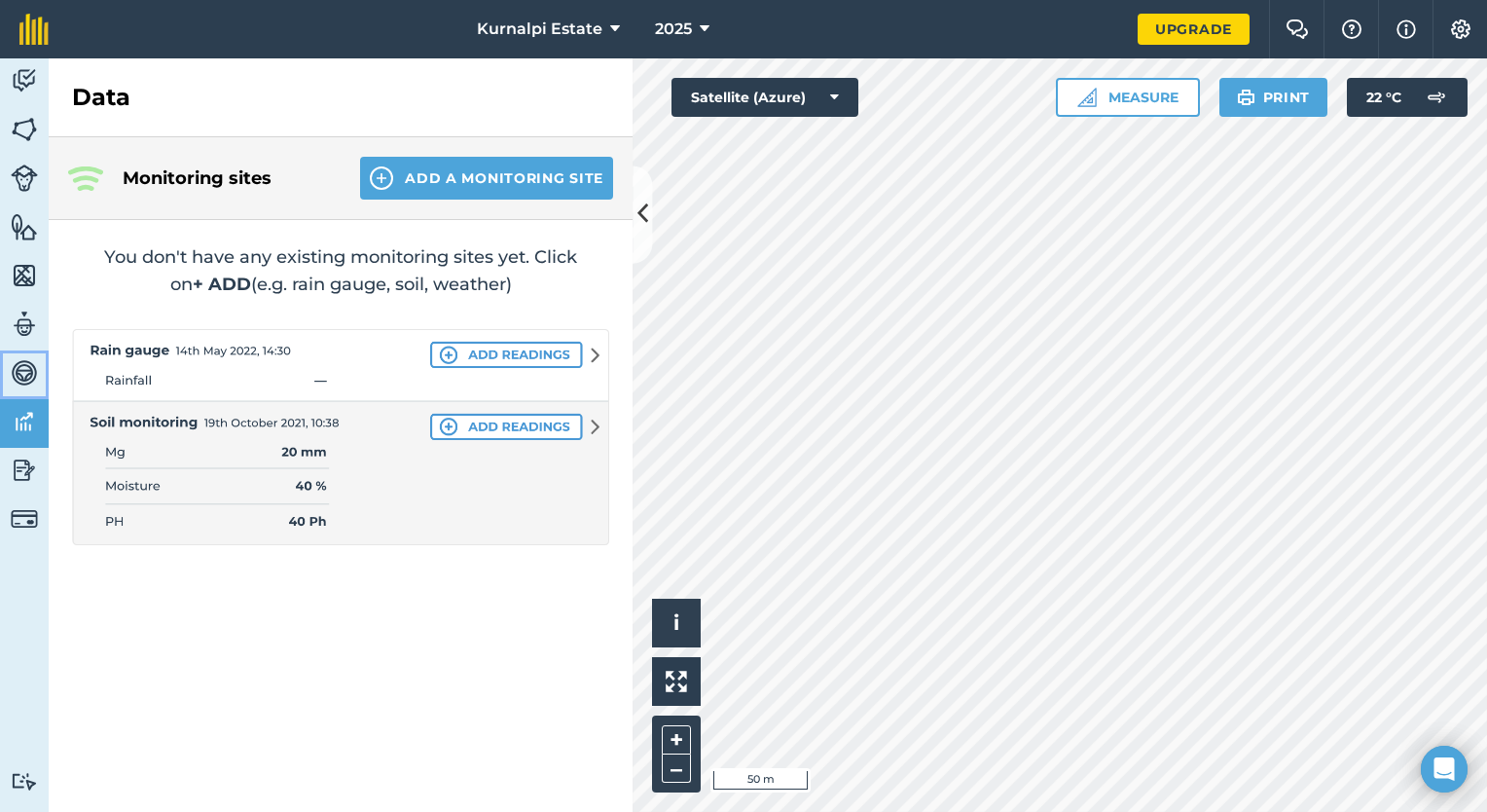
click at [27, 375] on img at bounding box center [25, 373] width 27 height 29
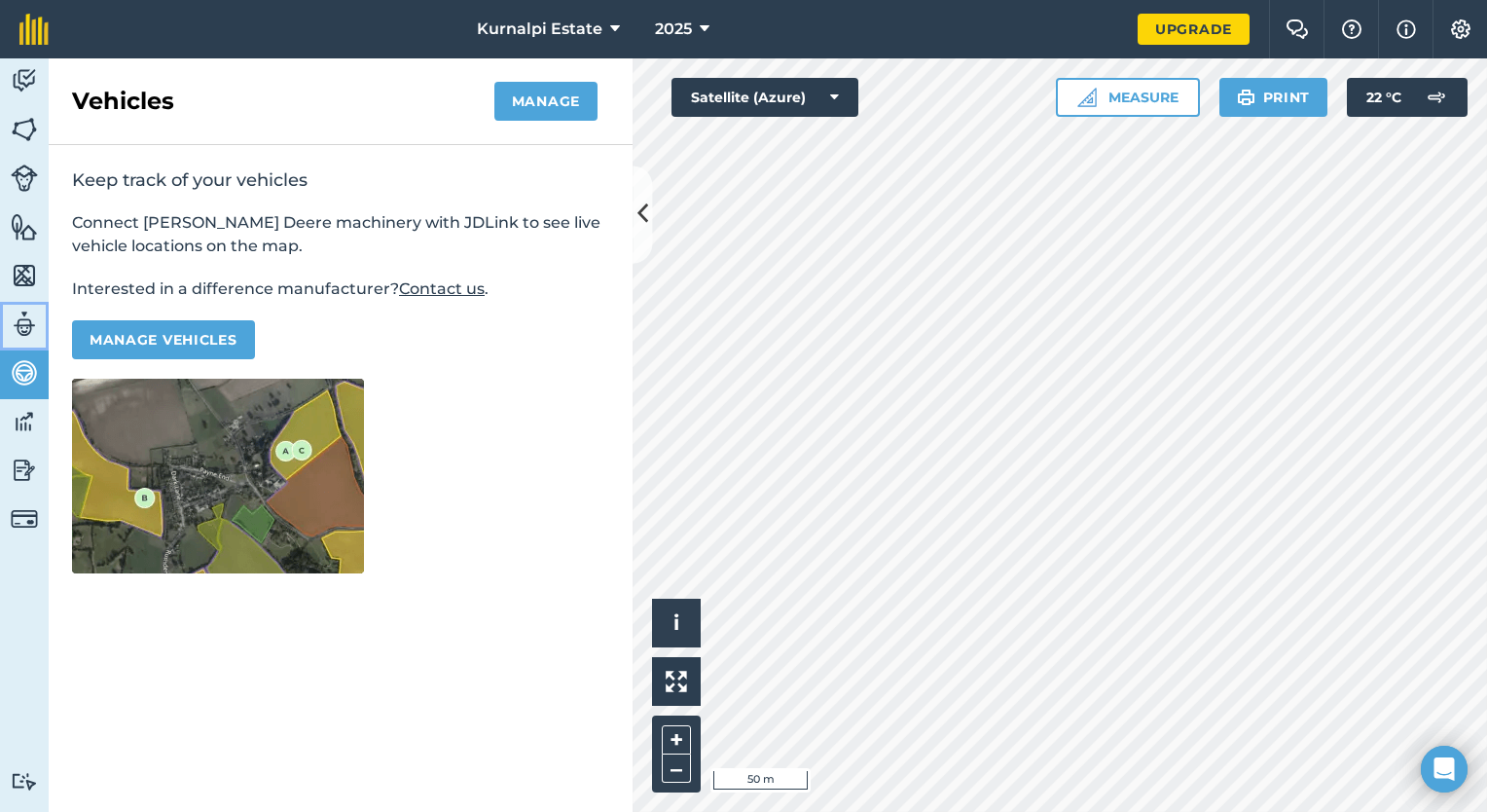
click at [25, 323] on img at bounding box center [25, 325] width 27 height 29
select select "MEMBER"
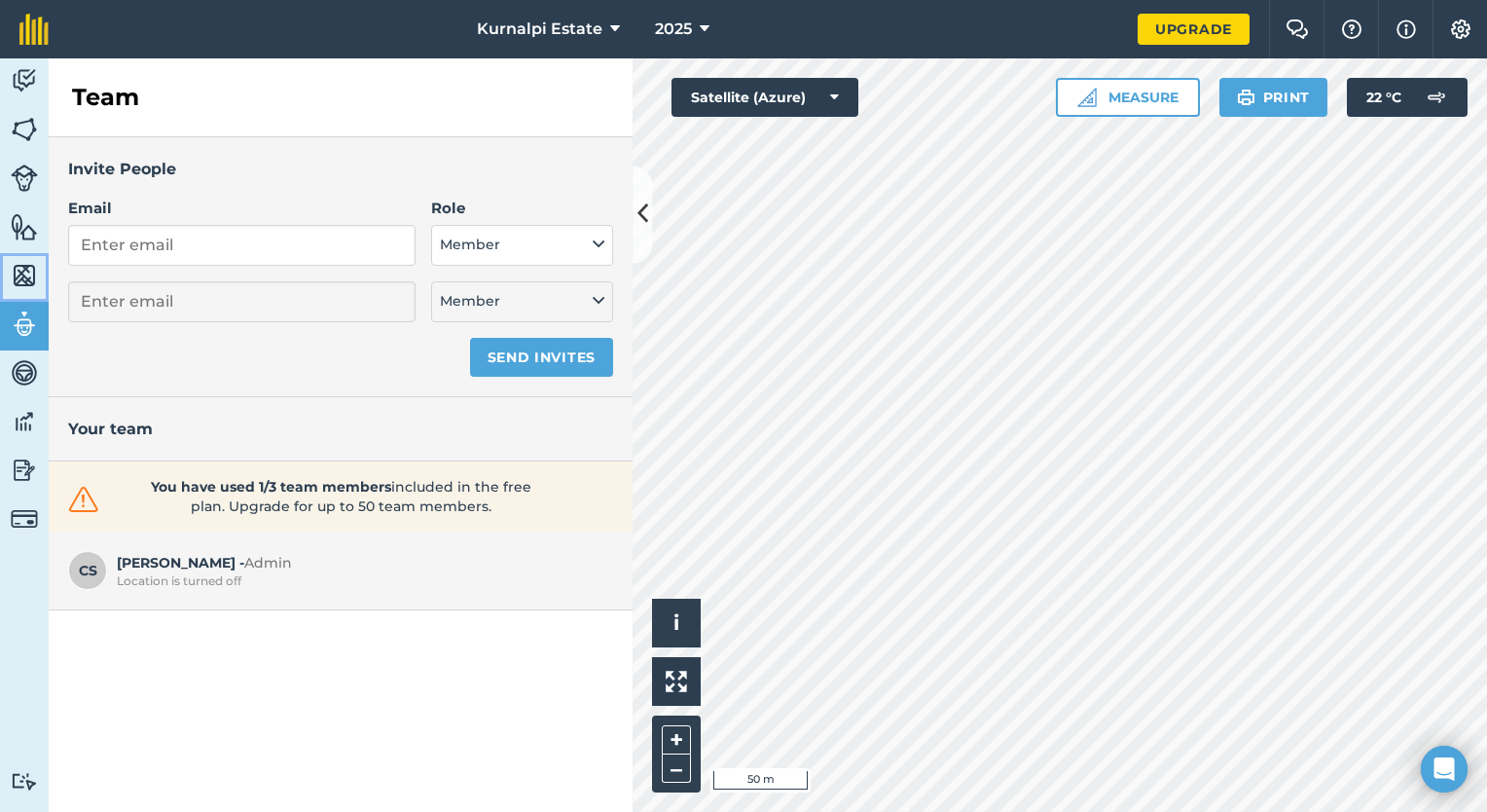
click at [21, 277] on img at bounding box center [25, 276] width 27 height 29
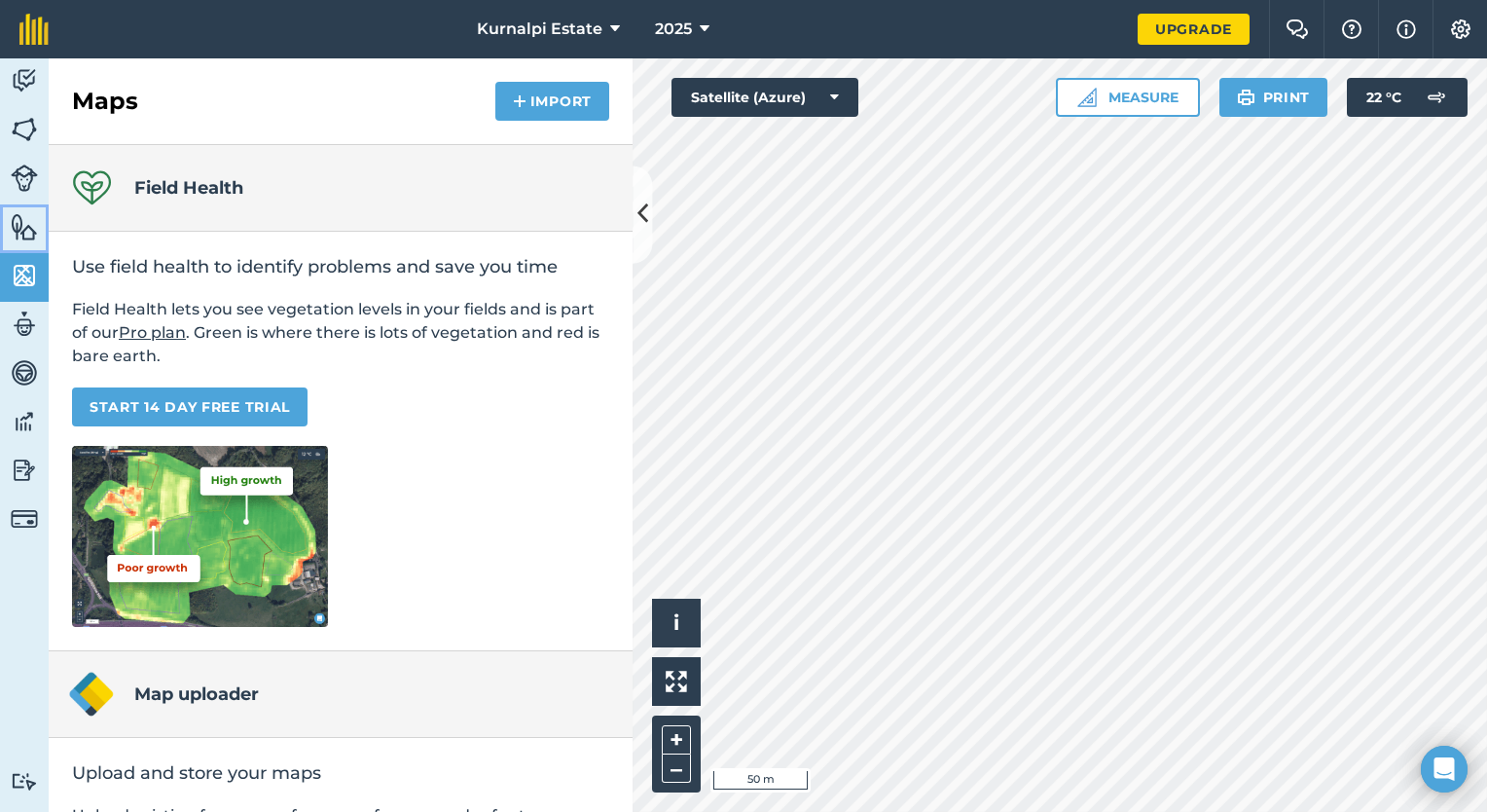
click at [27, 225] on img at bounding box center [25, 227] width 27 height 29
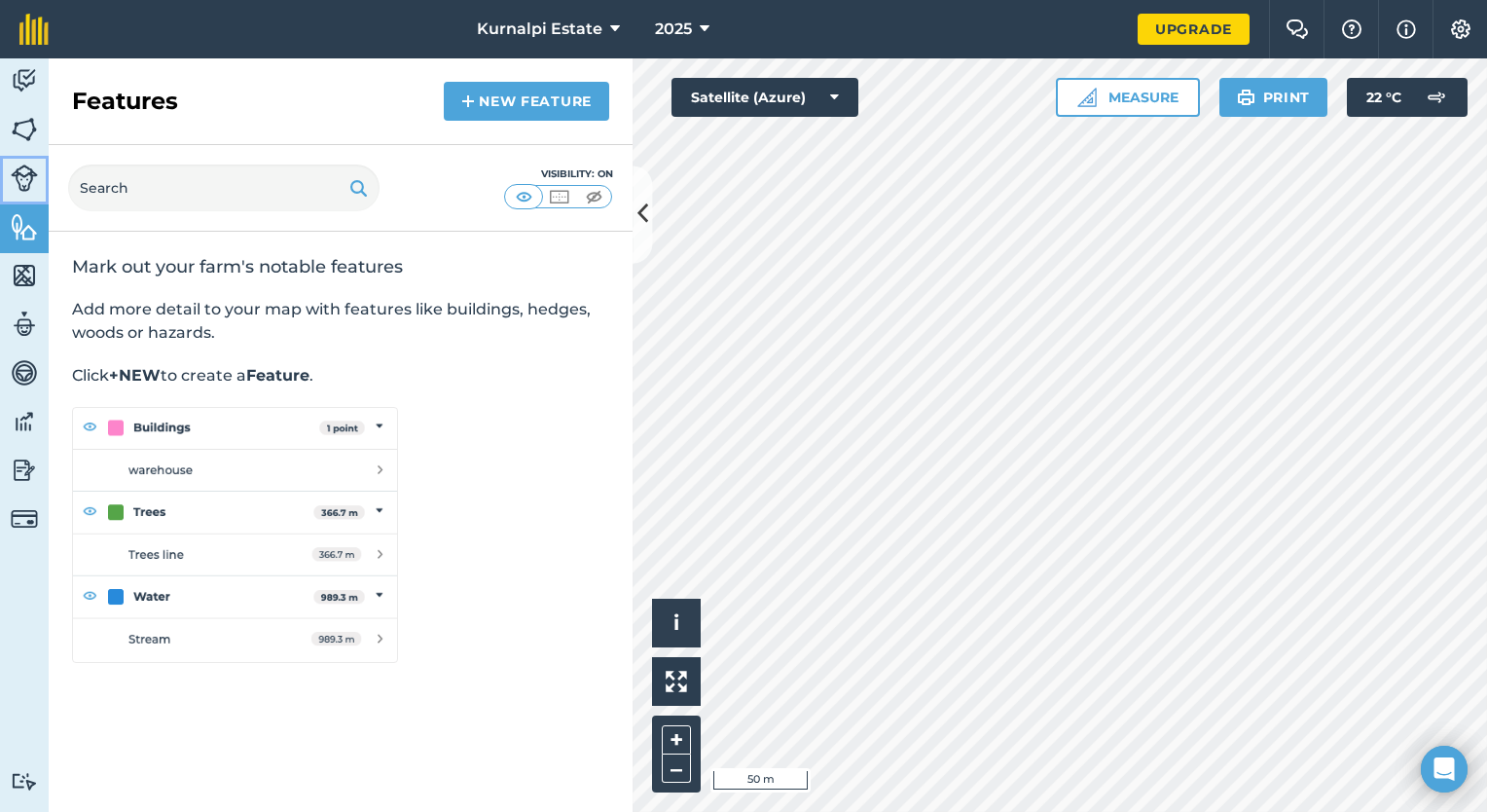
click at [29, 177] on img at bounding box center [25, 178] width 27 height 27
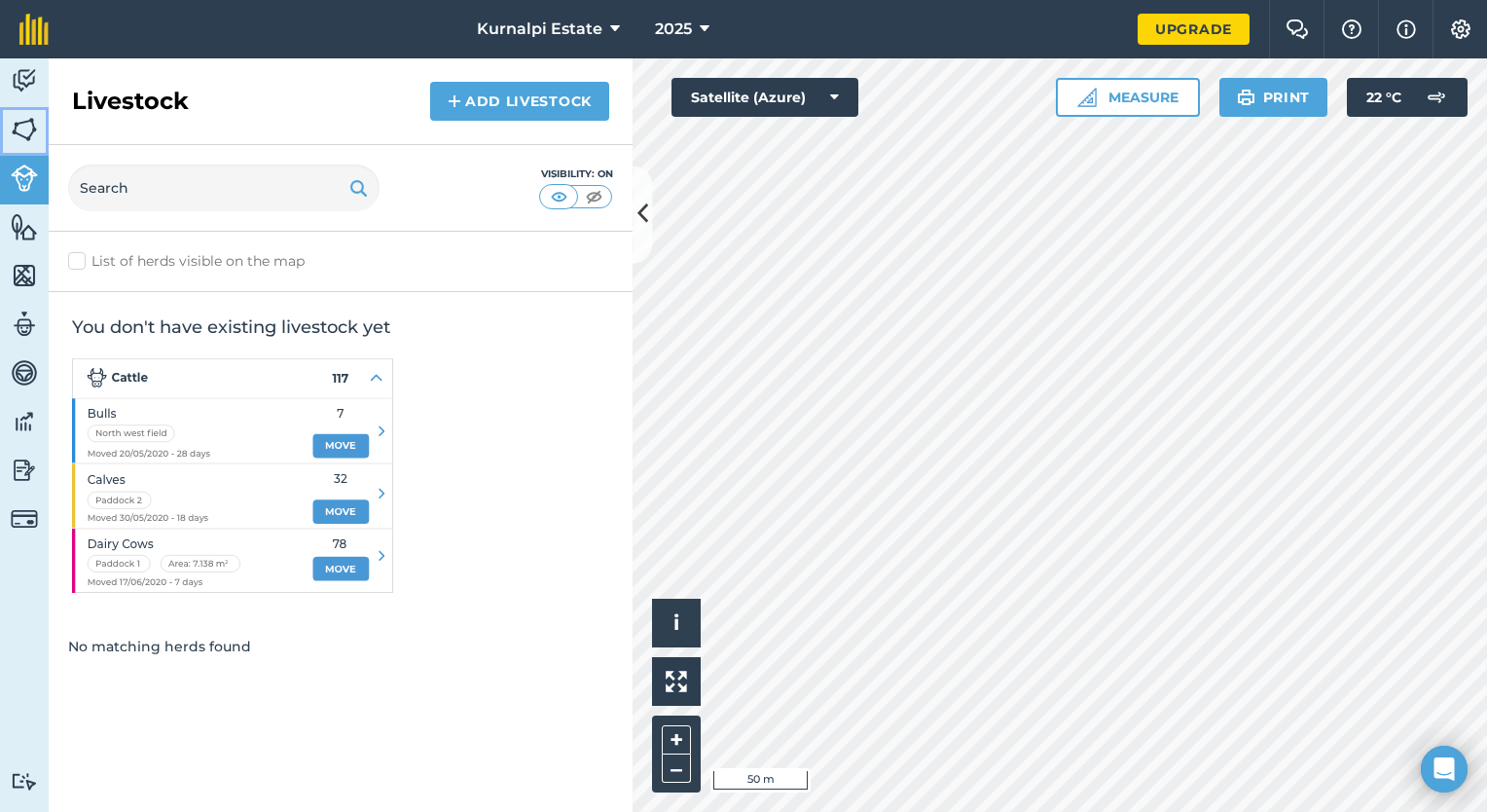
click at [23, 129] on img at bounding box center [25, 129] width 27 height 29
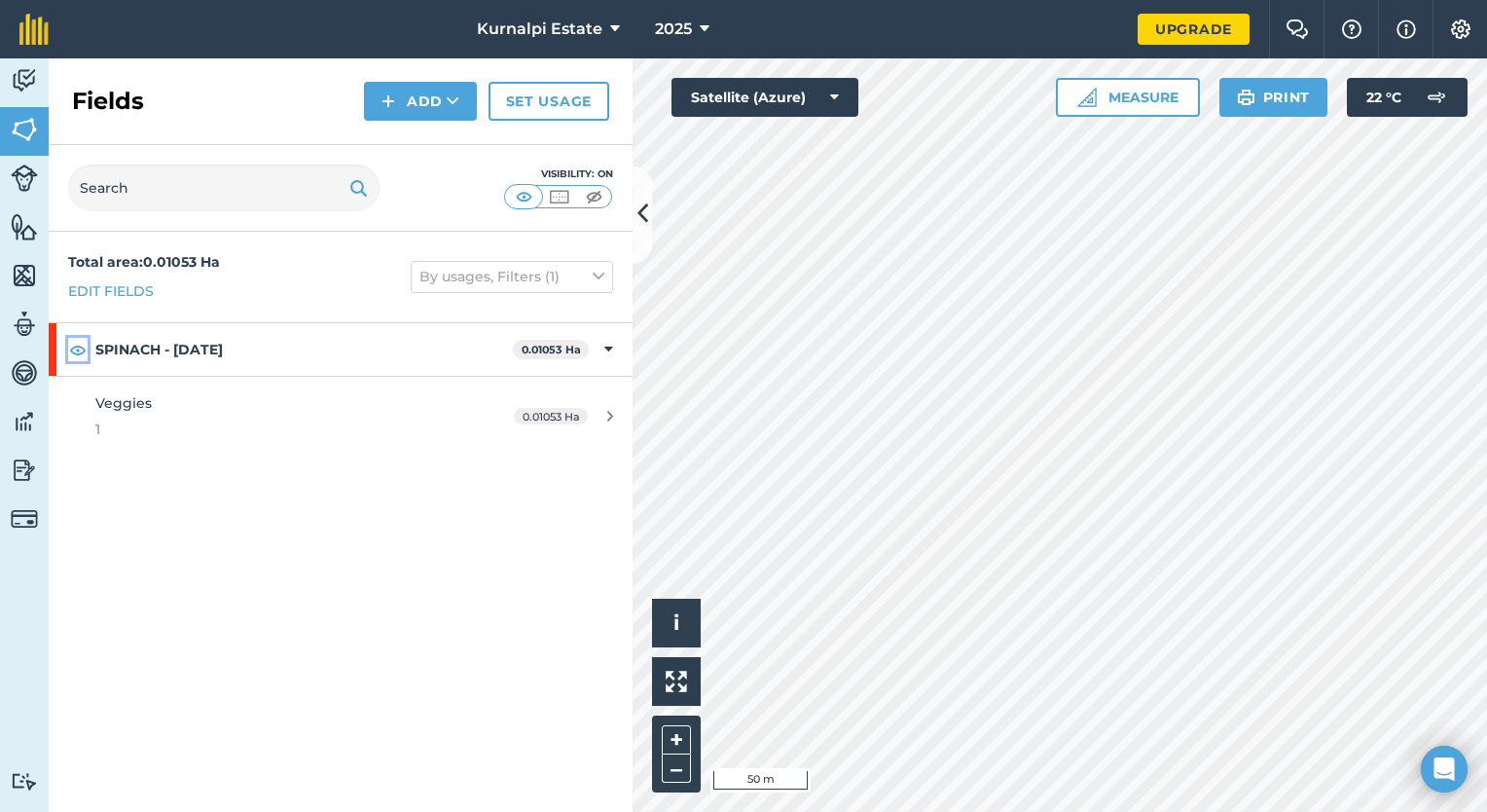
click at [76, 351] on img at bounding box center [77, 349] width 18 height 24
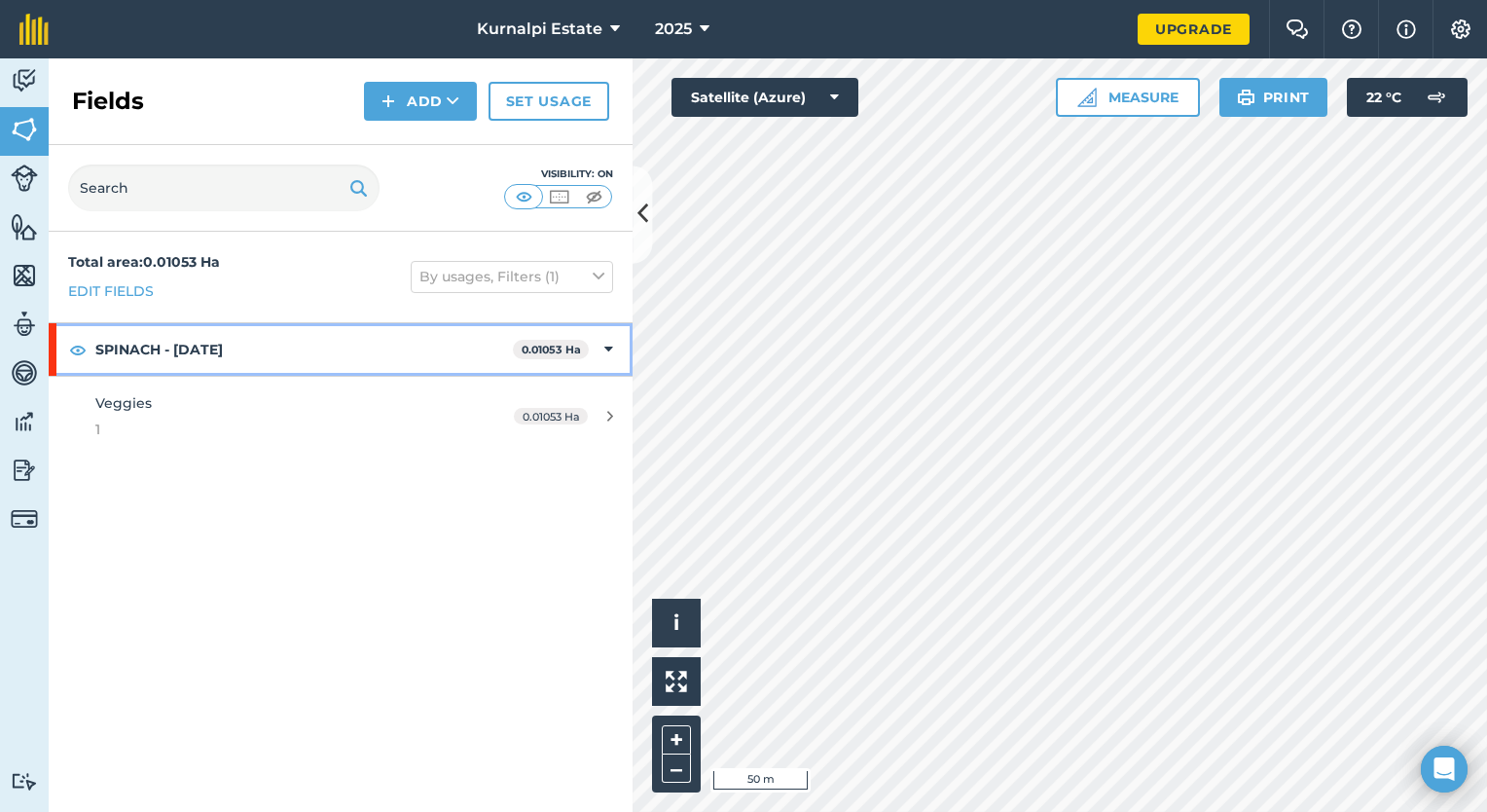
click at [594, 343] on div "SPINACH - 16-09-2025 0.01053 Ha" at bounding box center [340, 349] width 584 height 53
click at [604, 346] on div "SPINACH - 16-09-2025 0.01053 Ha" at bounding box center [340, 349] width 584 height 53
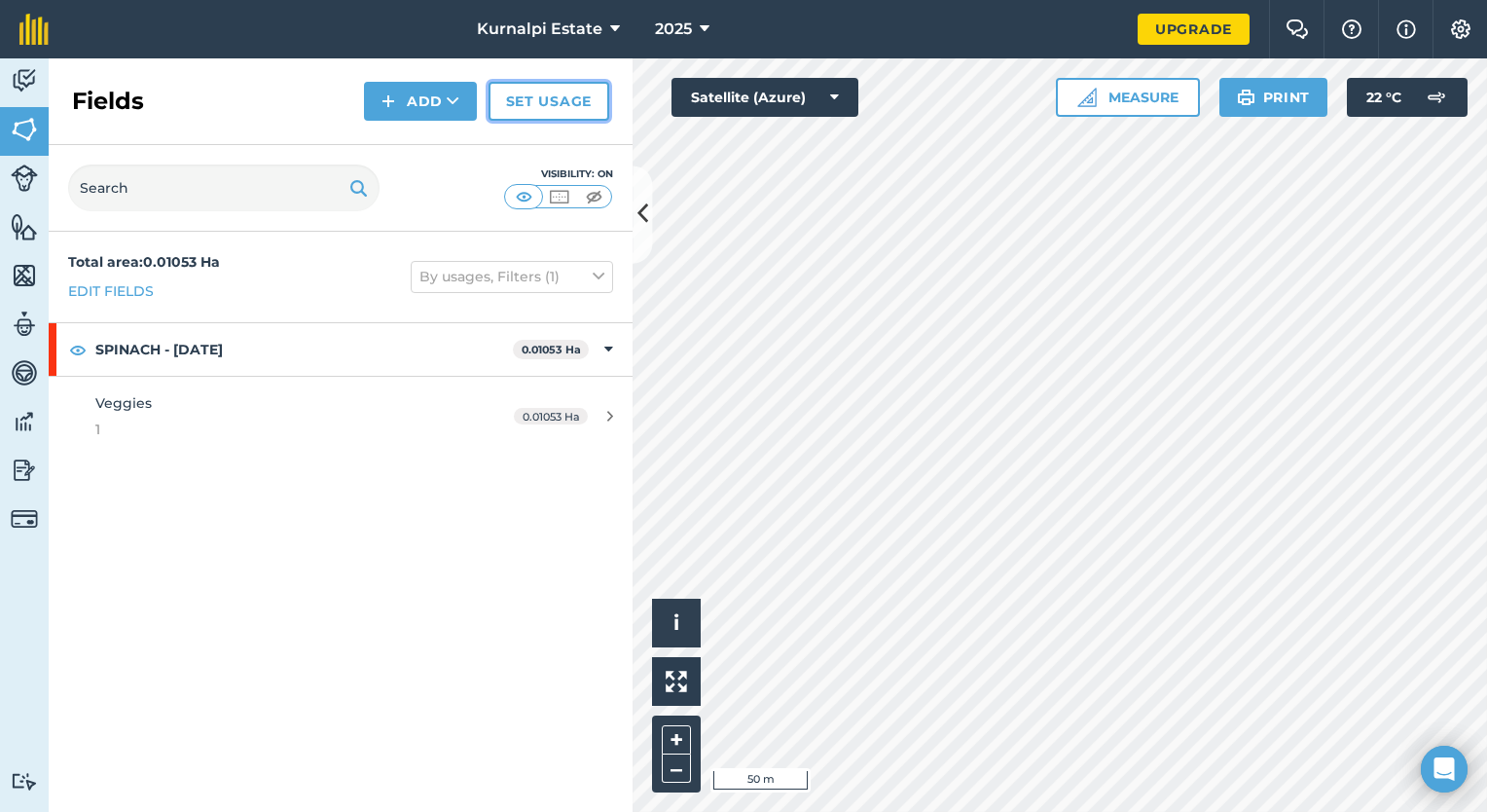
click at [522, 113] on link "Set usage" at bounding box center [548, 101] width 121 height 39
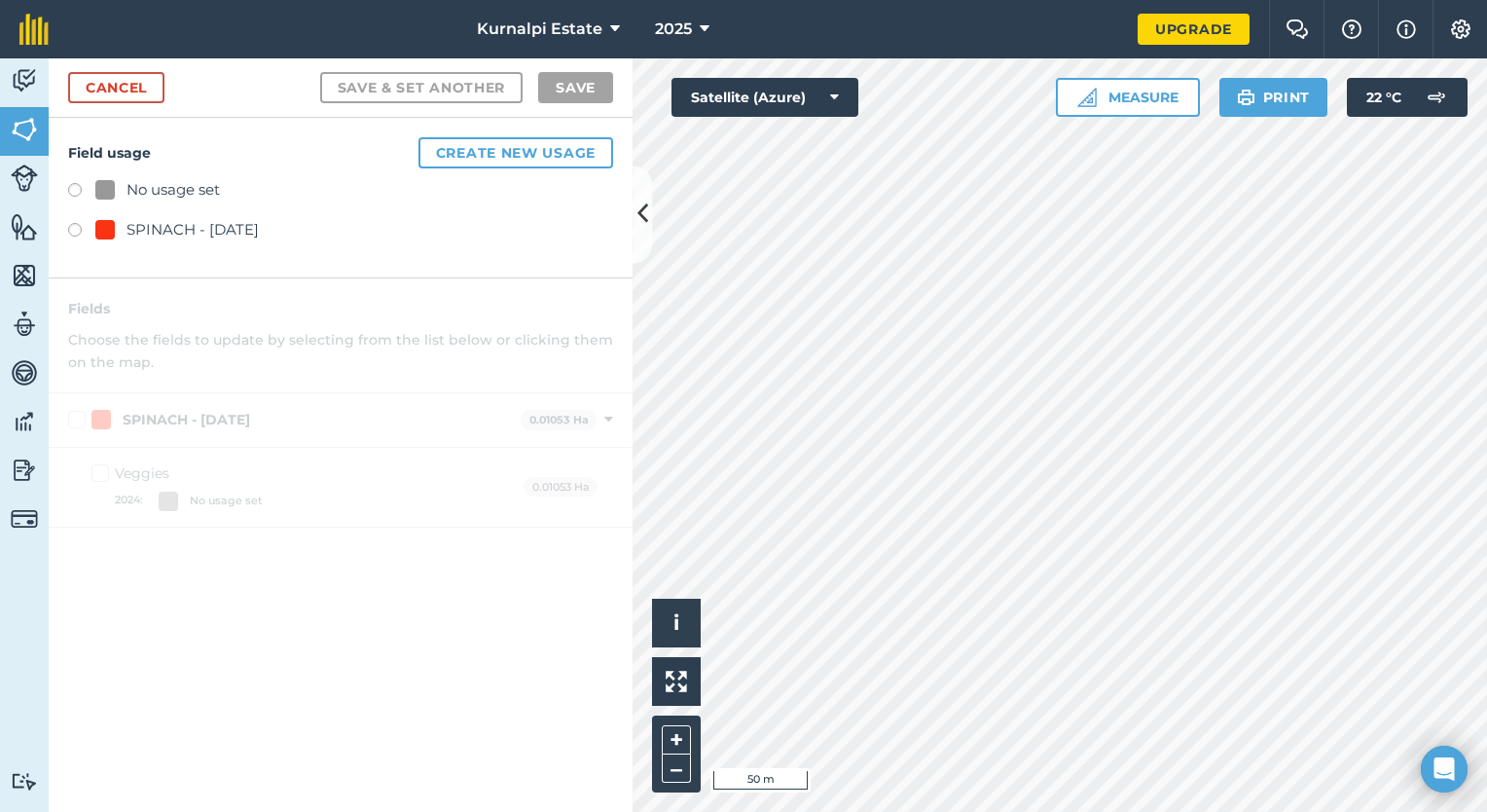
click at [176, 195] on div "No usage set" at bounding box center [173, 190] width 93 height 24
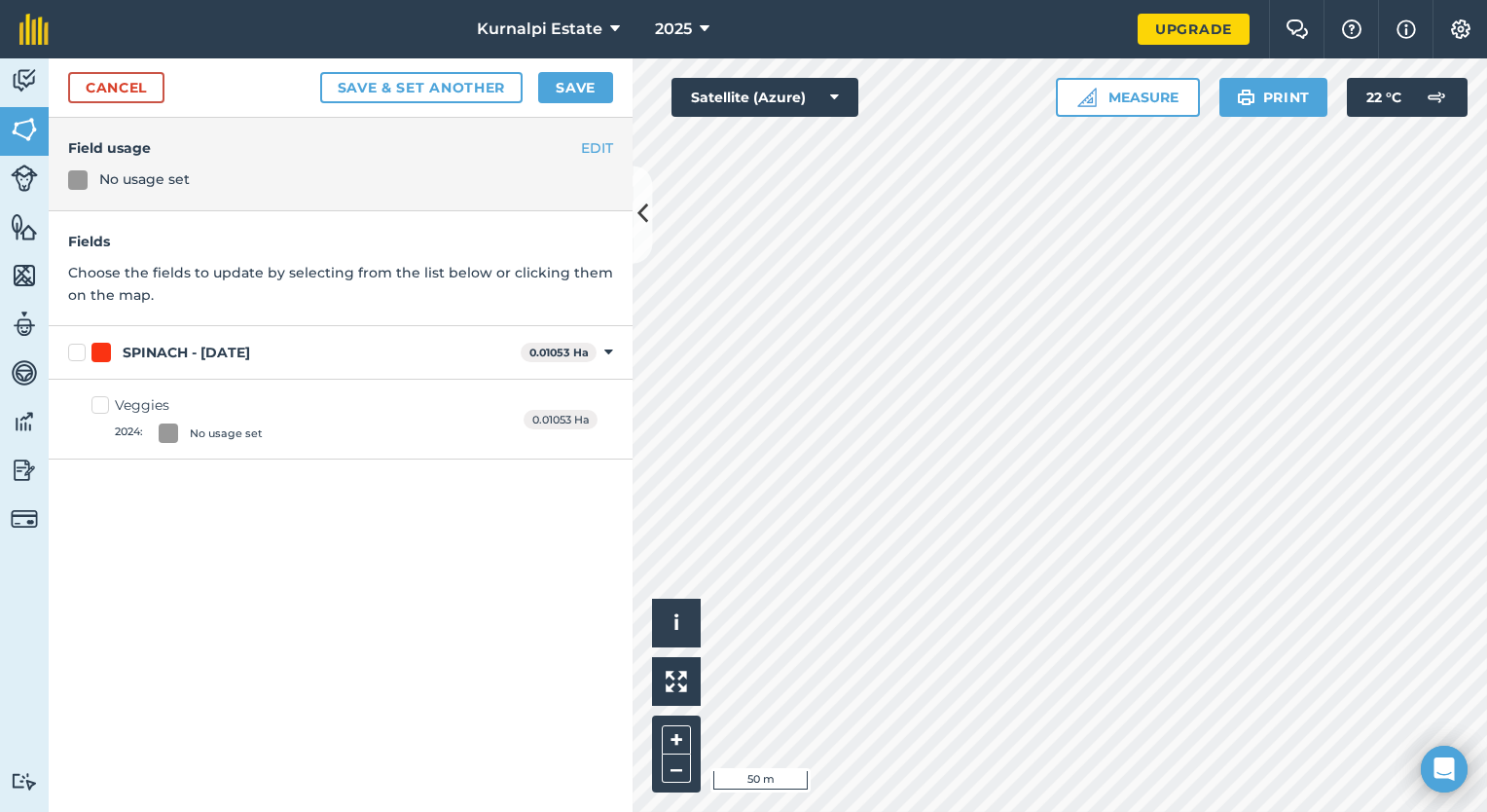
click at [338, 469] on div "EDIT Field usage No usage set Fields Choose the fields to update by selecting f…" at bounding box center [340, 465] width 584 height 694
click at [423, 373] on div "SPINACH - 16-09-2025 0.01053 Ha Toggle showing SPINACH - 16-09-2025 fields" at bounding box center [340, 352] width 584 height 54
click at [163, 428] on div at bounding box center [169, 433] width 20 height 20
click at [104, 408] on input "Veggies 2024 : No usage set" at bounding box center [97, 401] width 13 height 13
checkbox input "true"
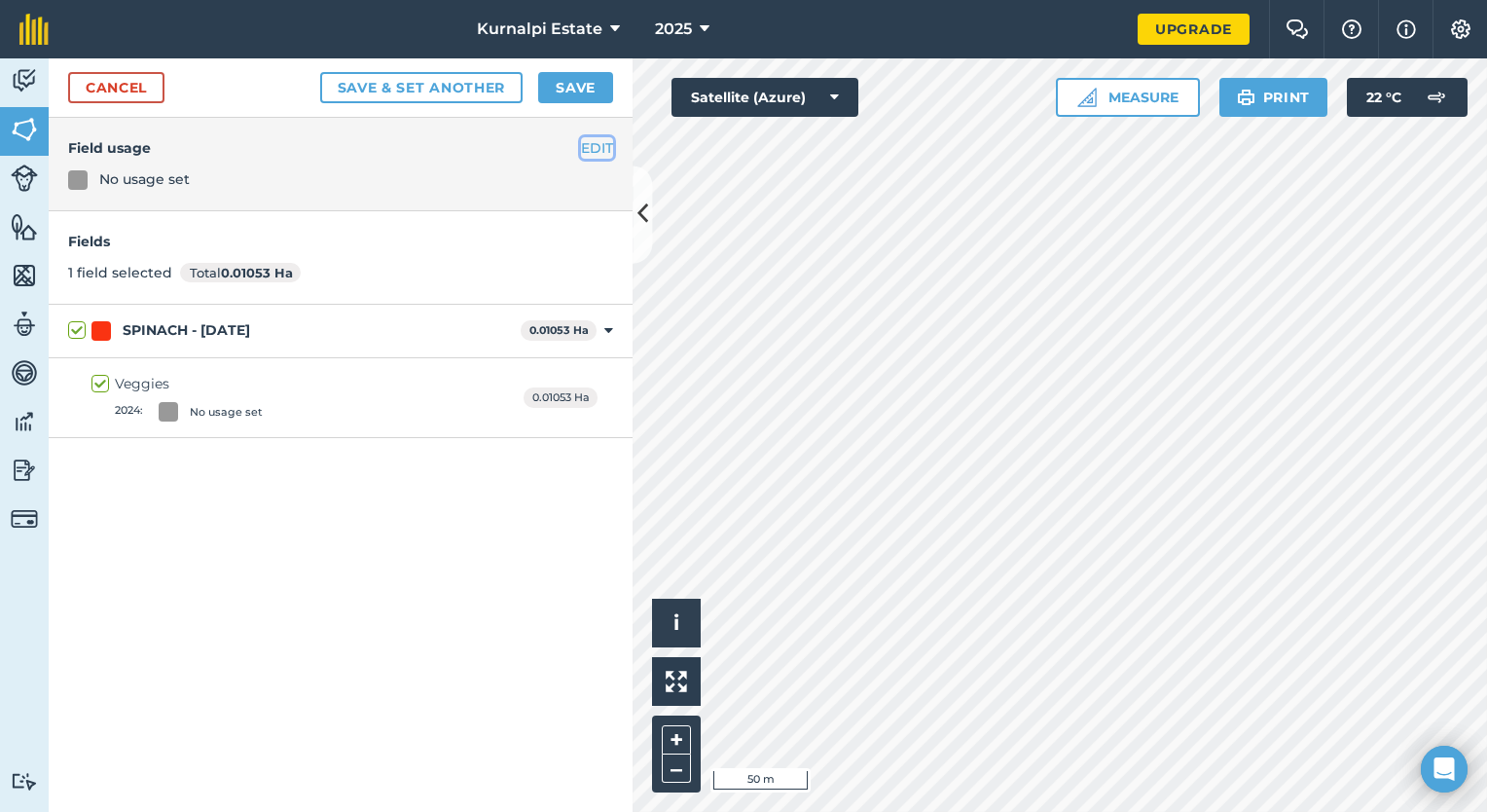
click at [603, 143] on button "EDIT" at bounding box center [596, 148] width 32 height 22
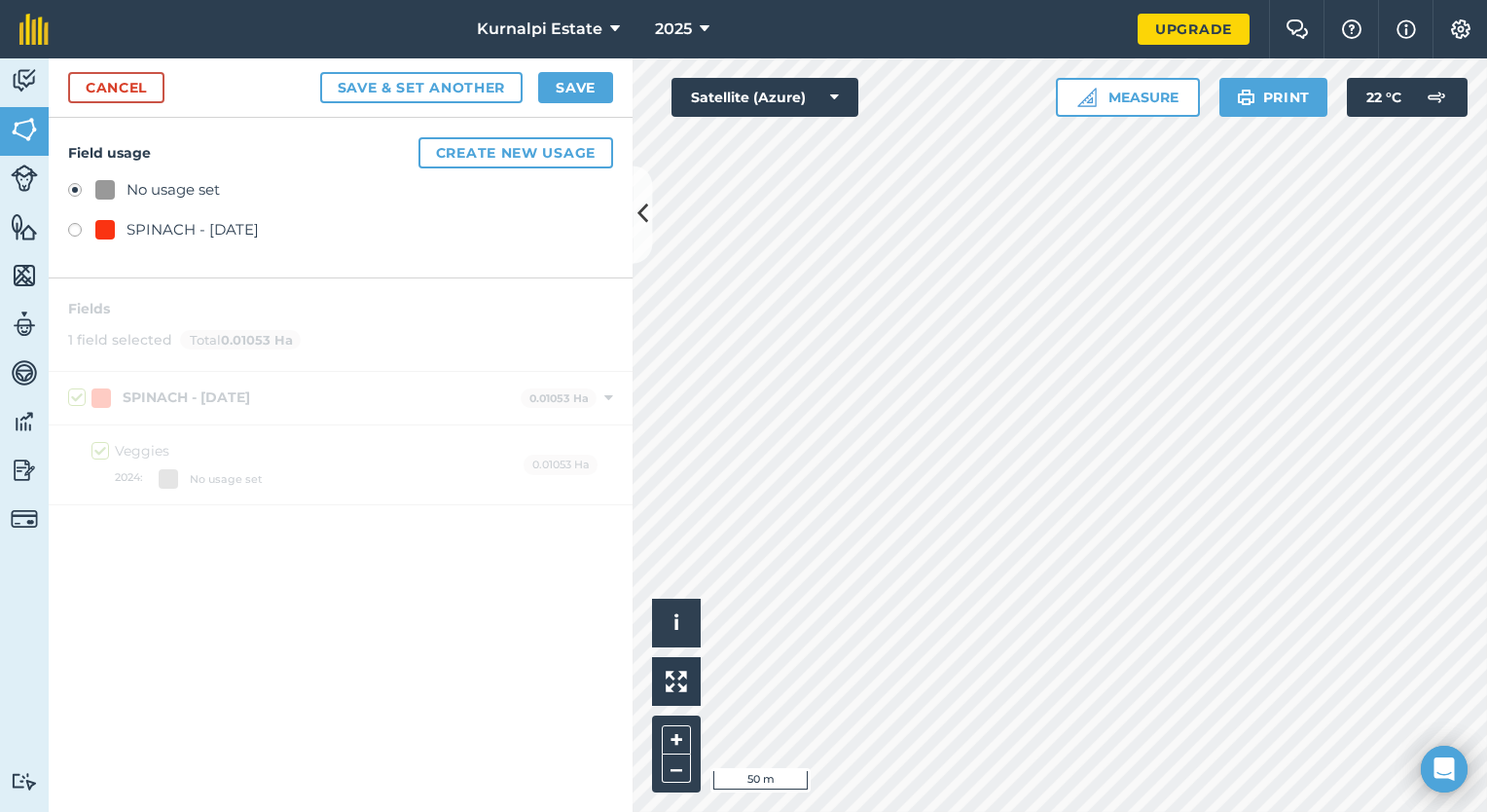
click at [84, 223] on label at bounding box center [81, 232] width 27 height 20
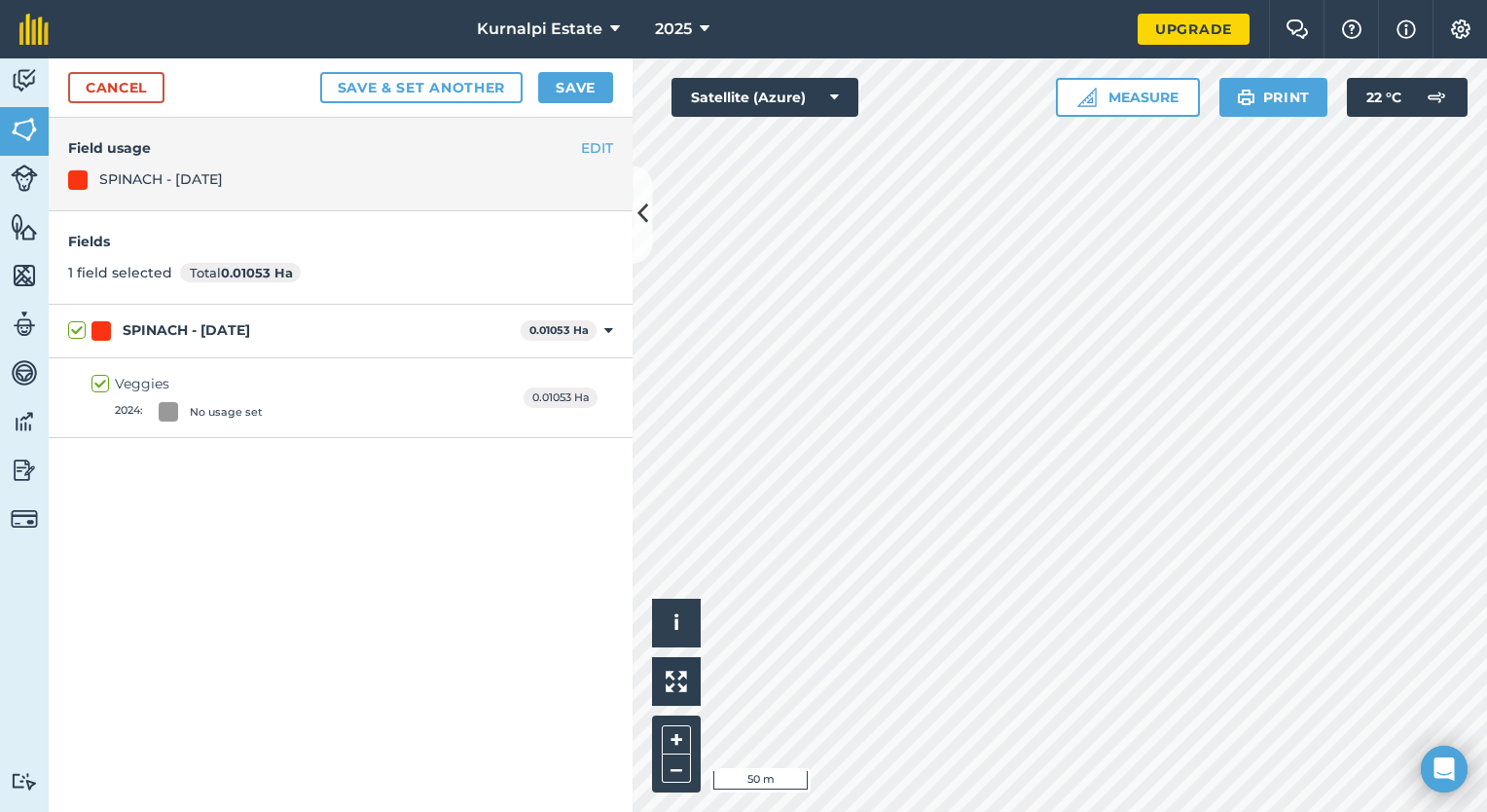
click at [395, 228] on div "Fields 1 field selected Total 0.01053 Ha" at bounding box center [340, 257] width 584 height 93
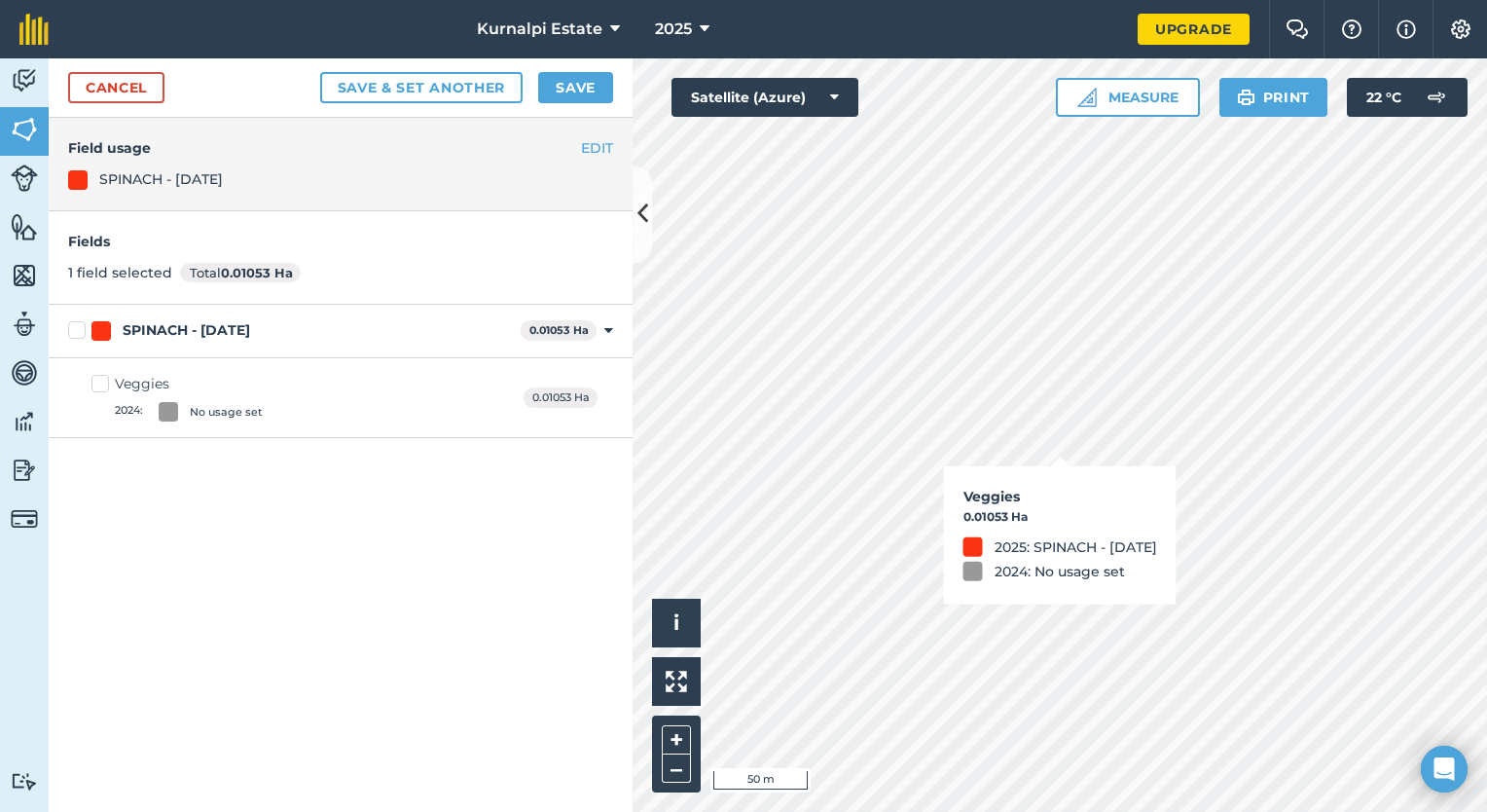
checkbox input "false"
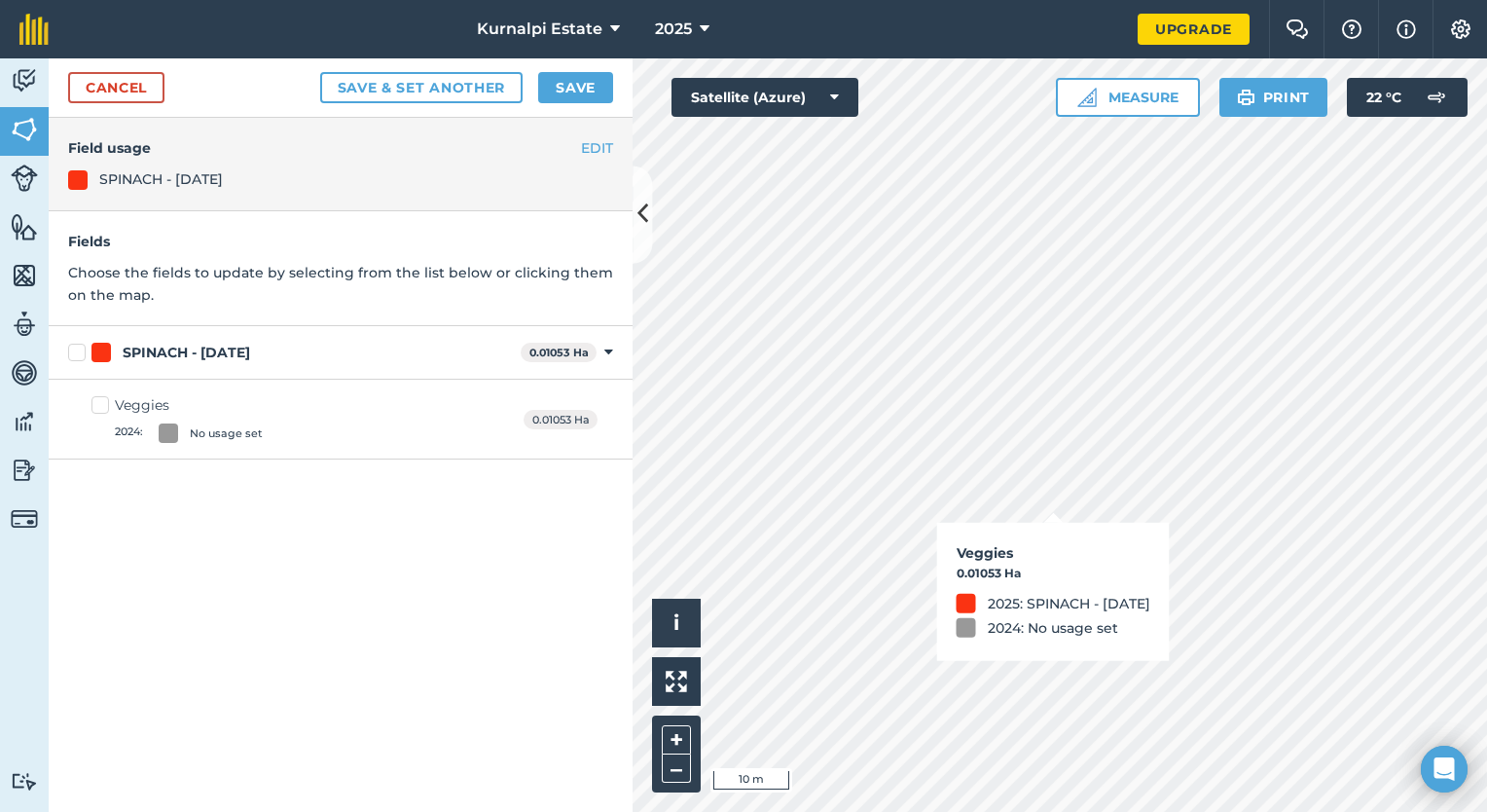
checkbox input "true"
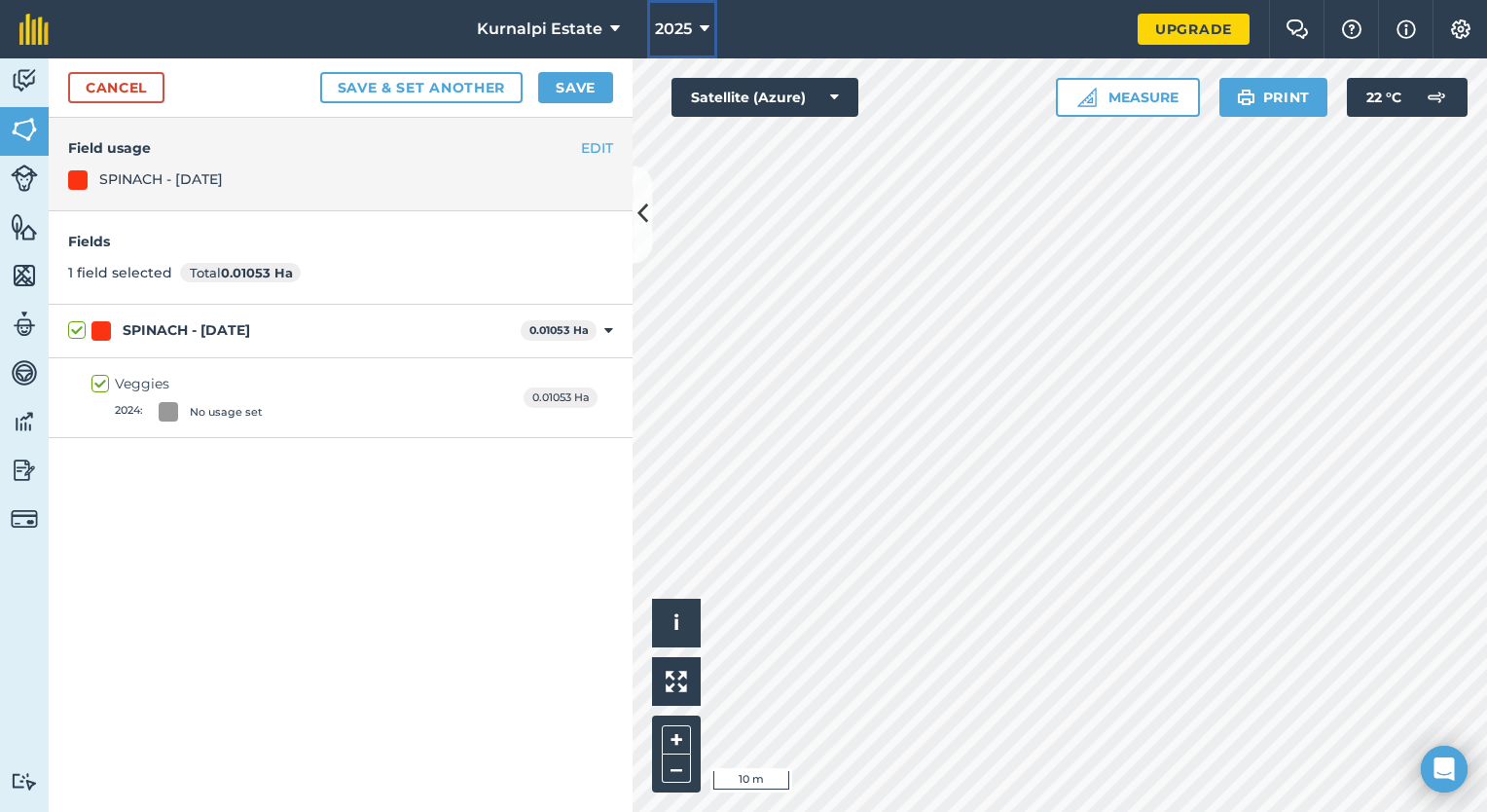
click at [708, 19] on button "2025" at bounding box center [682, 29] width 70 height 59
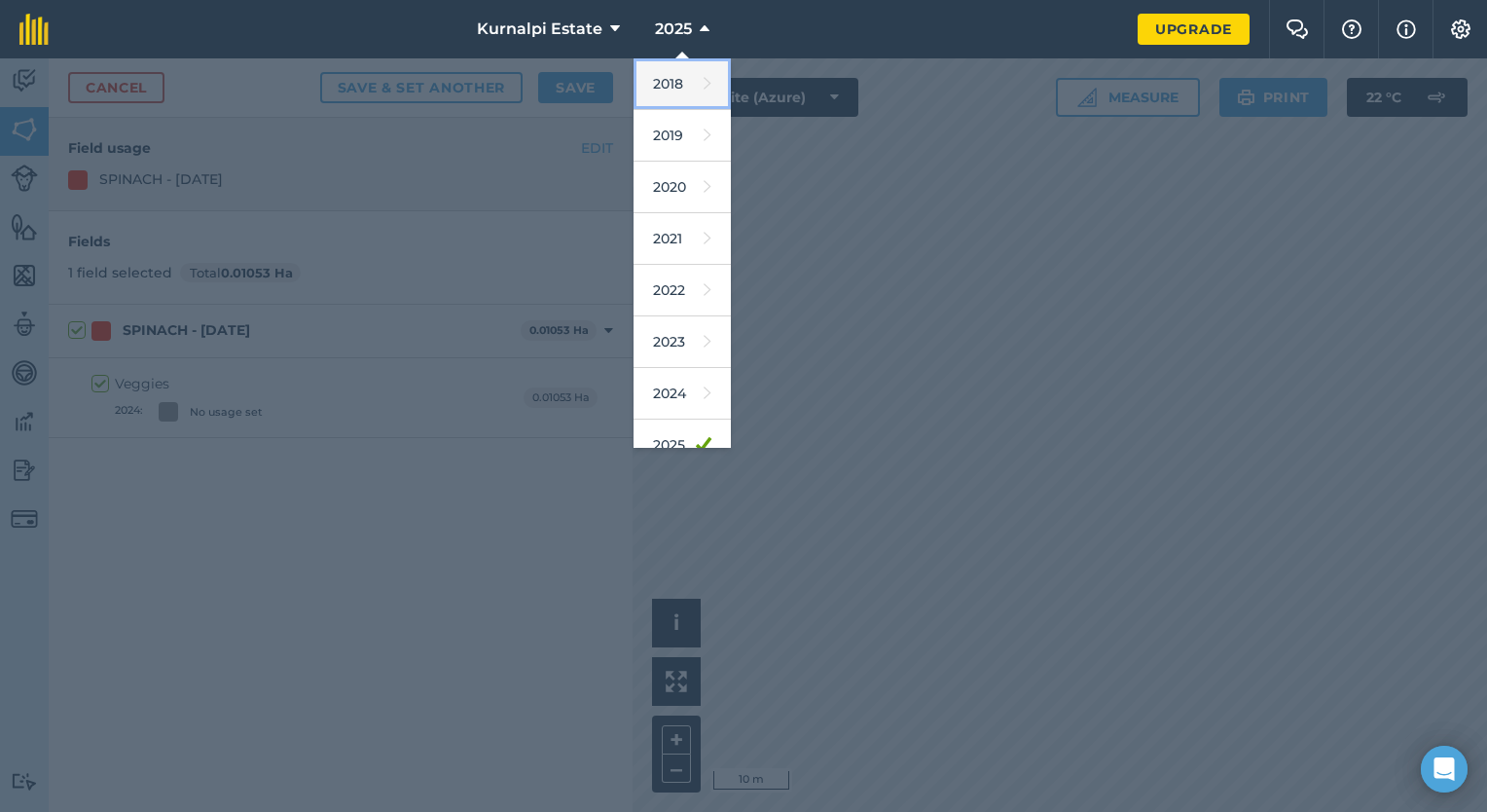
click at [671, 79] on link "2018" at bounding box center [682, 84] width 97 height 52
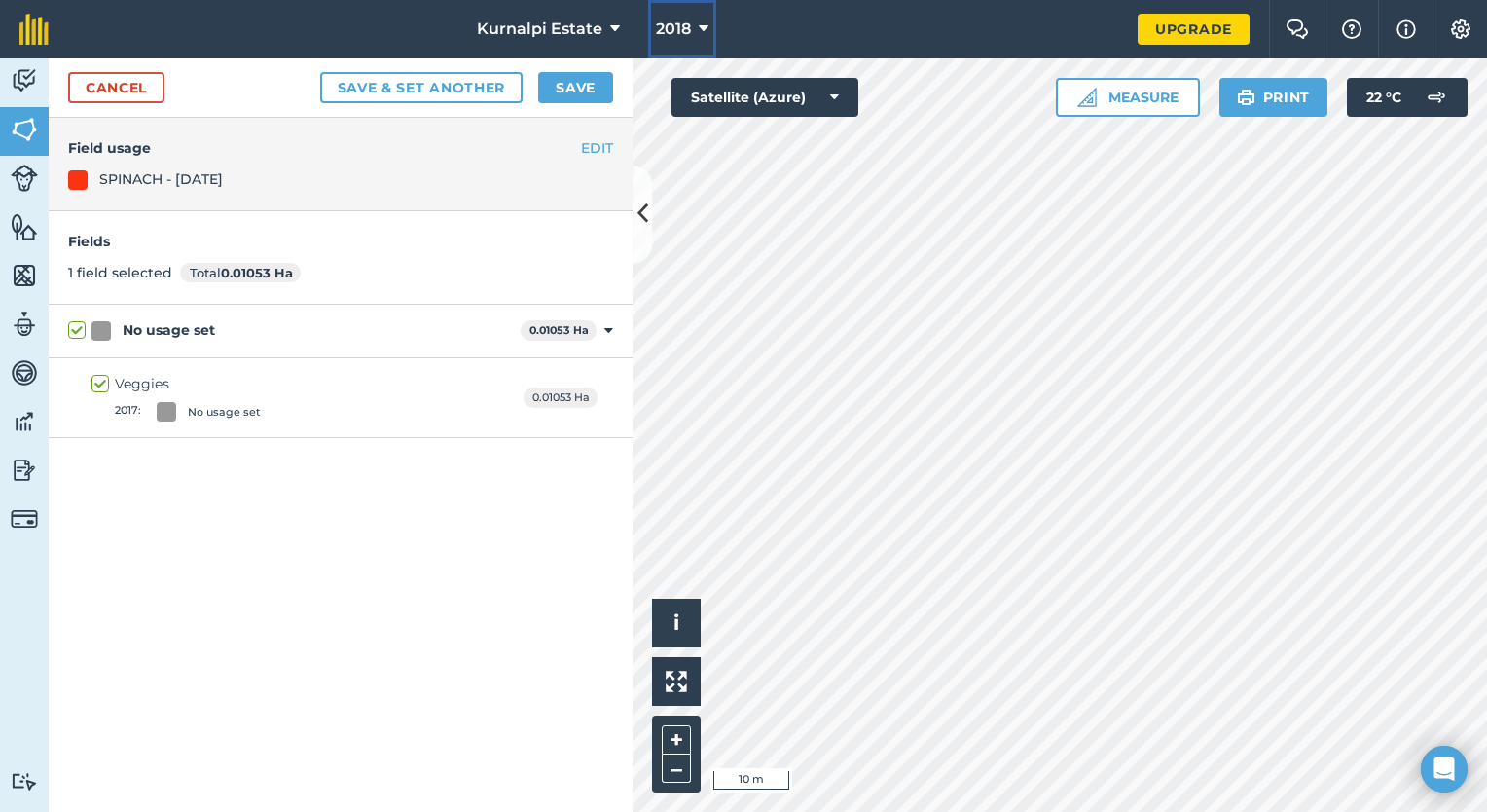
click at [702, 23] on icon at bounding box center [703, 29] width 10 height 24
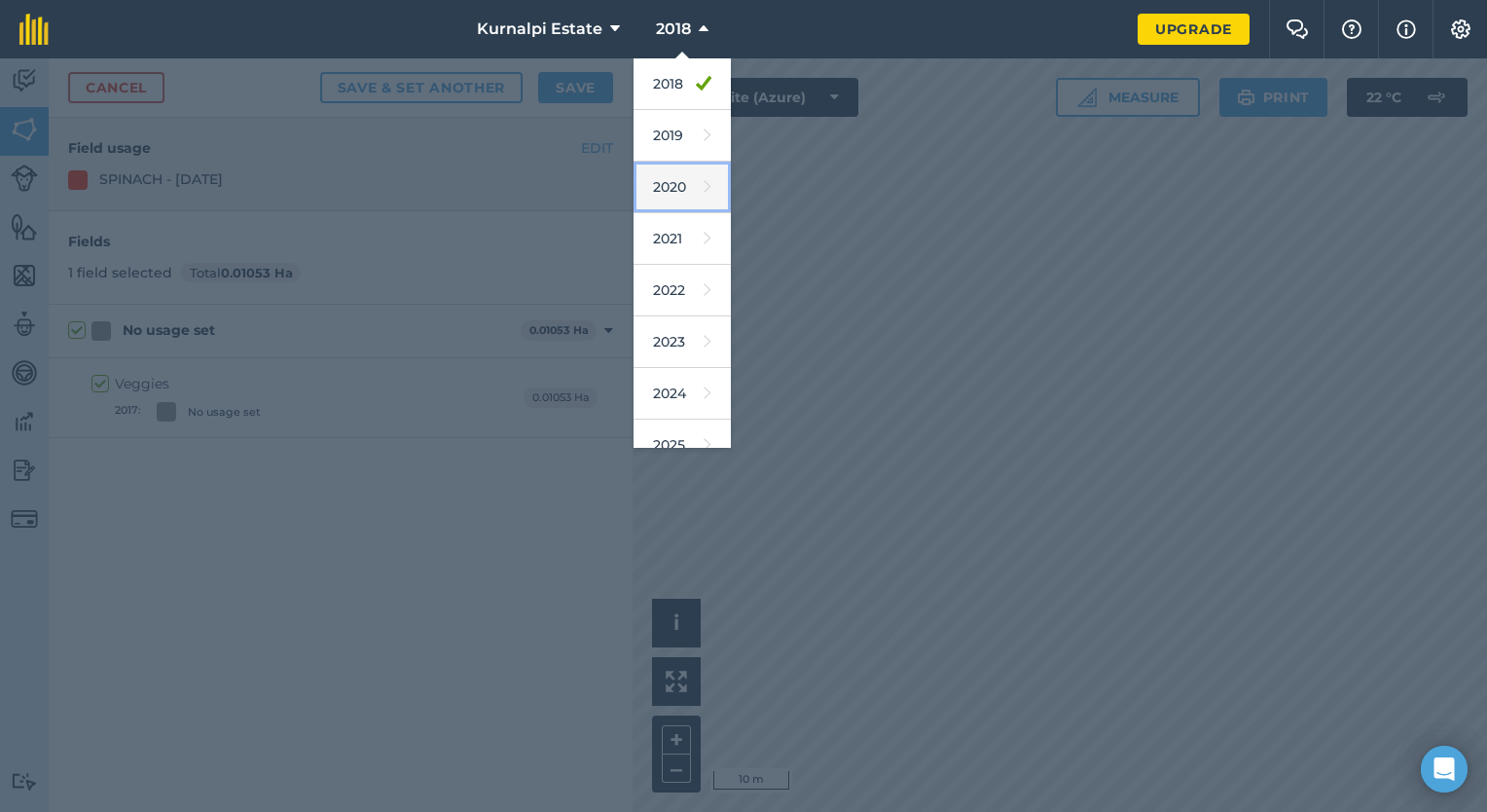
click at [671, 176] on link "2020" at bounding box center [682, 187] width 97 height 52
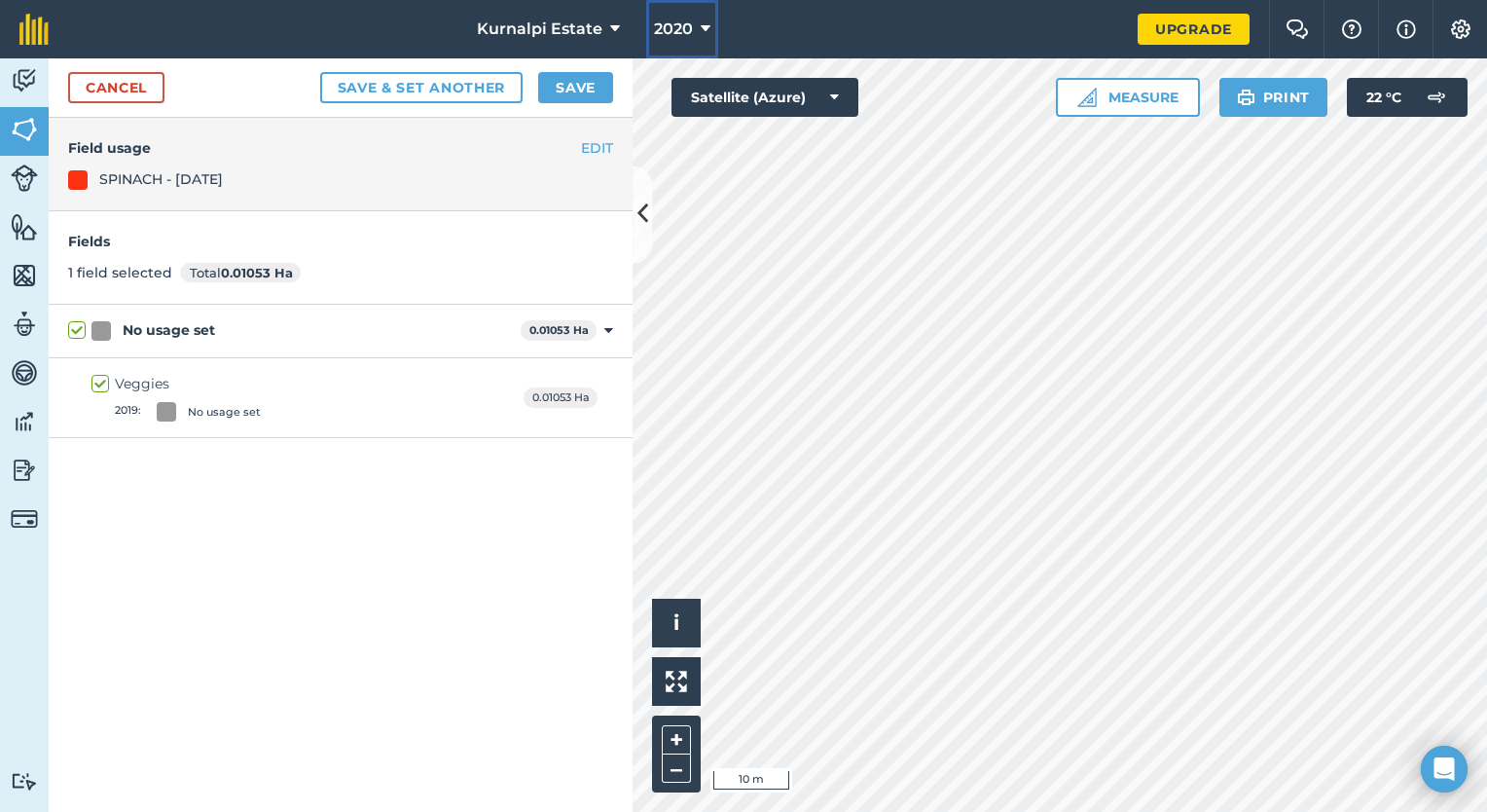
click at [697, 32] on button "2020" at bounding box center [682, 29] width 72 height 59
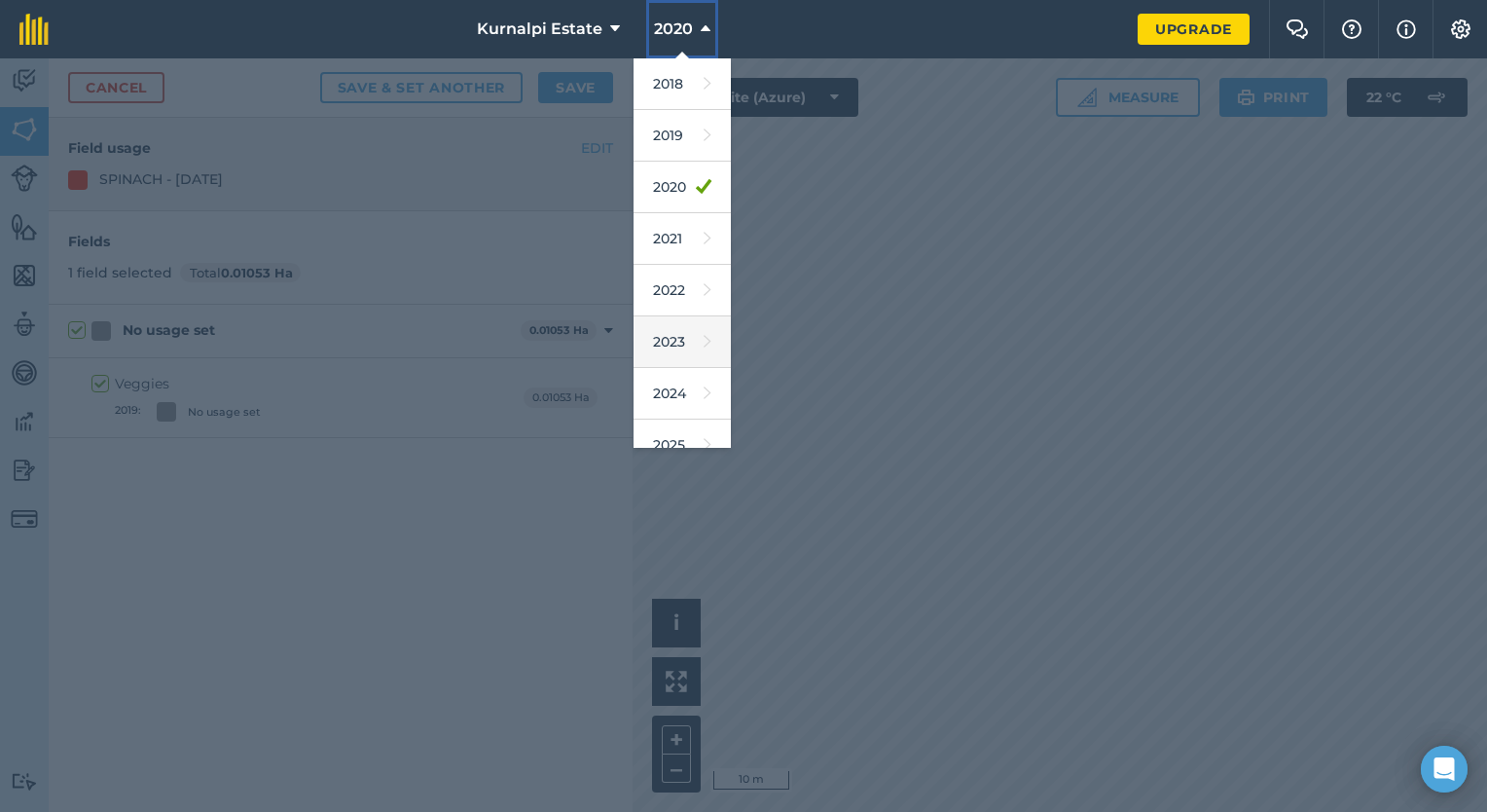
scroll to position [125, 0]
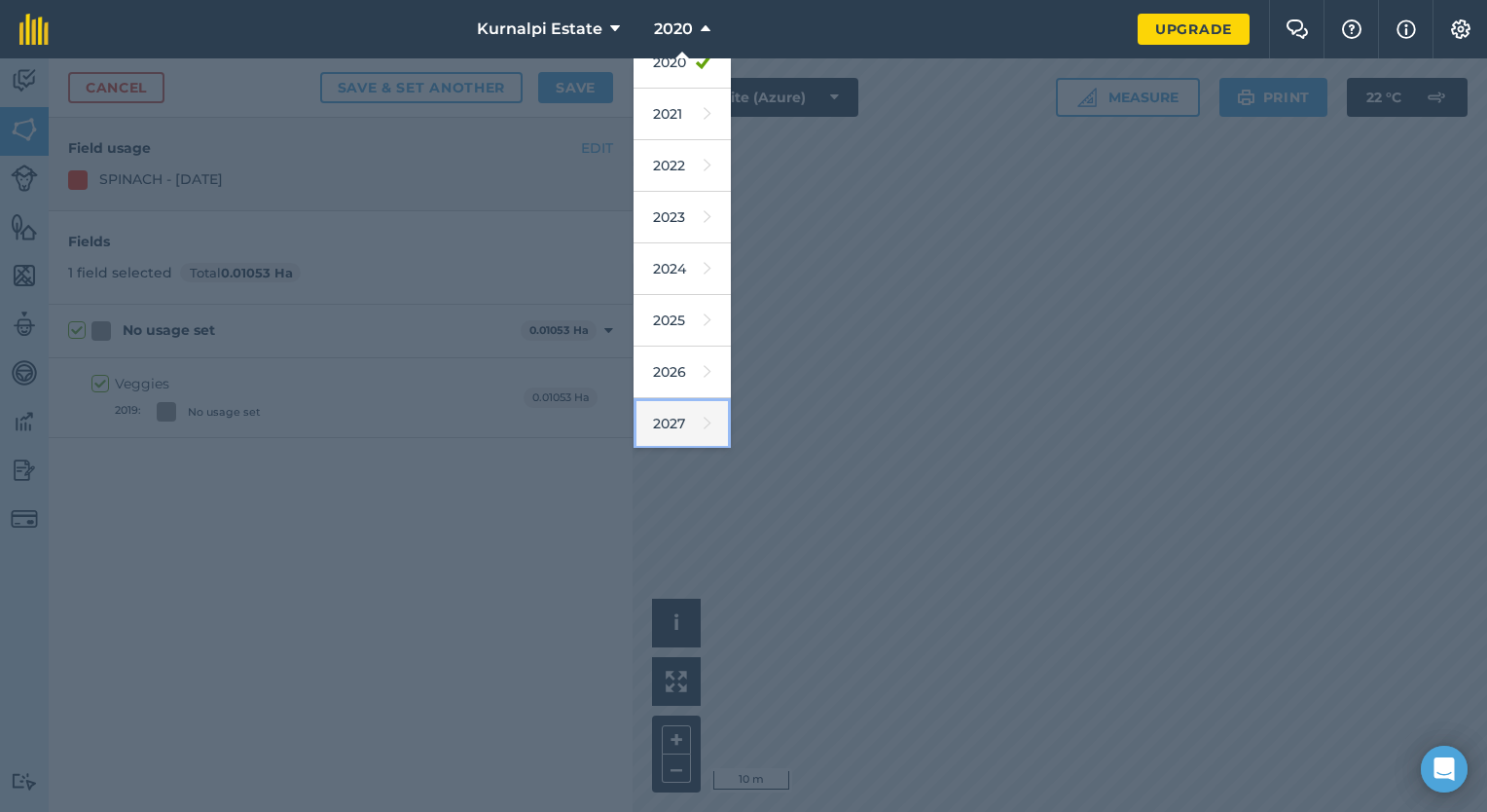
click at [675, 414] on link "2027" at bounding box center [682, 424] width 97 height 52
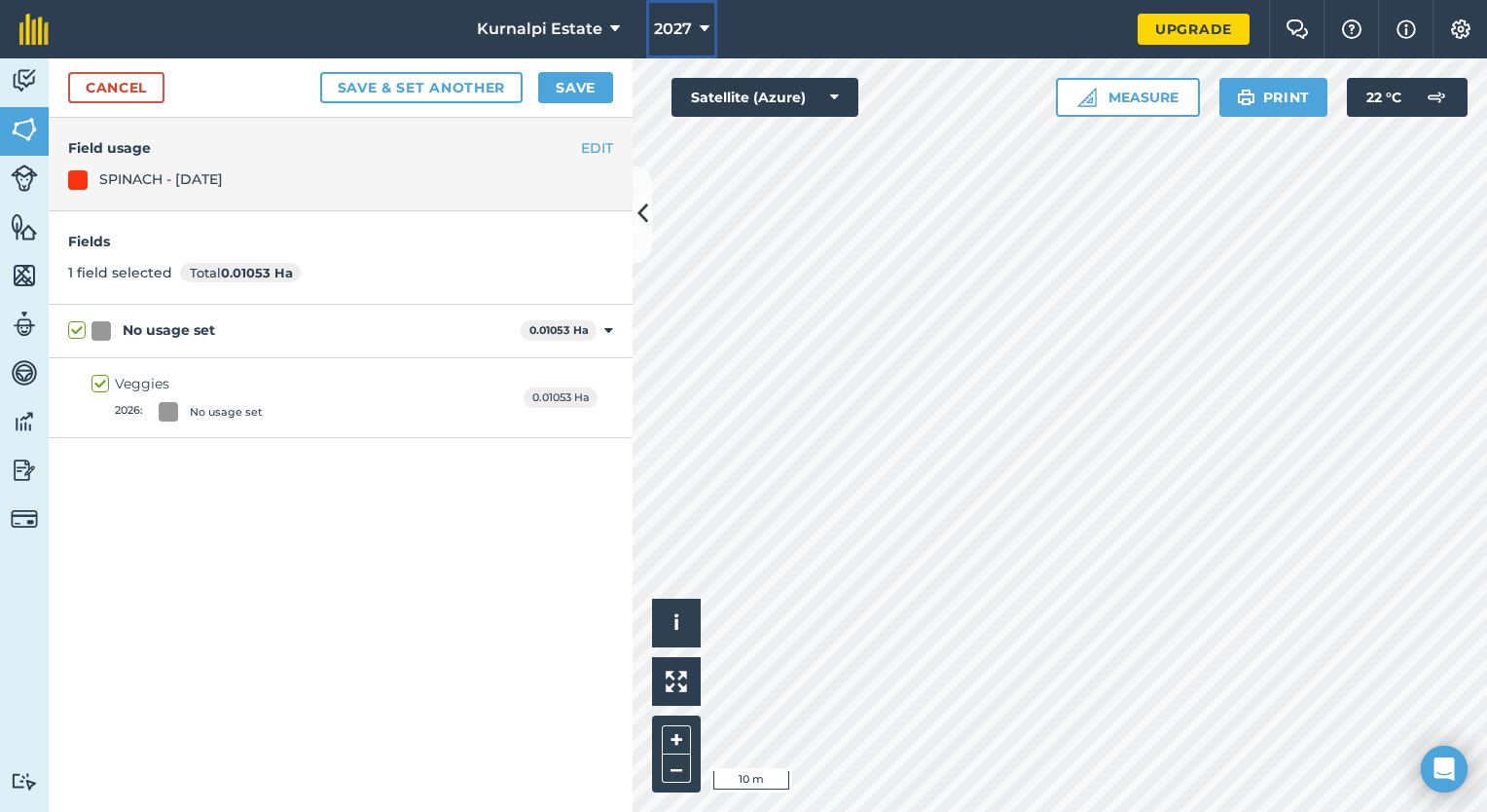
click at [700, 22] on icon at bounding box center [704, 29] width 10 height 24
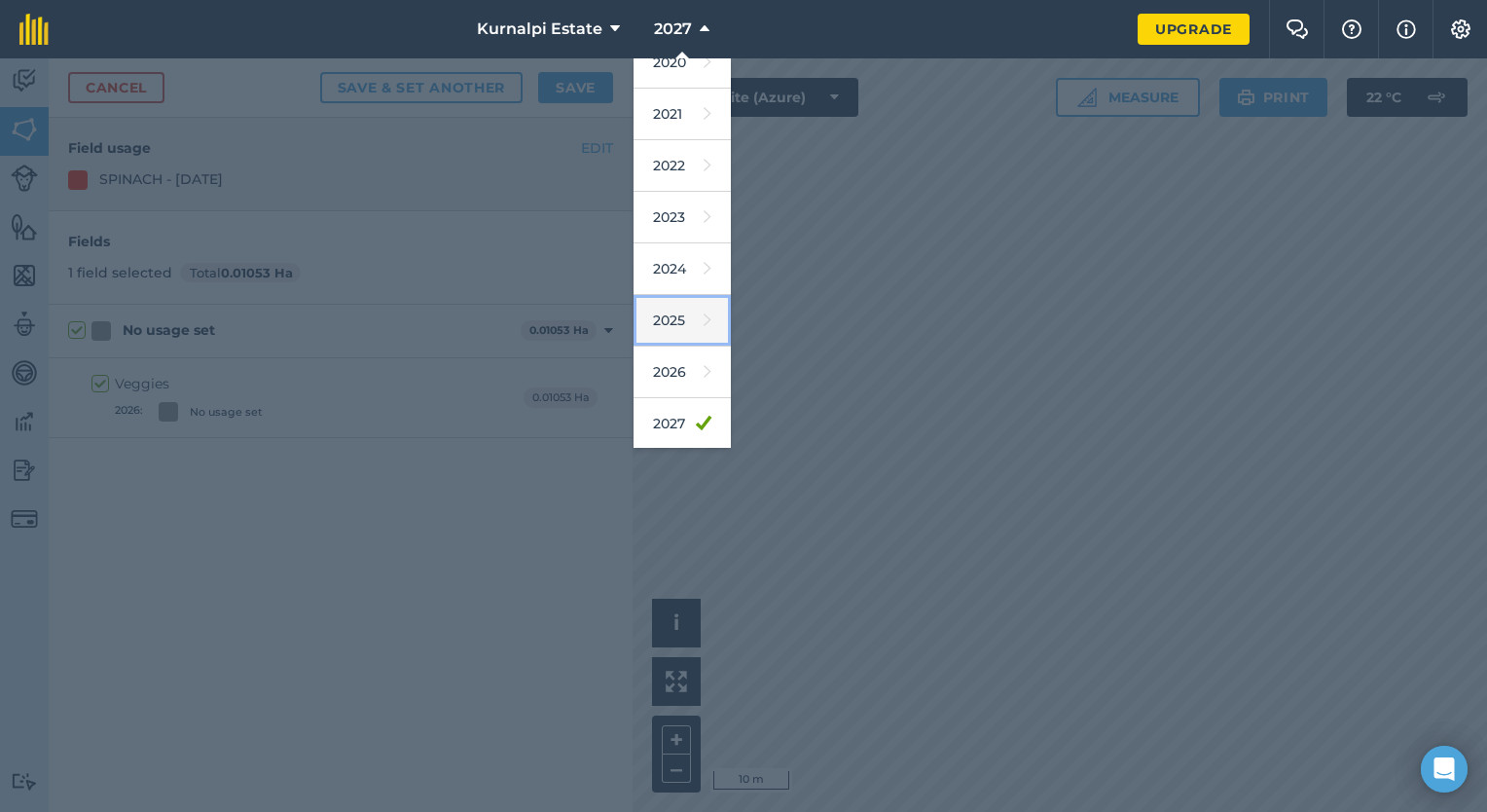
click at [669, 318] on link "2025" at bounding box center [682, 321] width 97 height 52
